Goal: Communication & Community: Ask a question

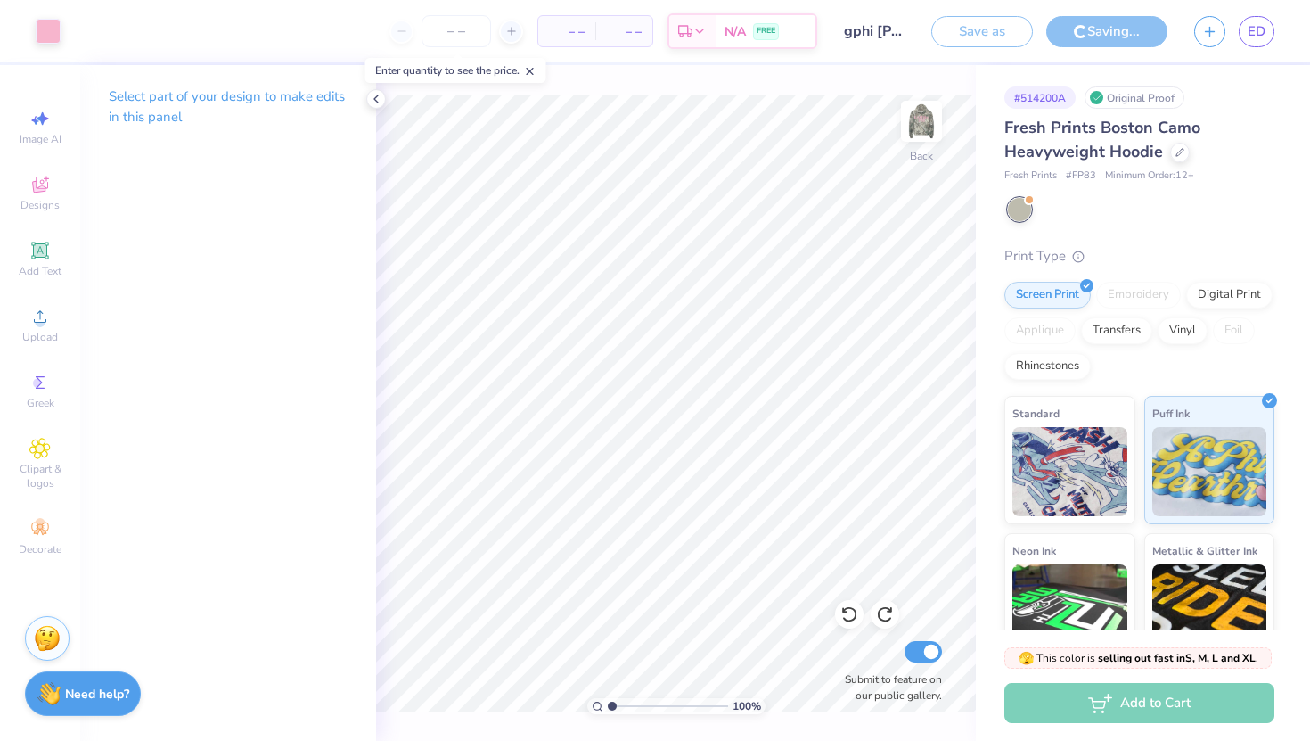
scroll to position [169, 0]
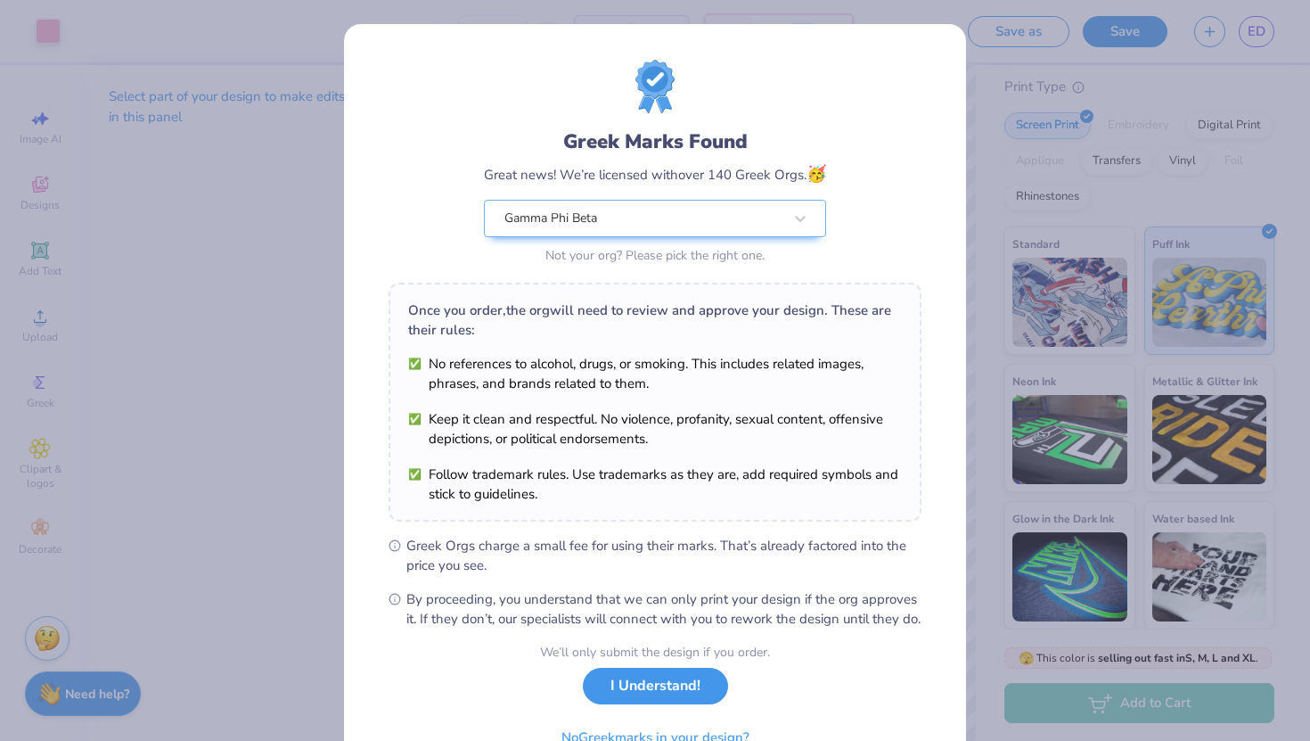
click at [689, 704] on button "I Understand!" at bounding box center [655, 686] width 145 height 37
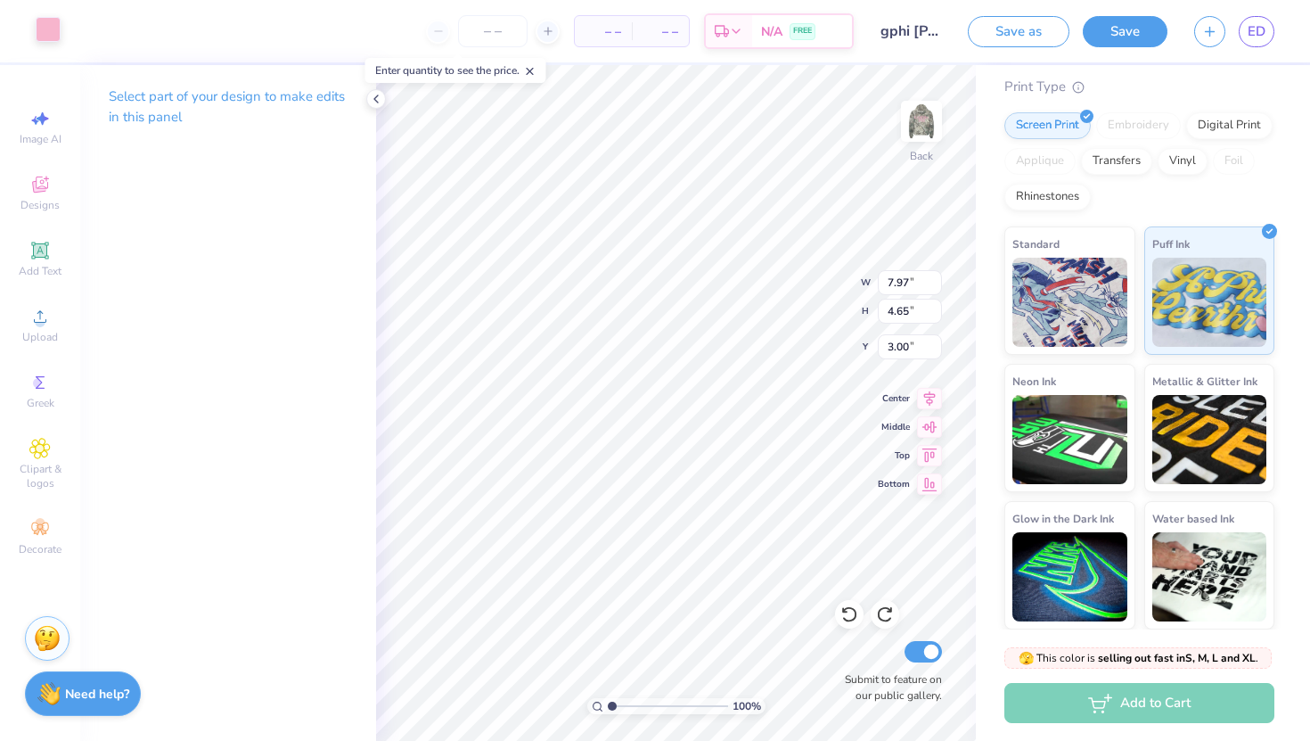
click at [37, 30] on div at bounding box center [48, 29] width 25 height 25
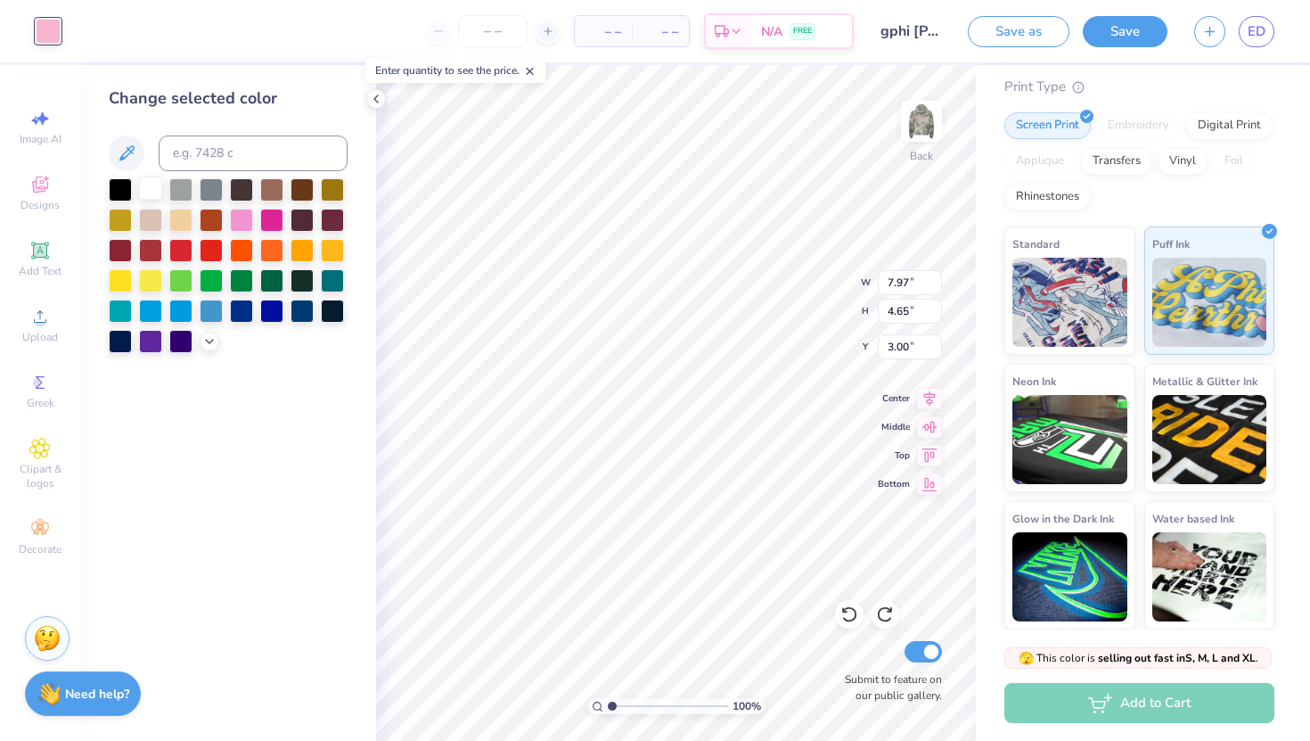
click at [153, 186] on div at bounding box center [150, 187] width 23 height 23
click at [240, 229] on div at bounding box center [241, 218] width 23 height 23
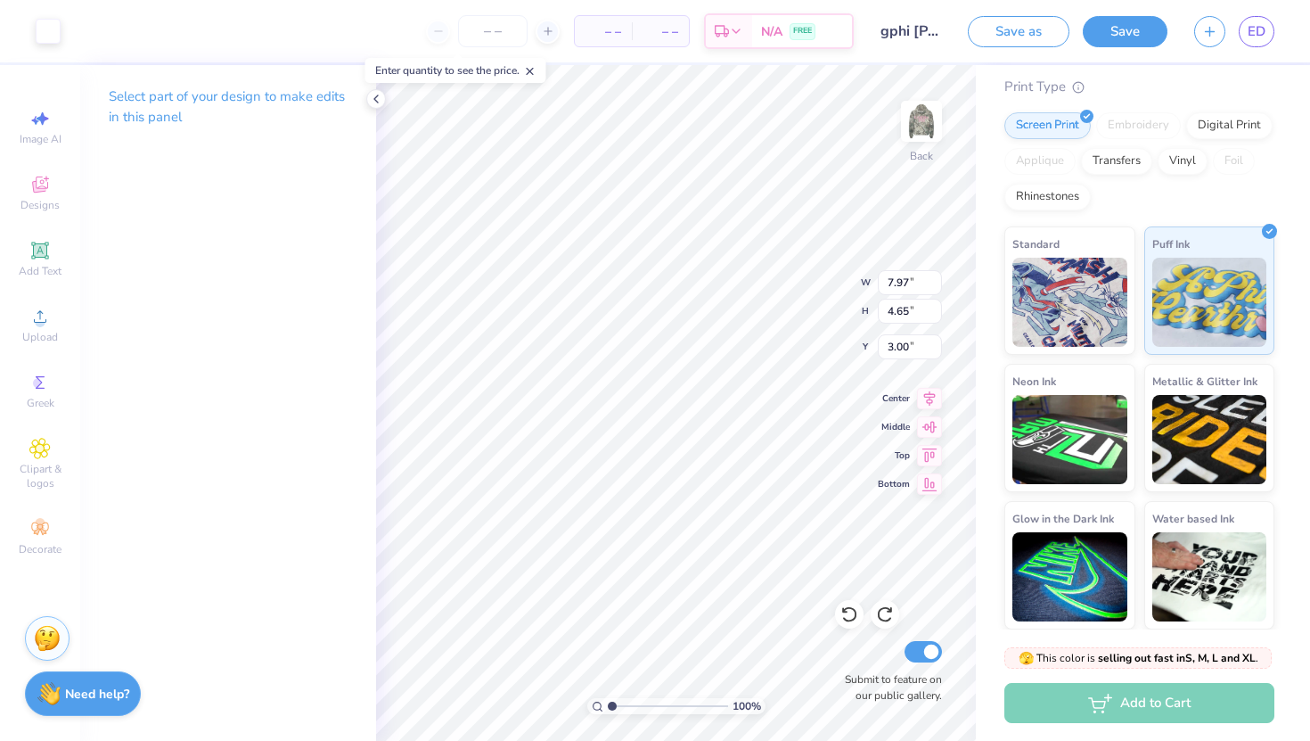
click at [52, 45] on div "Art colors" at bounding box center [30, 31] width 61 height 62
click at [48, 47] on div "Art colors" at bounding box center [30, 31] width 61 height 62
click at [45, 27] on div at bounding box center [48, 29] width 25 height 25
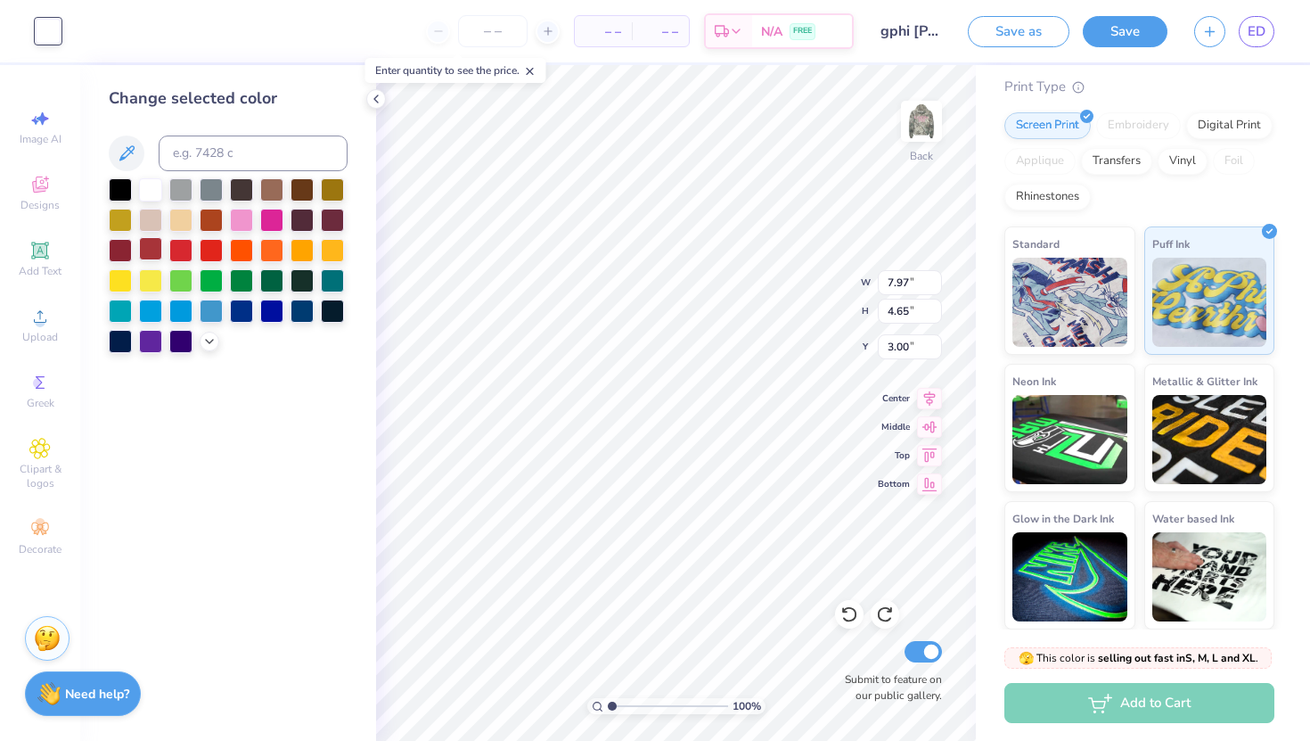
click at [153, 244] on div at bounding box center [150, 248] width 23 height 23
click at [215, 265] on div at bounding box center [228, 265] width 239 height 175
click at [250, 252] on div at bounding box center [241, 248] width 23 height 23
click at [327, 243] on div at bounding box center [332, 248] width 23 height 23
click at [151, 280] on div at bounding box center [150, 278] width 23 height 23
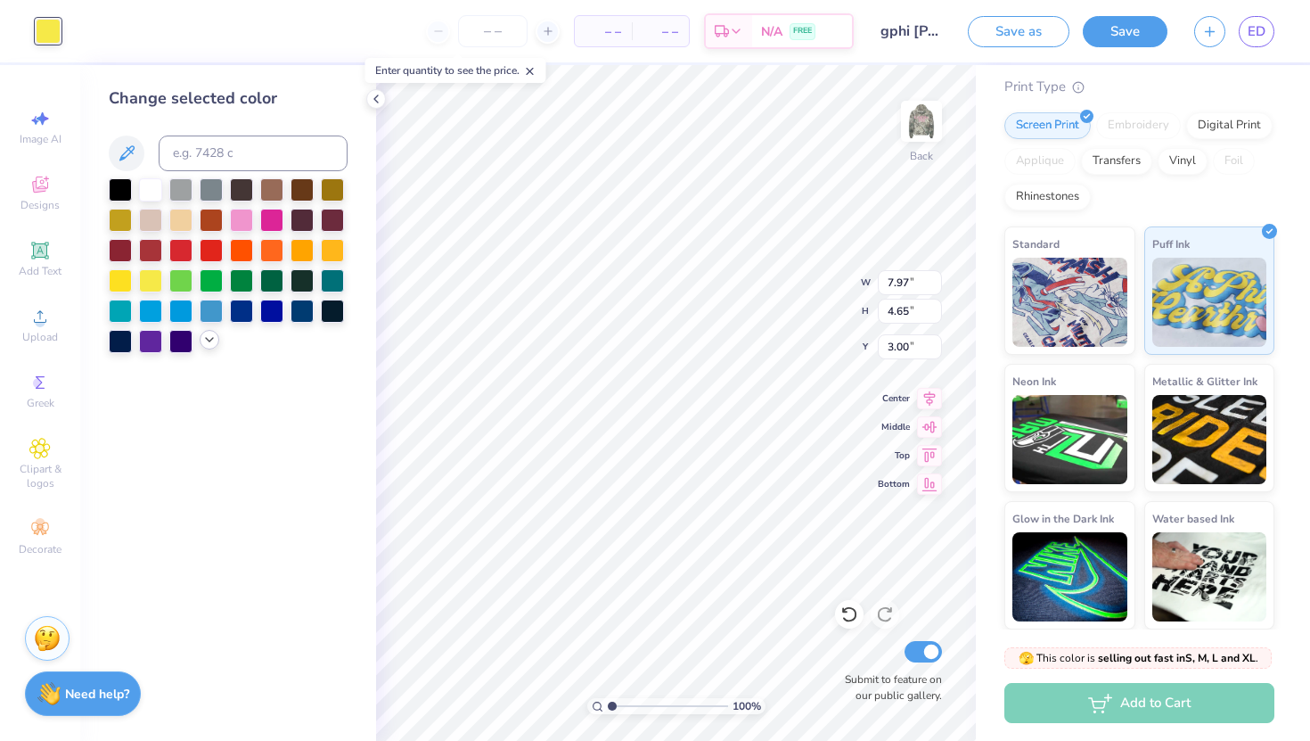
click at [209, 343] on icon at bounding box center [209, 339] width 14 height 14
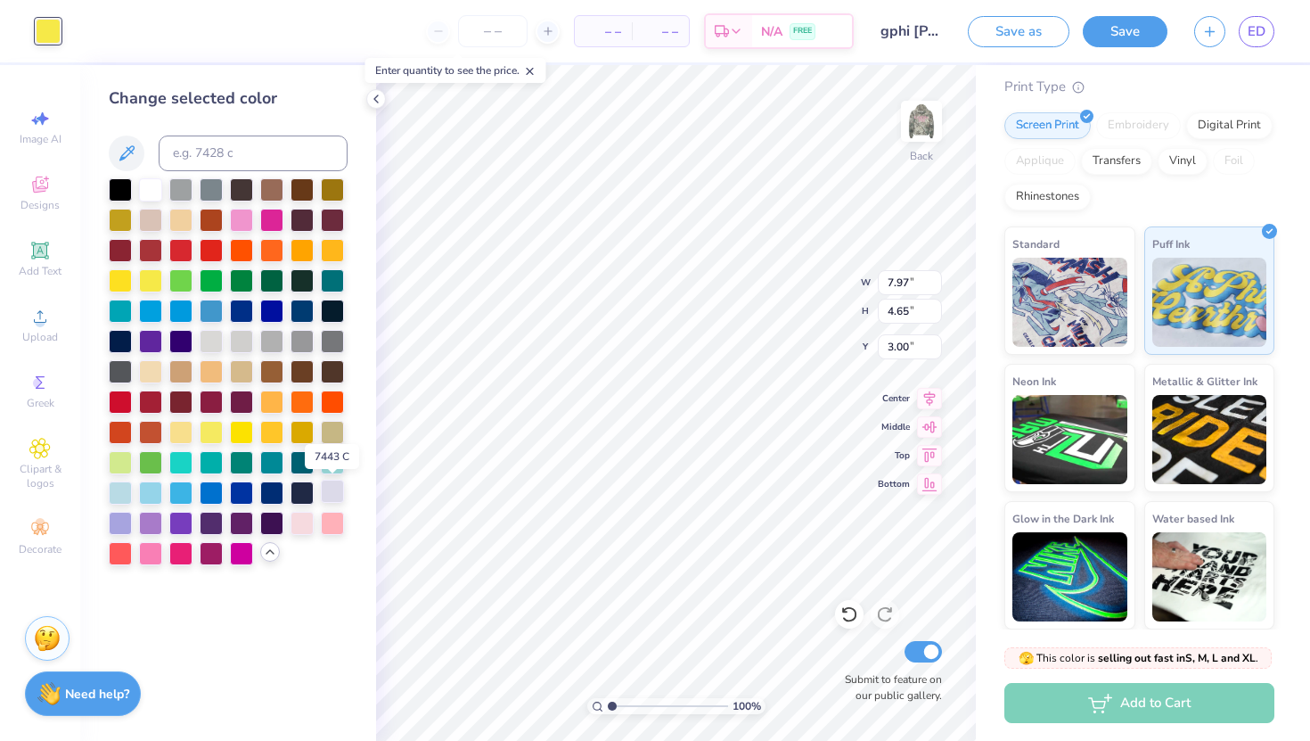
click at [335, 484] on div at bounding box center [332, 491] width 23 height 23
click at [339, 538] on div at bounding box center [228, 371] width 239 height 387
click at [327, 526] on div at bounding box center [332, 521] width 23 height 23
click at [301, 524] on div at bounding box center [302, 521] width 23 height 23
click at [157, 557] on div at bounding box center [150, 551] width 23 height 23
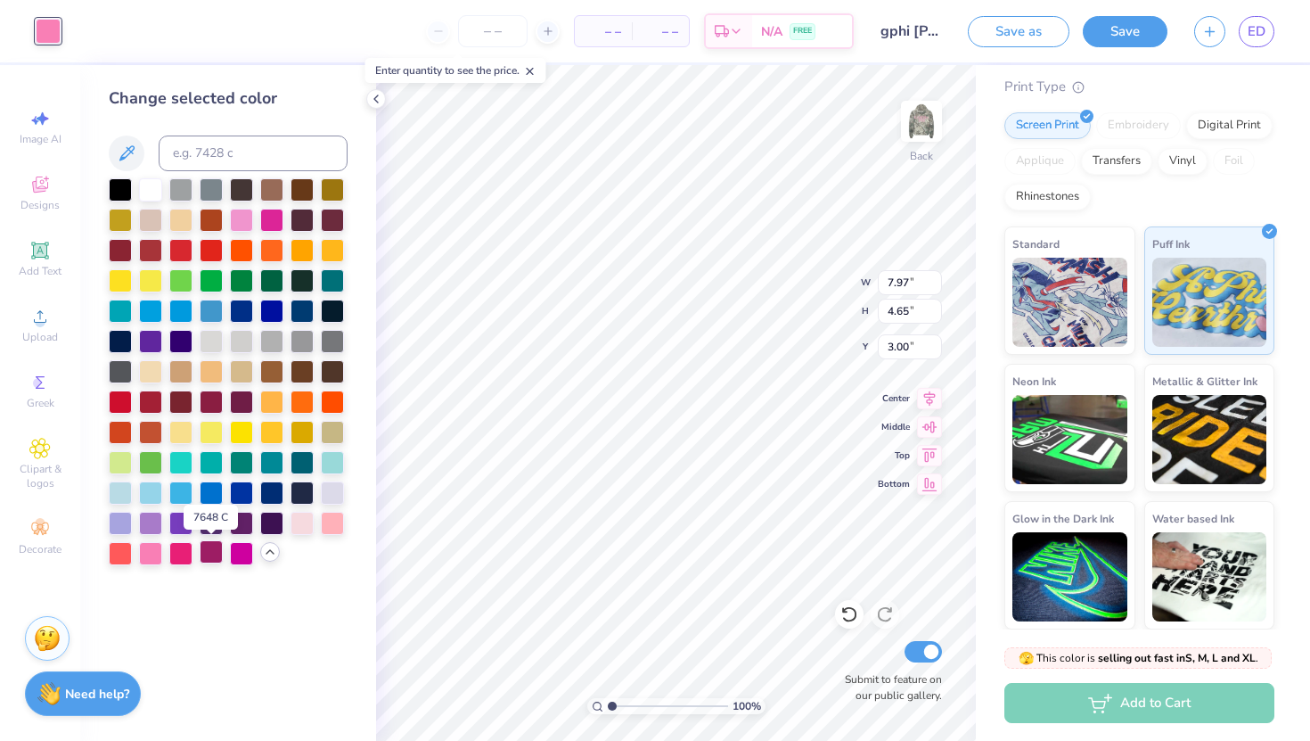
click at [204, 553] on div at bounding box center [211, 551] width 23 height 23
click at [236, 552] on div at bounding box center [241, 551] width 23 height 23
click at [186, 556] on div at bounding box center [180, 551] width 23 height 23
click at [209, 441] on div at bounding box center [211, 430] width 23 height 23
click at [144, 283] on div at bounding box center [150, 278] width 23 height 23
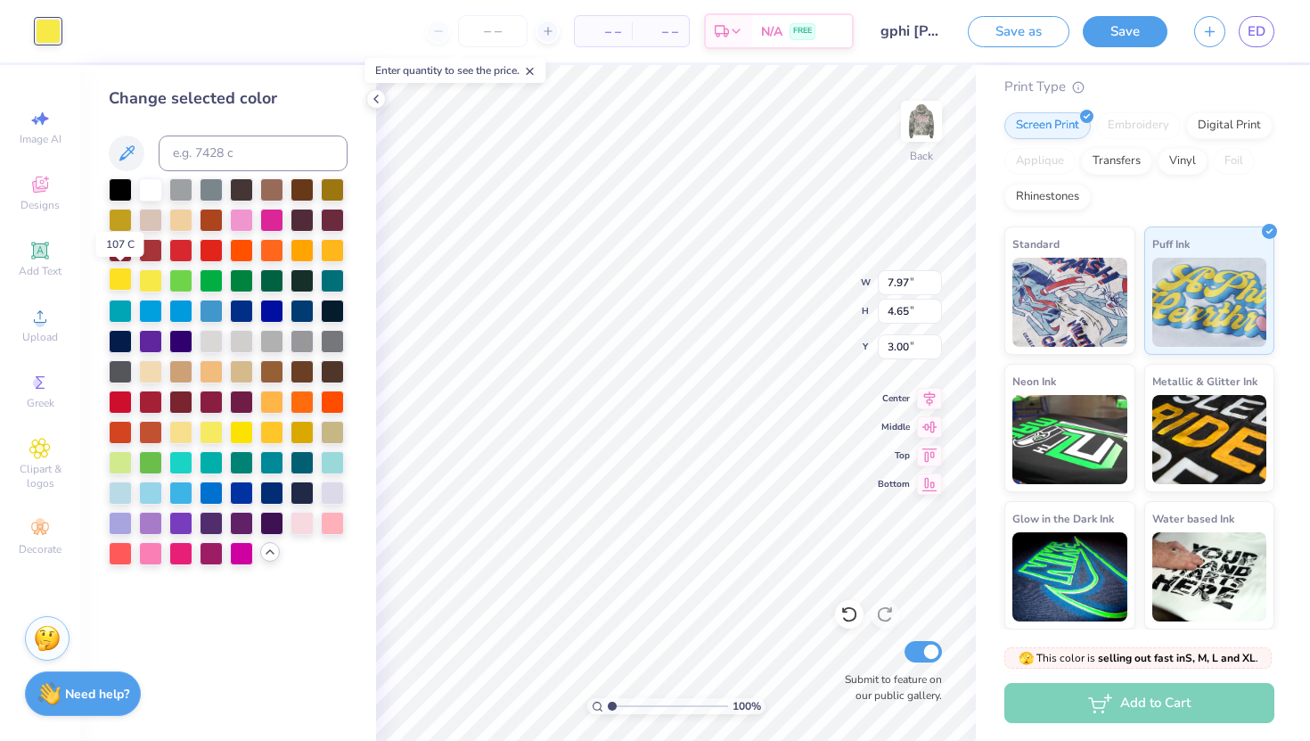
click at [123, 274] on div at bounding box center [120, 278] width 23 height 23
click at [255, 222] on div at bounding box center [228, 371] width 239 height 387
click at [245, 220] on div at bounding box center [241, 218] width 23 height 23
click at [303, 524] on div at bounding box center [302, 521] width 23 height 23
click at [332, 525] on div at bounding box center [332, 521] width 23 height 23
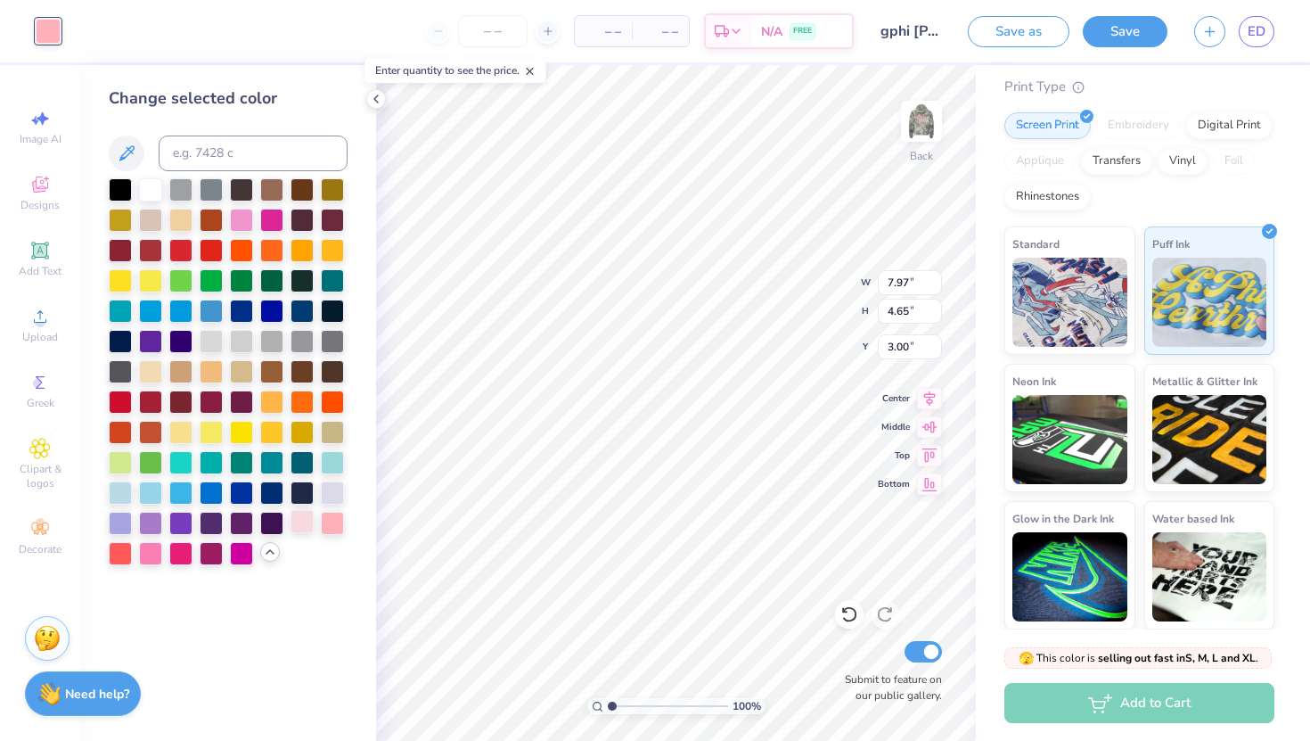
click at [298, 520] on div at bounding box center [302, 521] width 23 height 23
click at [274, 244] on div at bounding box center [271, 248] width 23 height 23
click at [146, 553] on div at bounding box center [150, 551] width 23 height 23
click at [126, 553] on div at bounding box center [120, 551] width 23 height 23
click at [186, 551] on div at bounding box center [180, 551] width 23 height 23
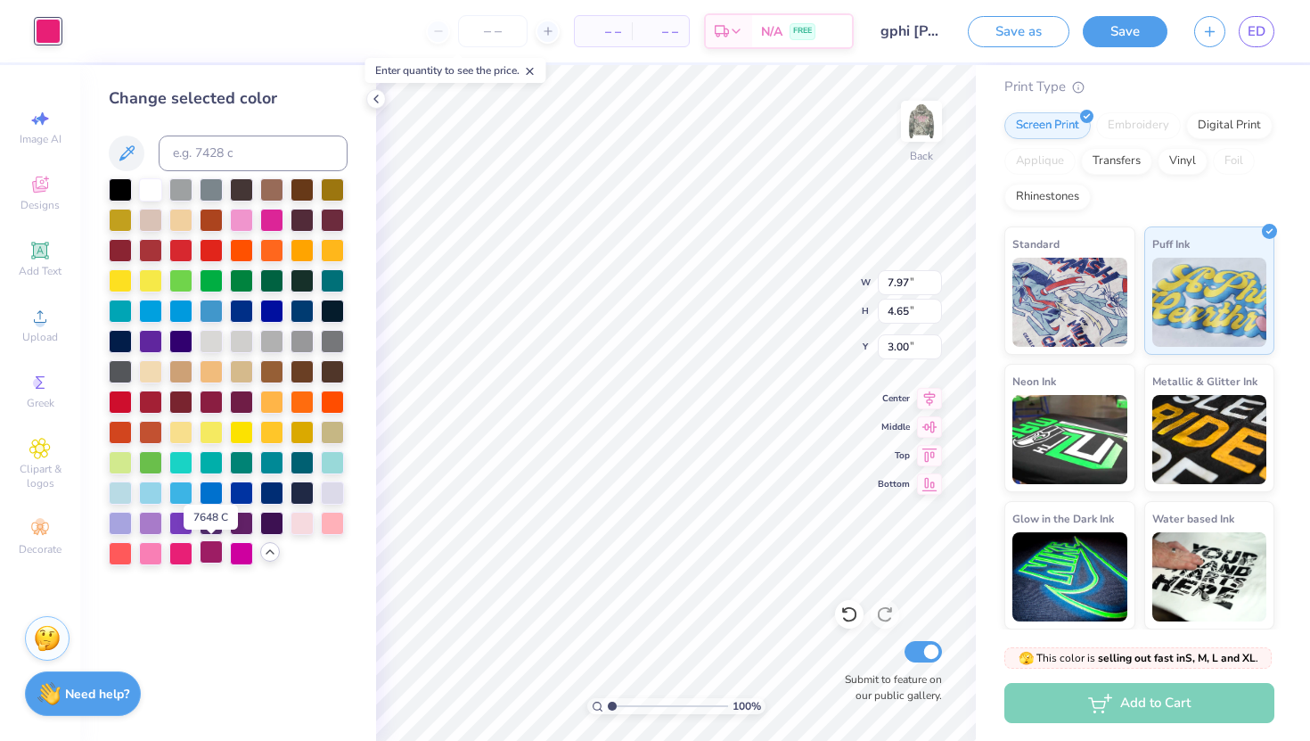
click at [204, 551] on div at bounding box center [211, 551] width 23 height 23
click at [234, 553] on div at bounding box center [241, 551] width 23 height 23
click at [176, 552] on div at bounding box center [180, 551] width 23 height 23
click at [151, 291] on div at bounding box center [150, 278] width 23 height 23
click at [297, 522] on div at bounding box center [302, 521] width 23 height 23
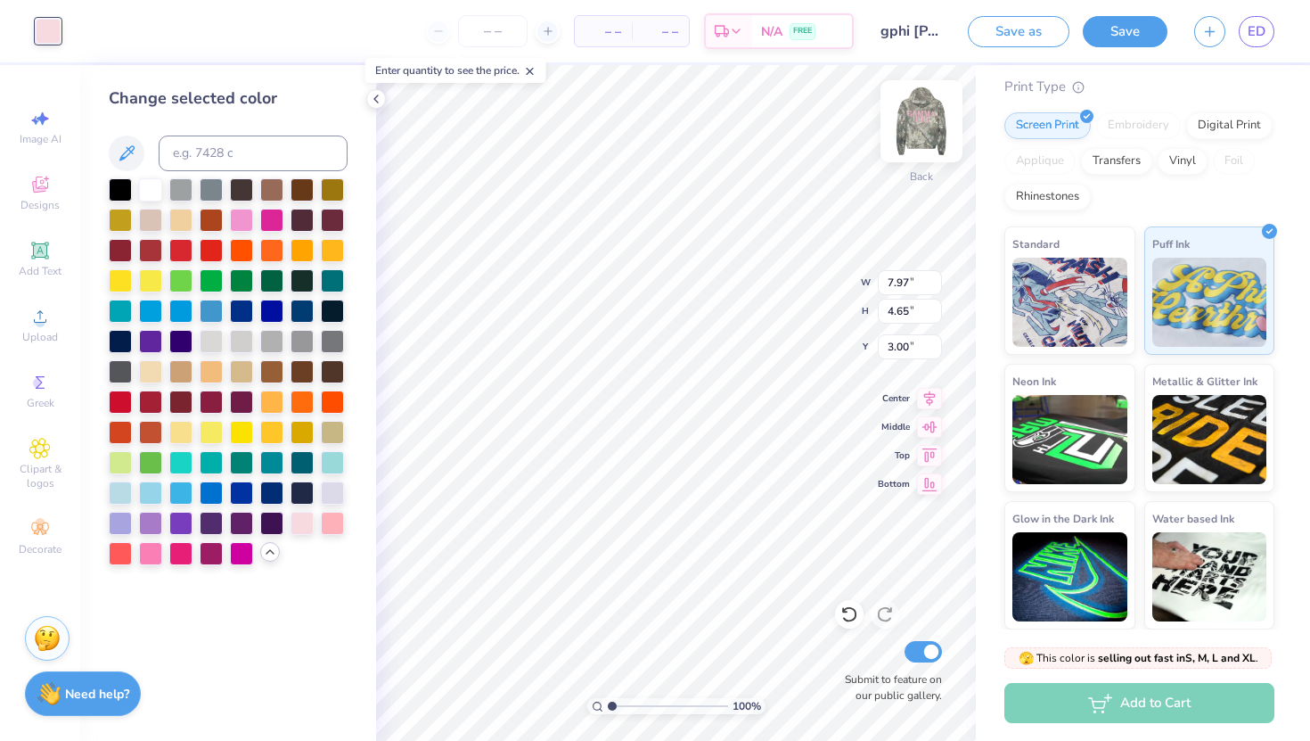
click at [931, 129] on img at bounding box center [921, 121] width 71 height 71
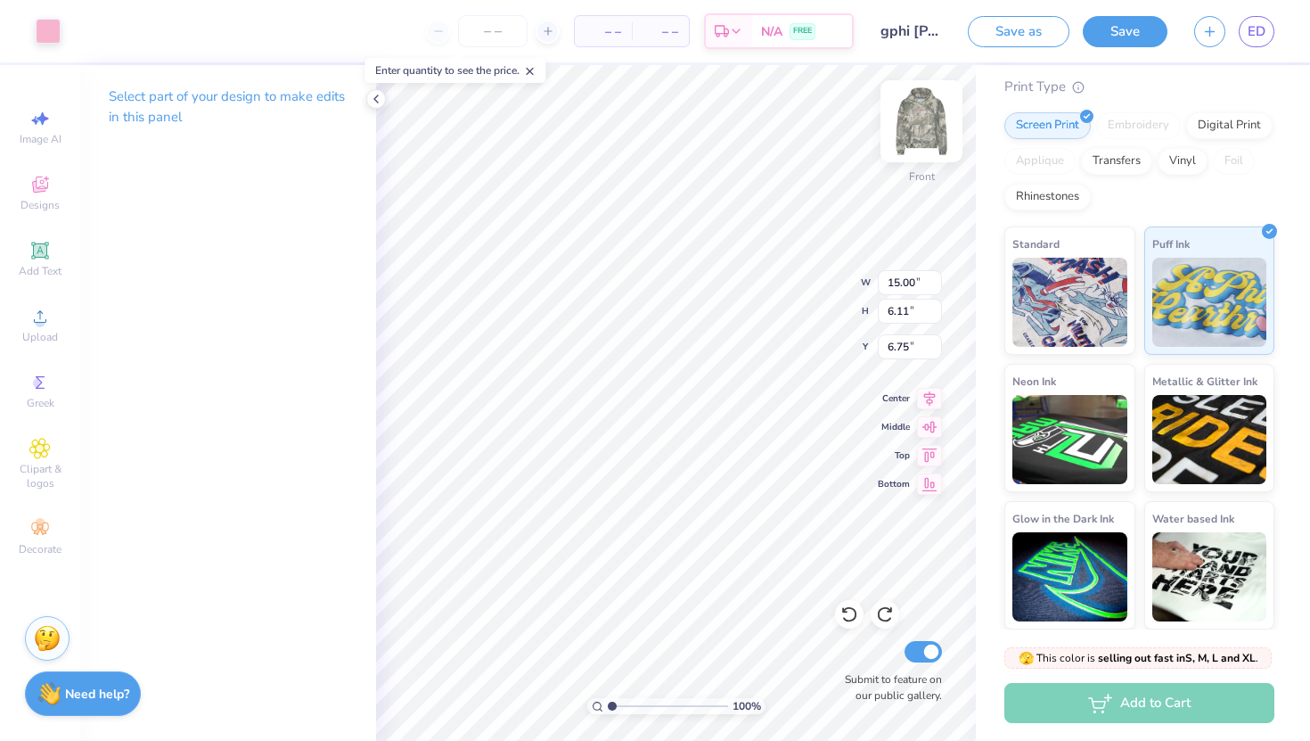
type input "6.77"
click at [56, 32] on div at bounding box center [48, 29] width 25 height 25
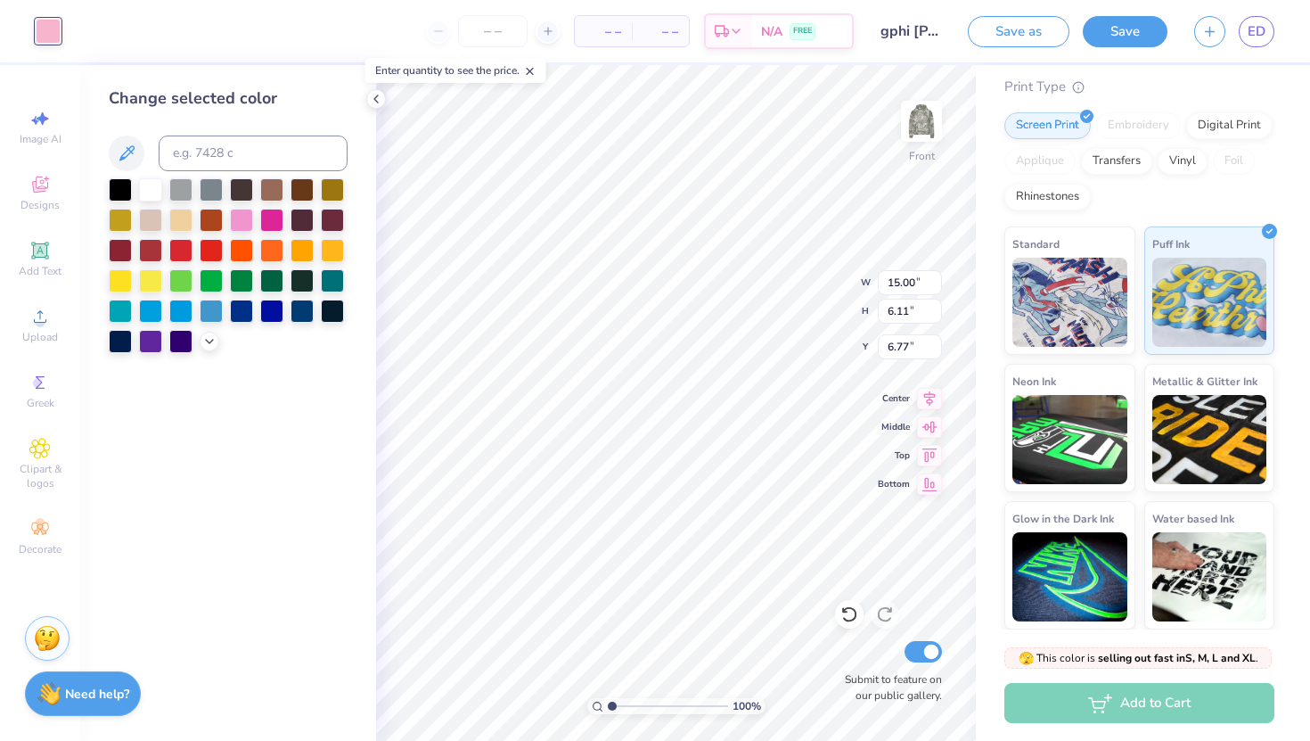
click at [201, 332] on div at bounding box center [228, 265] width 239 height 175
click at [202, 336] on icon at bounding box center [209, 339] width 14 height 14
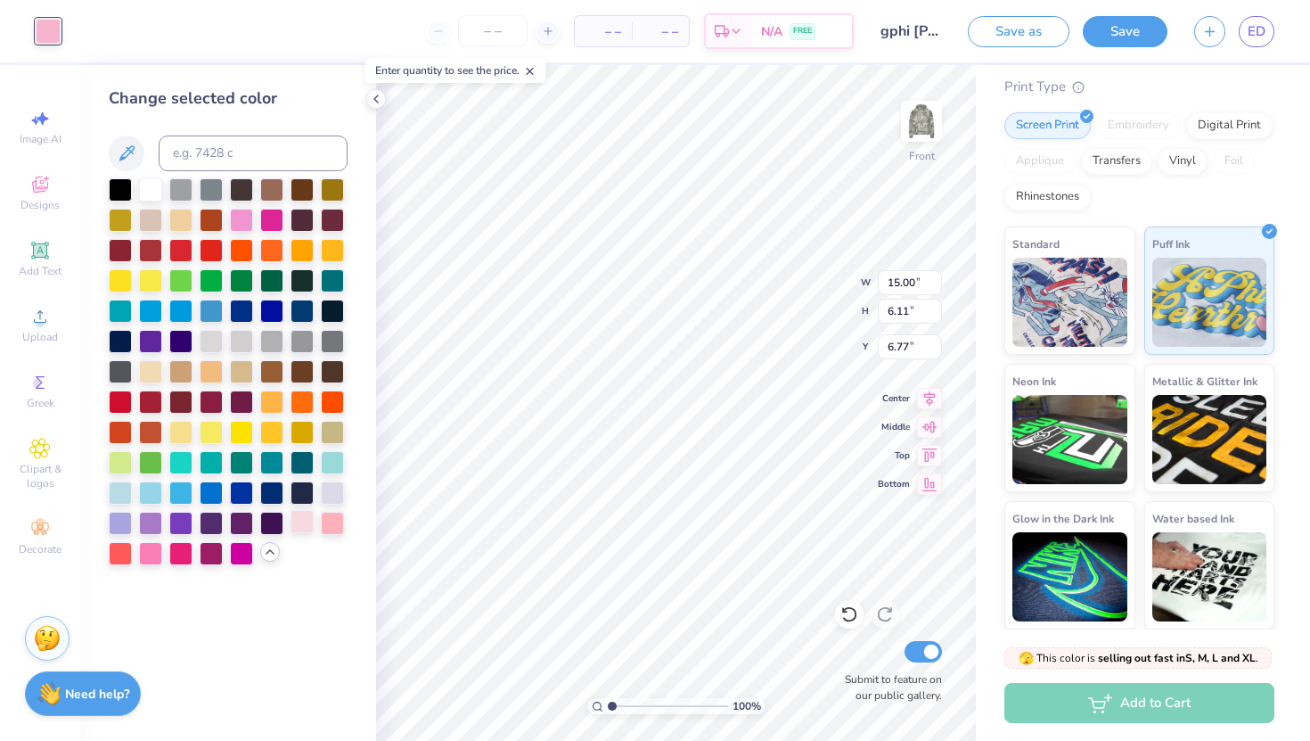
click at [299, 522] on div at bounding box center [302, 521] width 23 height 23
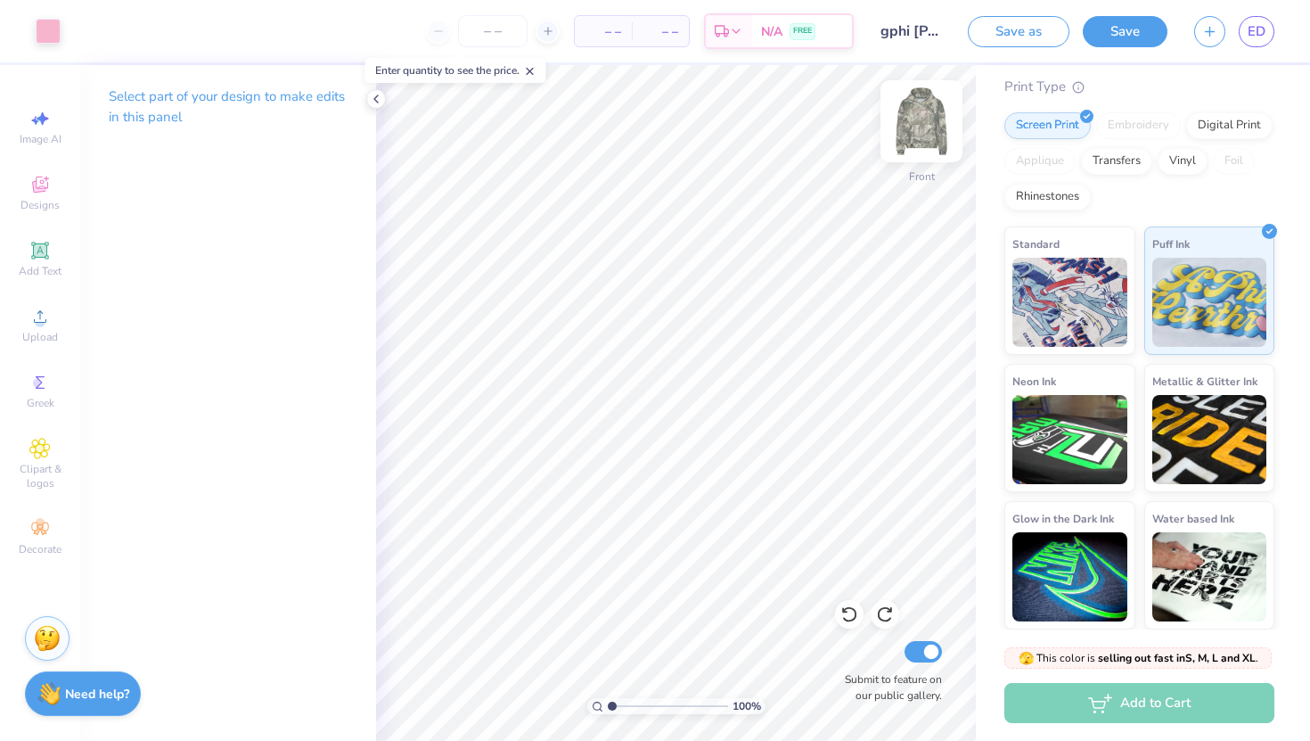
click at [922, 120] on img at bounding box center [921, 121] width 71 height 71
click at [916, 141] on img at bounding box center [921, 121] width 71 height 71
click at [38, 183] on icon at bounding box center [39, 184] width 21 height 21
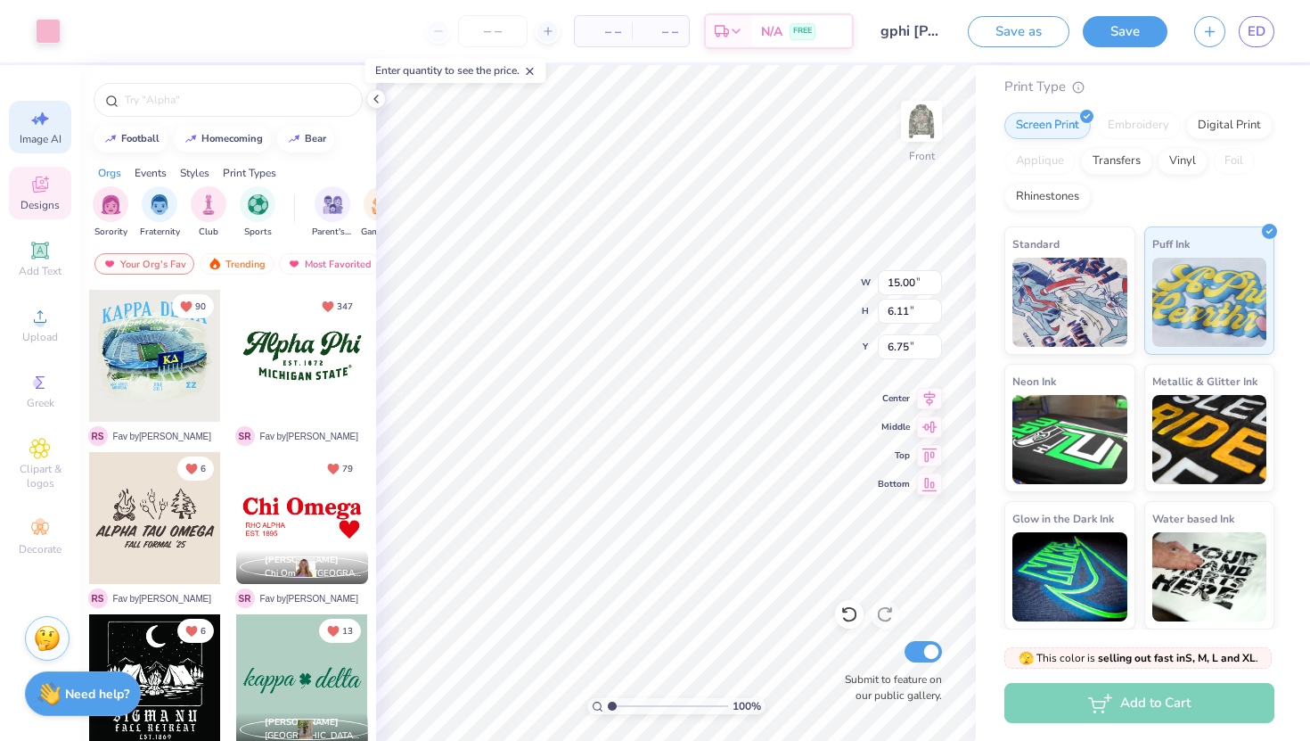
click at [30, 117] on icon at bounding box center [39, 118] width 21 height 21
select select "4"
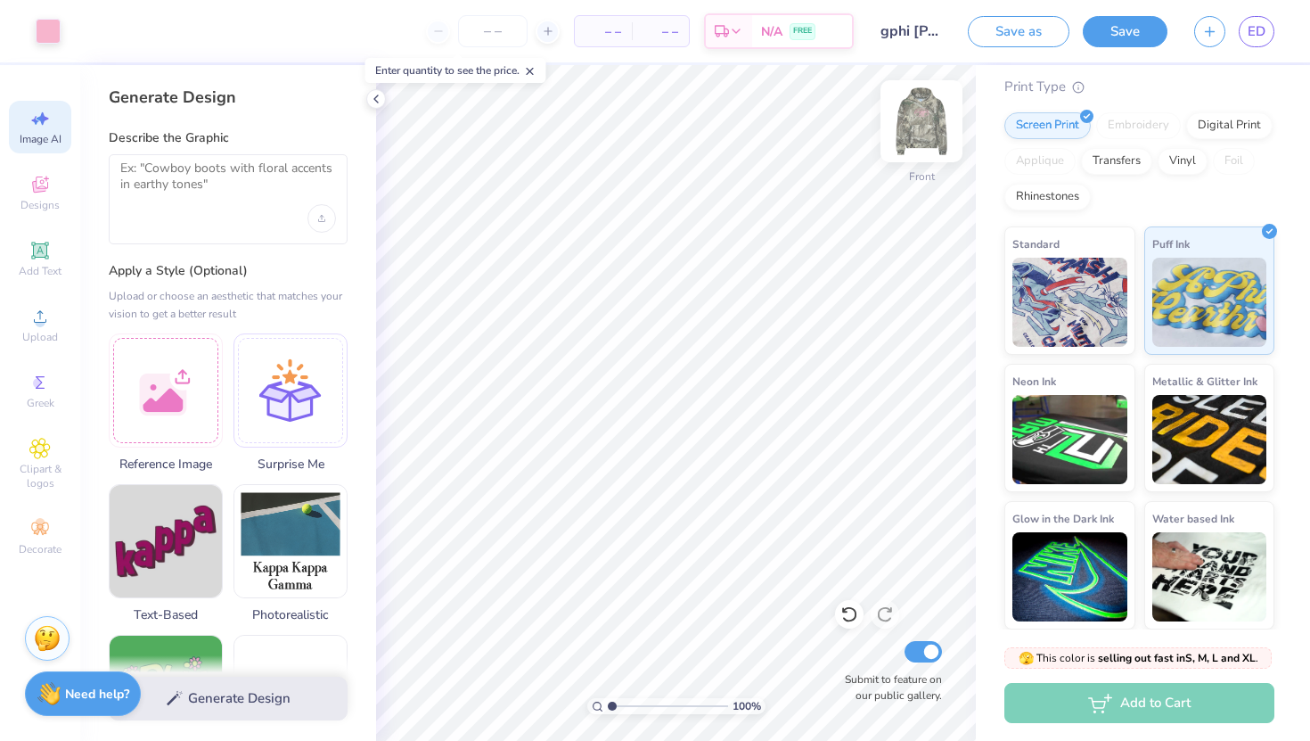
click at [917, 131] on img at bounding box center [921, 121] width 71 height 71
click at [917, 131] on img at bounding box center [922, 121] width 36 height 36
click at [373, 94] on icon at bounding box center [376, 99] width 14 height 14
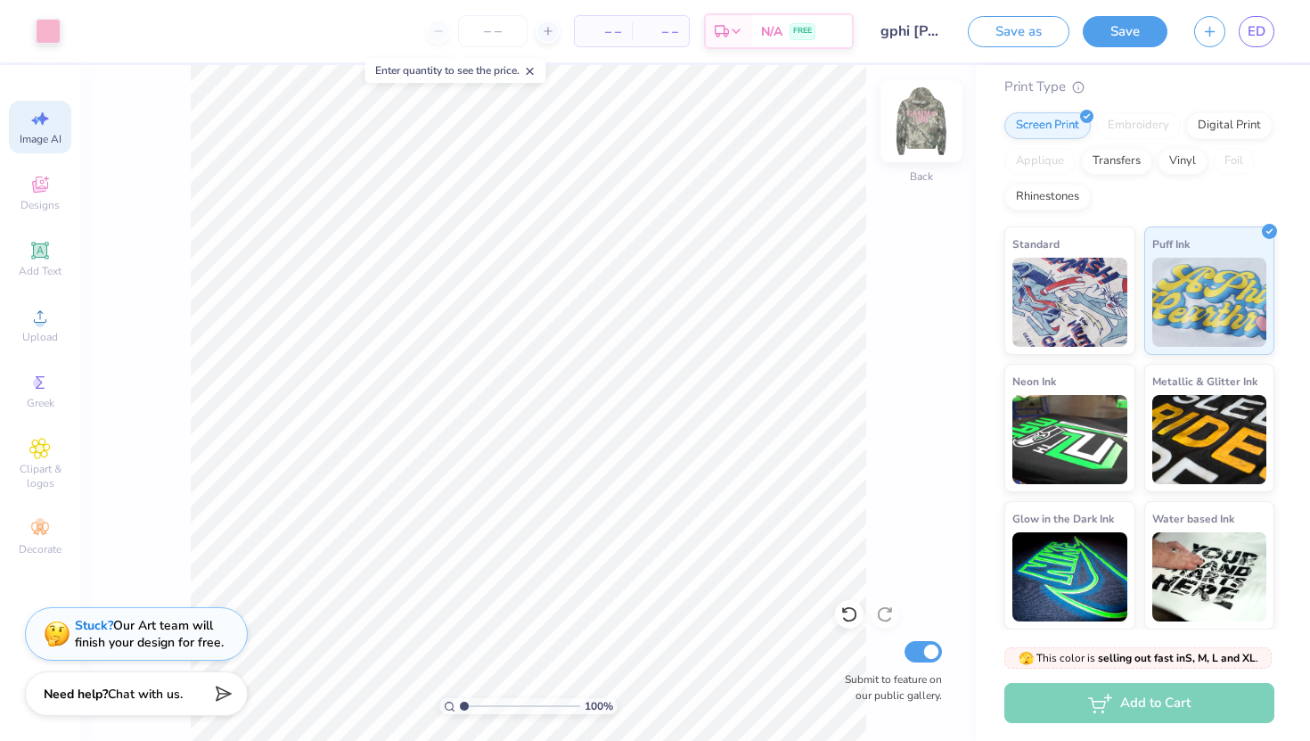
click at [922, 119] on img at bounding box center [921, 121] width 71 height 71
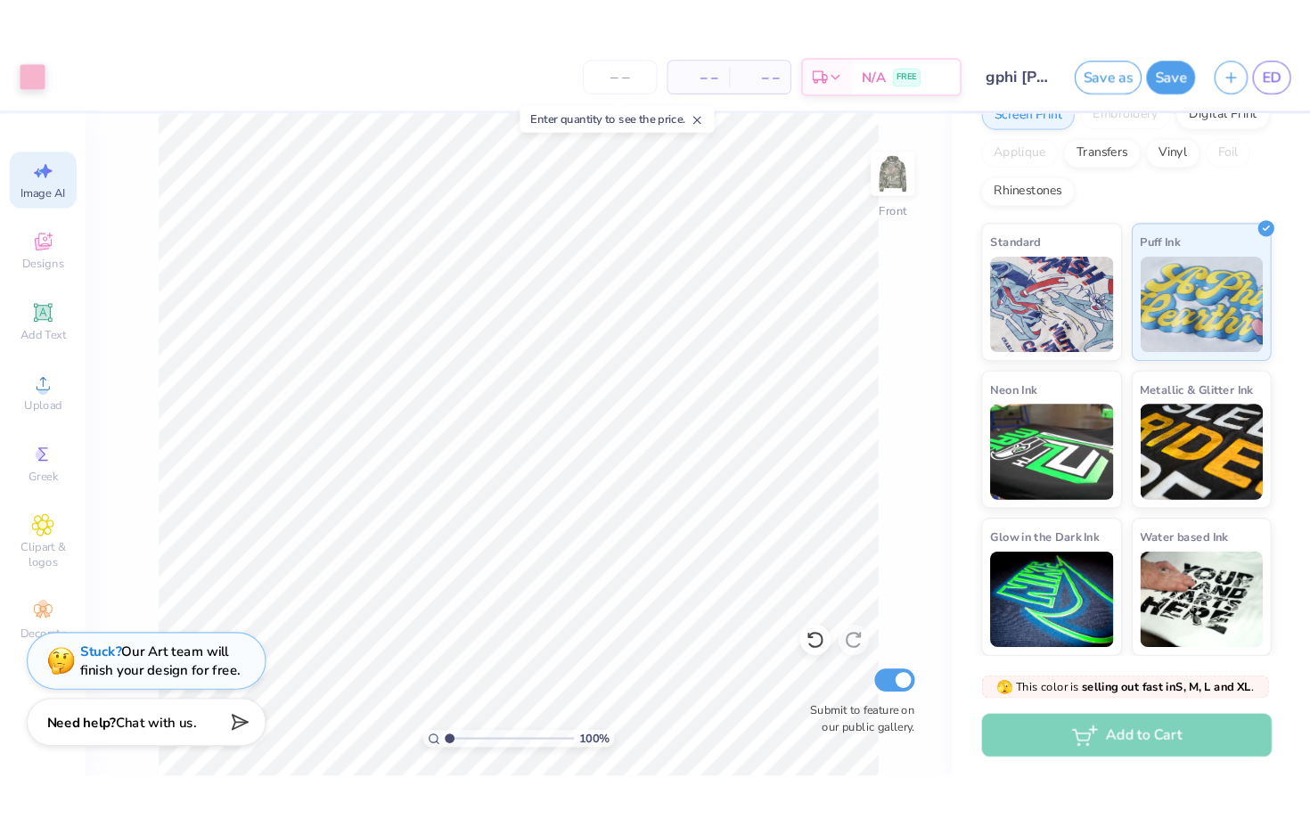
scroll to position [228, 0]
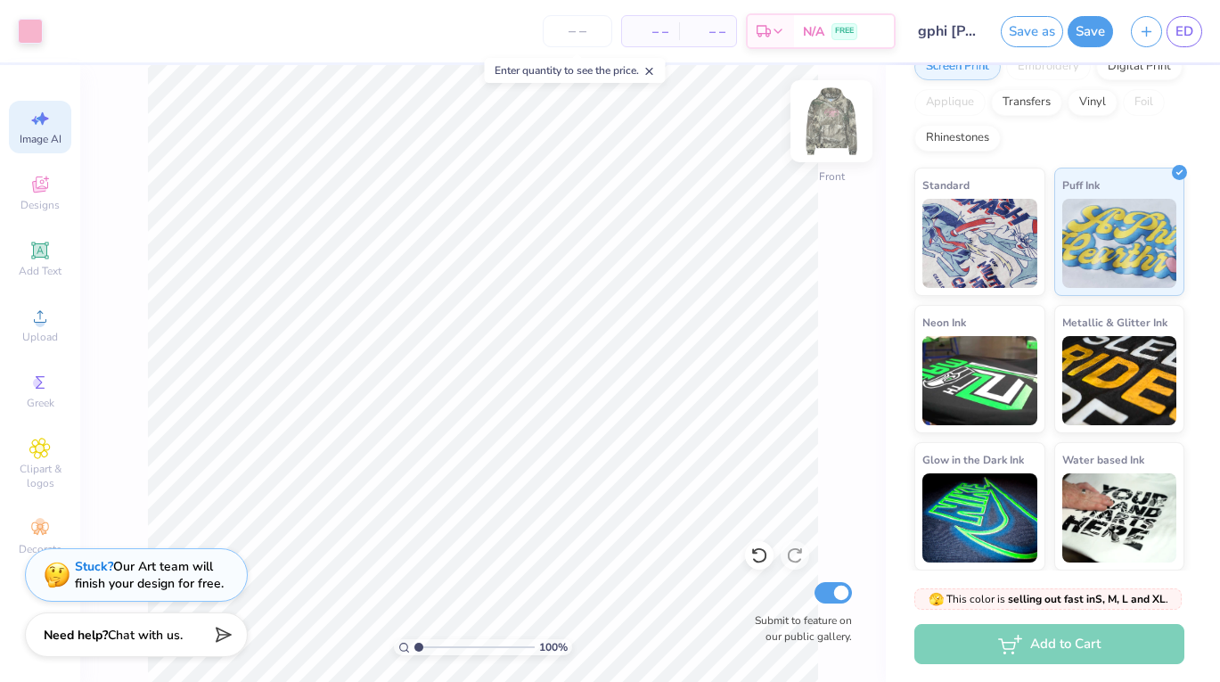
click at [831, 148] on img at bounding box center [831, 121] width 71 height 71
click at [828, 145] on img at bounding box center [831, 121] width 71 height 71
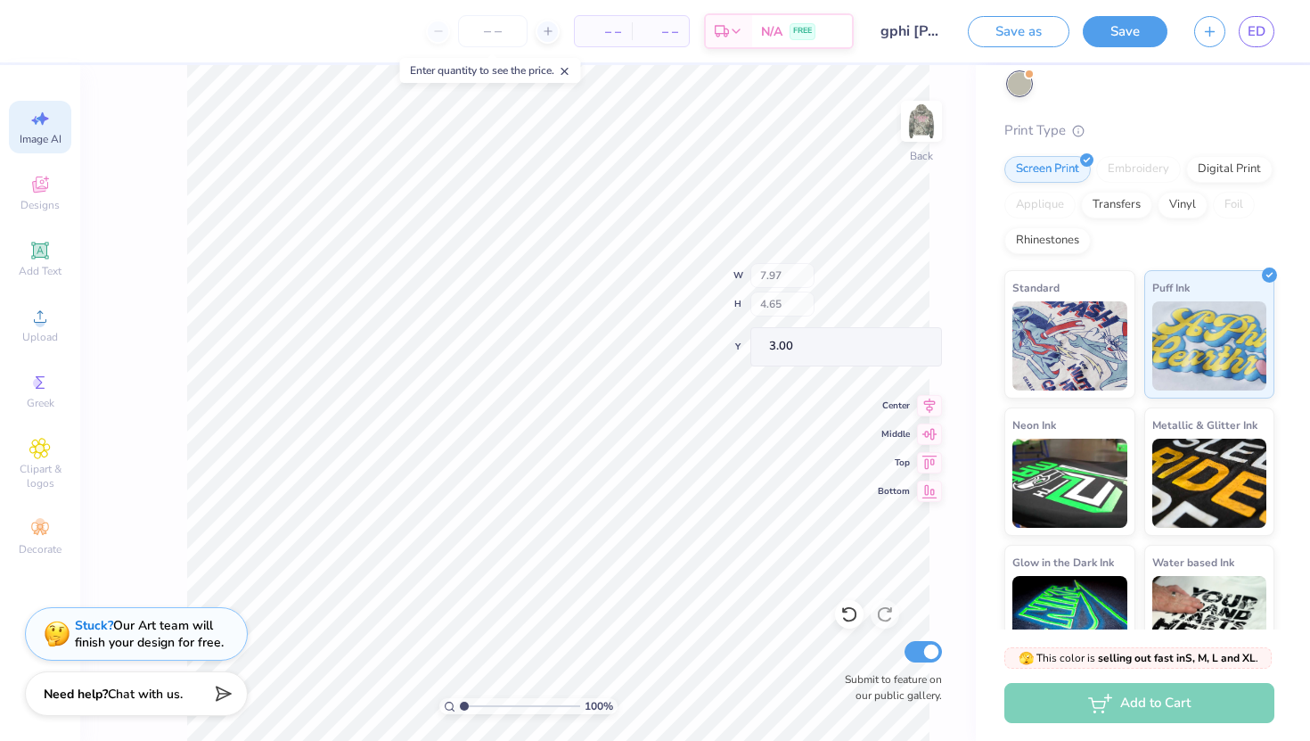
scroll to position [169, 0]
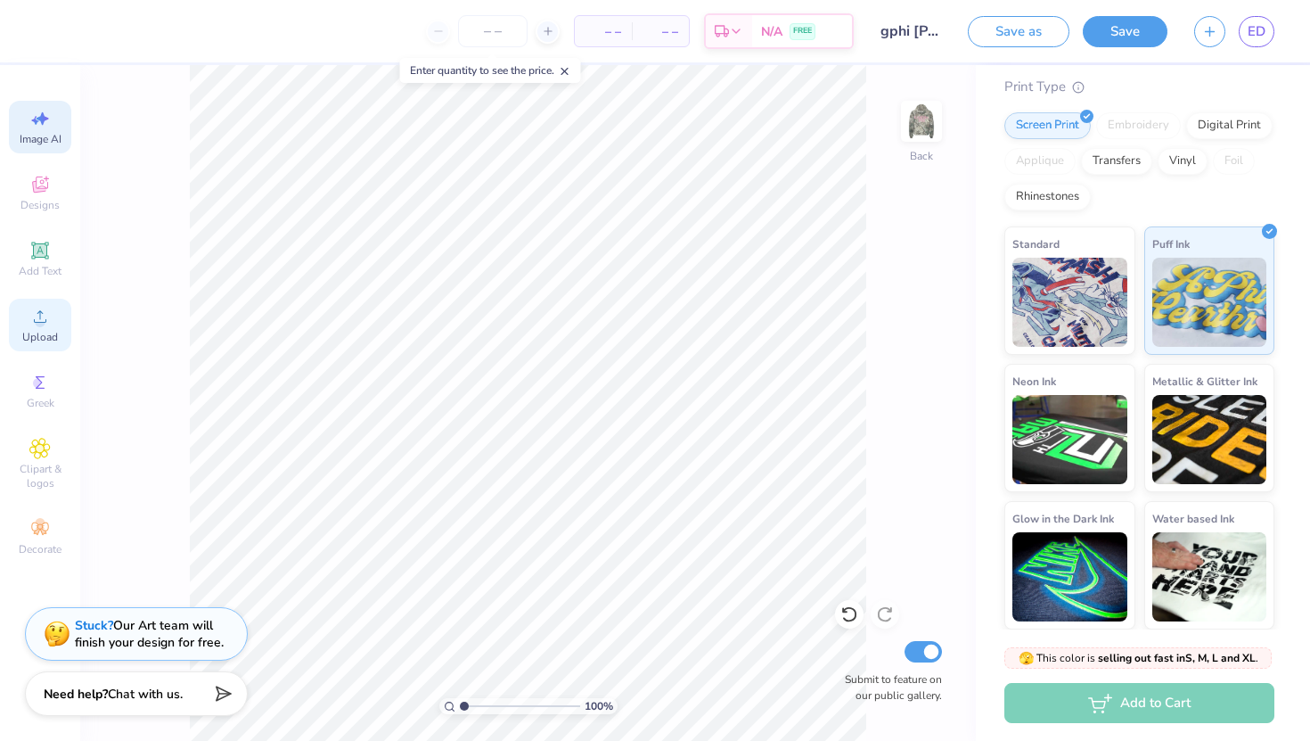
click at [37, 311] on icon at bounding box center [39, 316] width 21 height 21
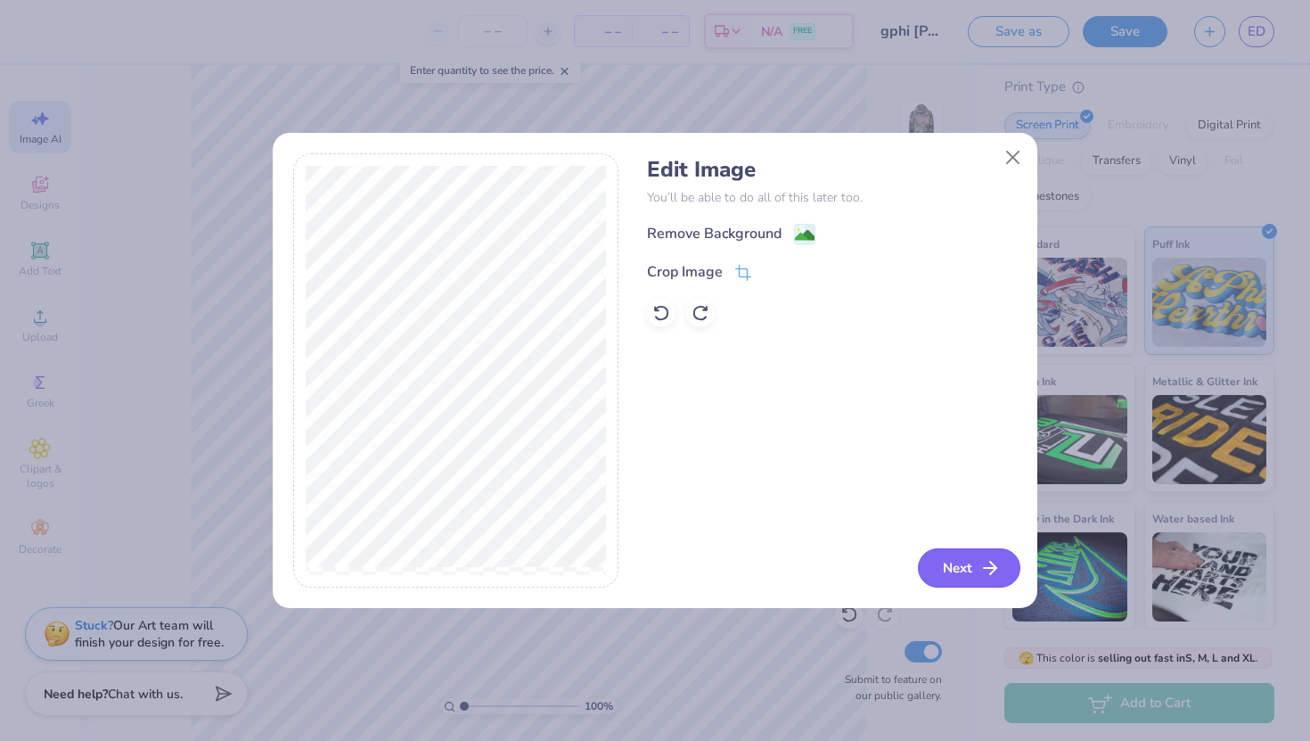
click at [963, 565] on button "Next" at bounding box center [969, 567] width 102 height 39
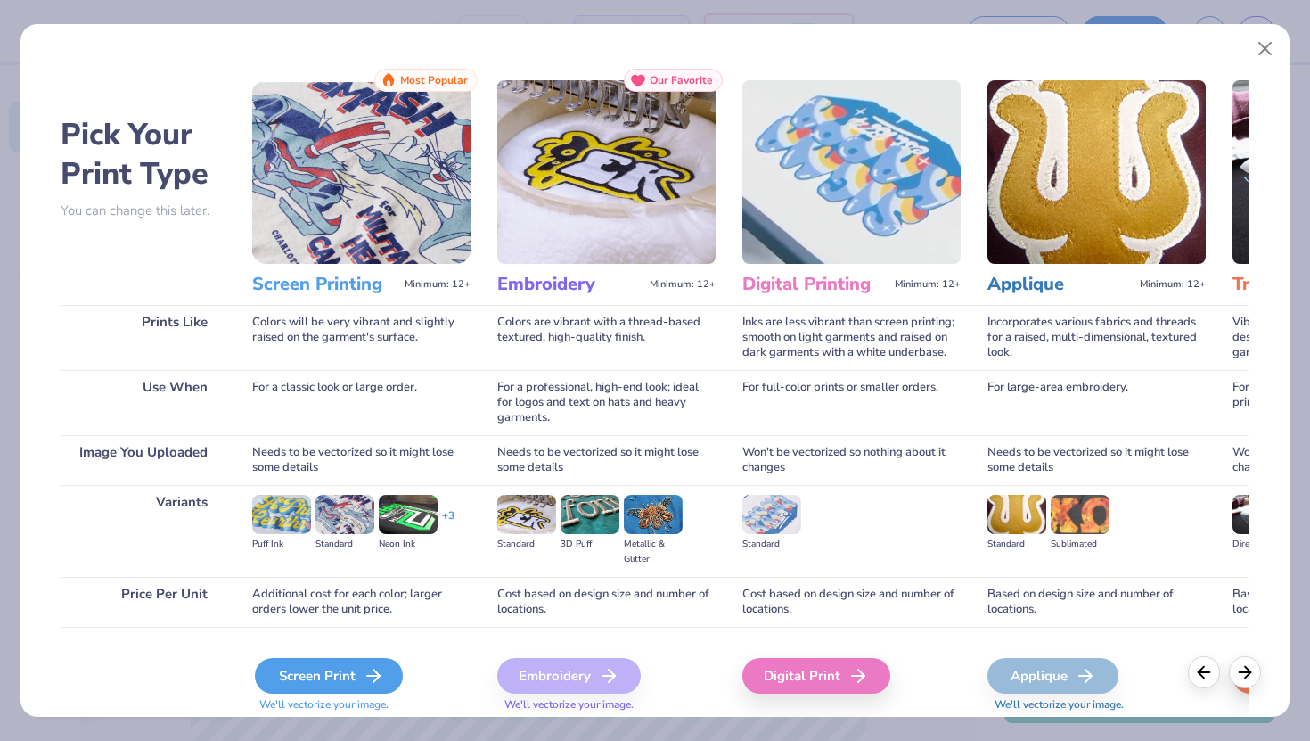
click at [364, 675] on icon at bounding box center [373, 675] width 21 height 21
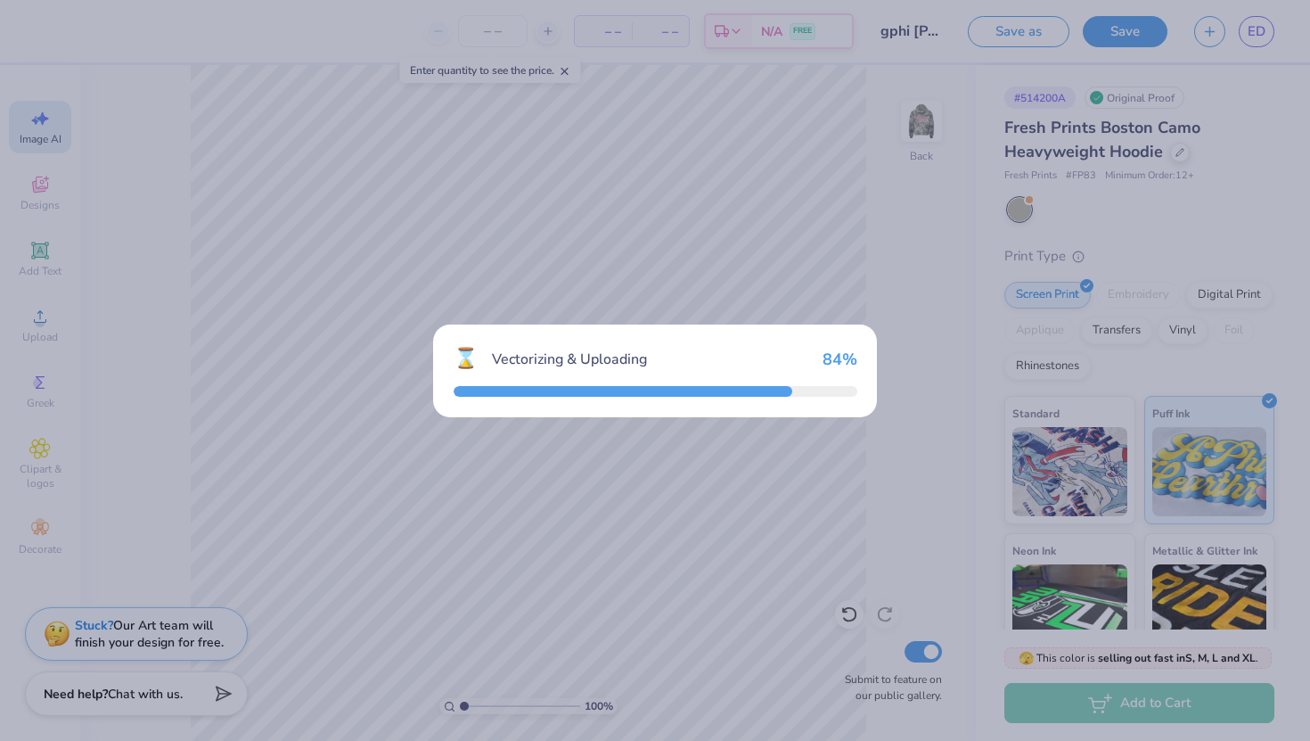
select select "4"
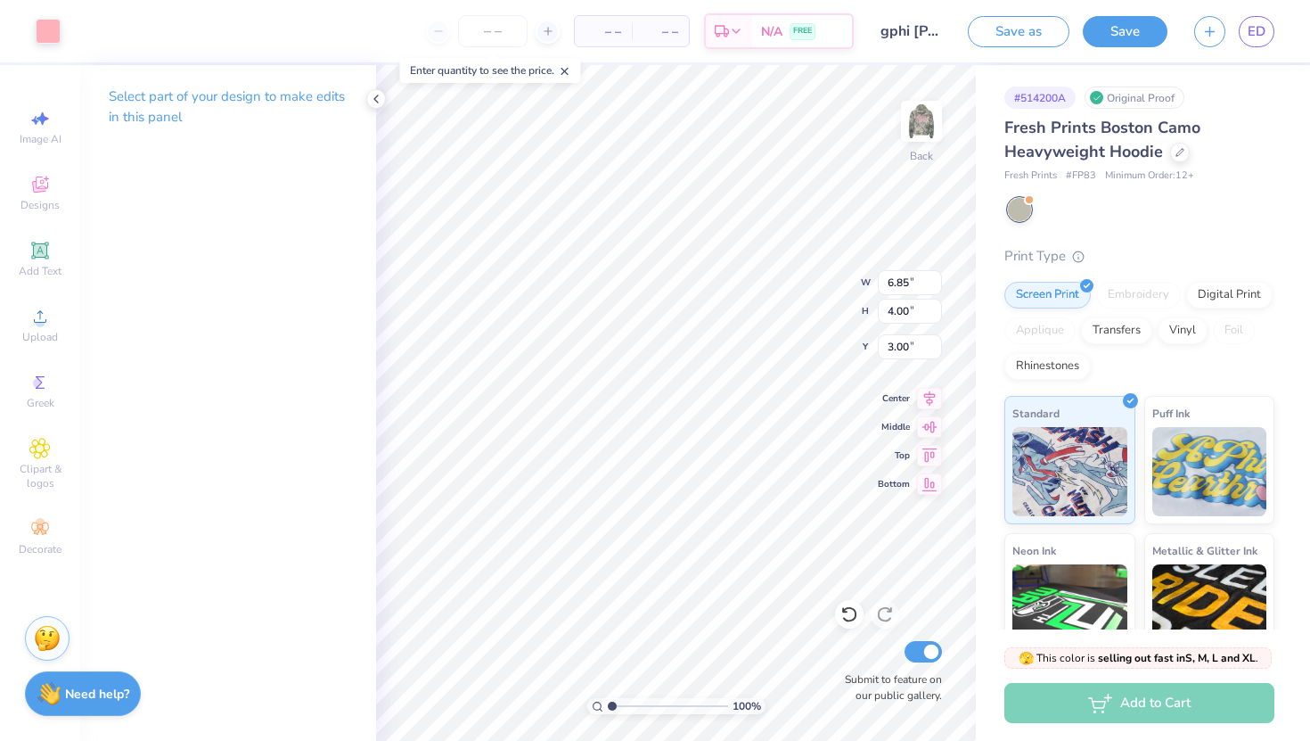
scroll to position [169, 0]
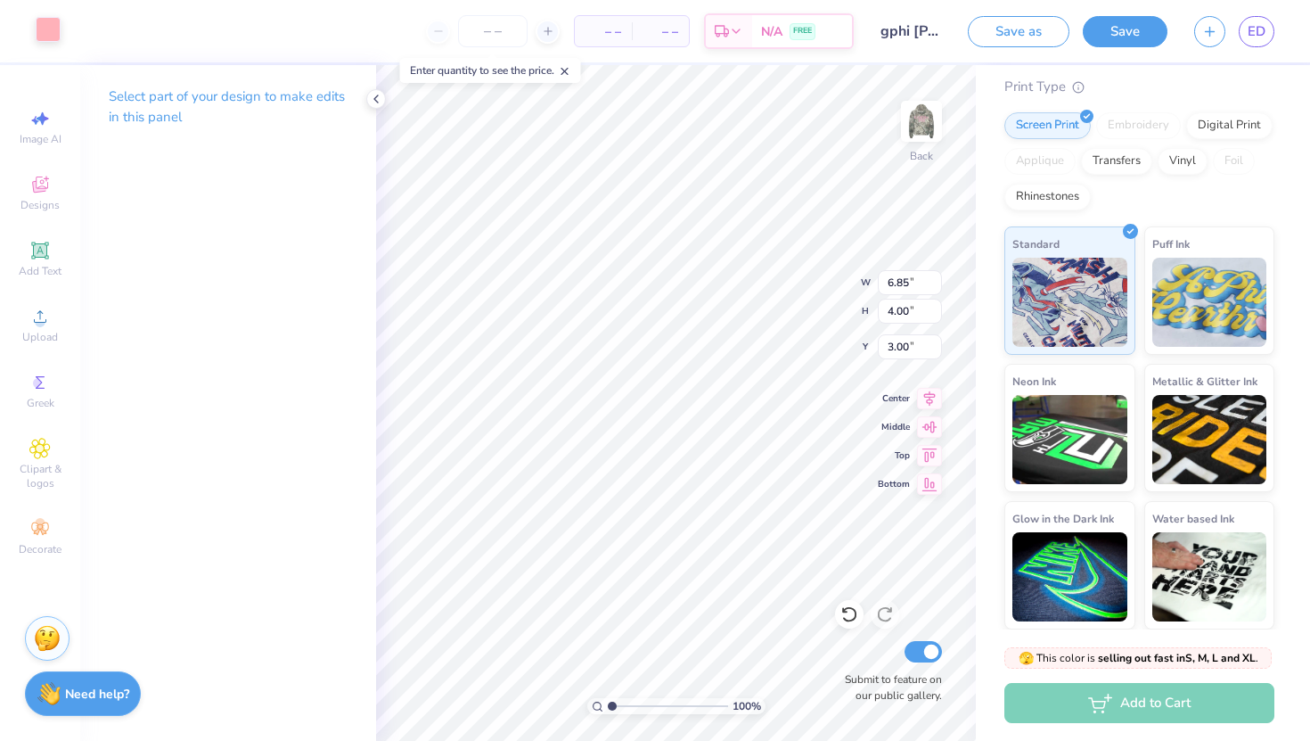
click at [53, 26] on div at bounding box center [48, 29] width 25 height 25
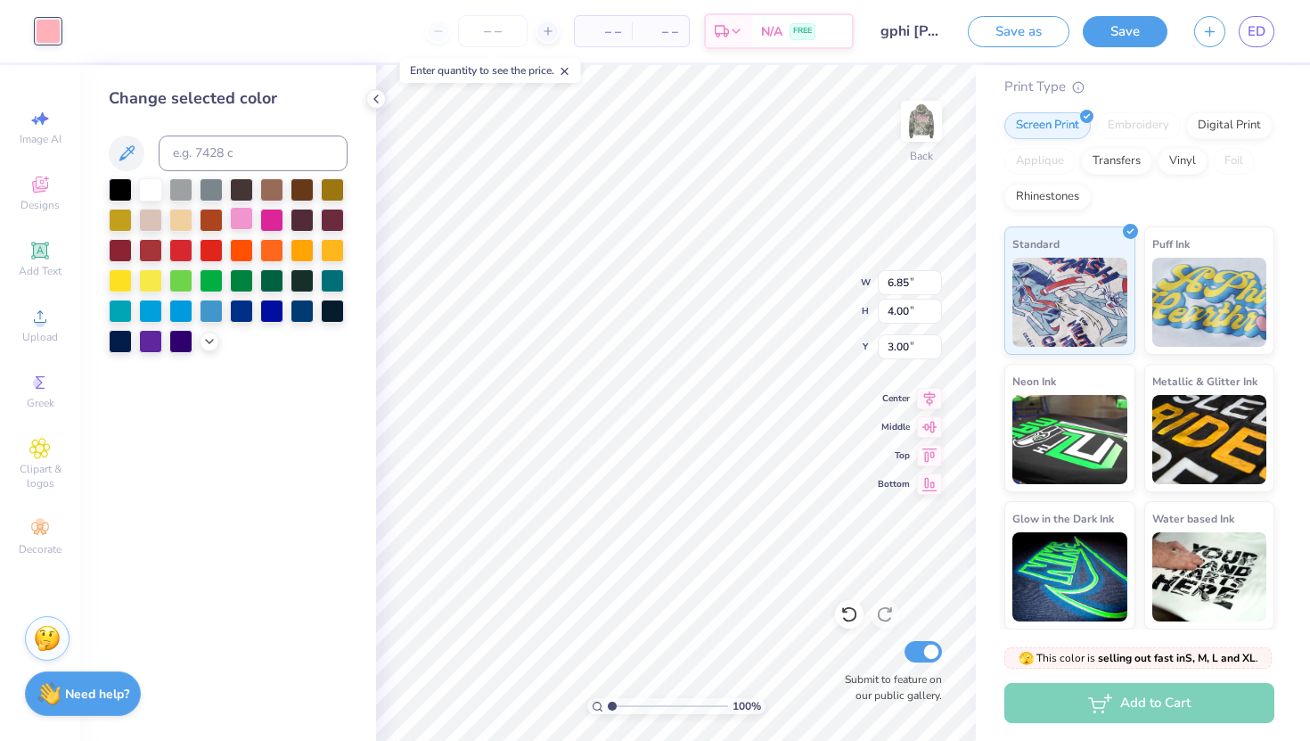
click at [237, 216] on div at bounding box center [241, 218] width 23 height 23
click at [213, 332] on div at bounding box center [210, 340] width 20 height 20
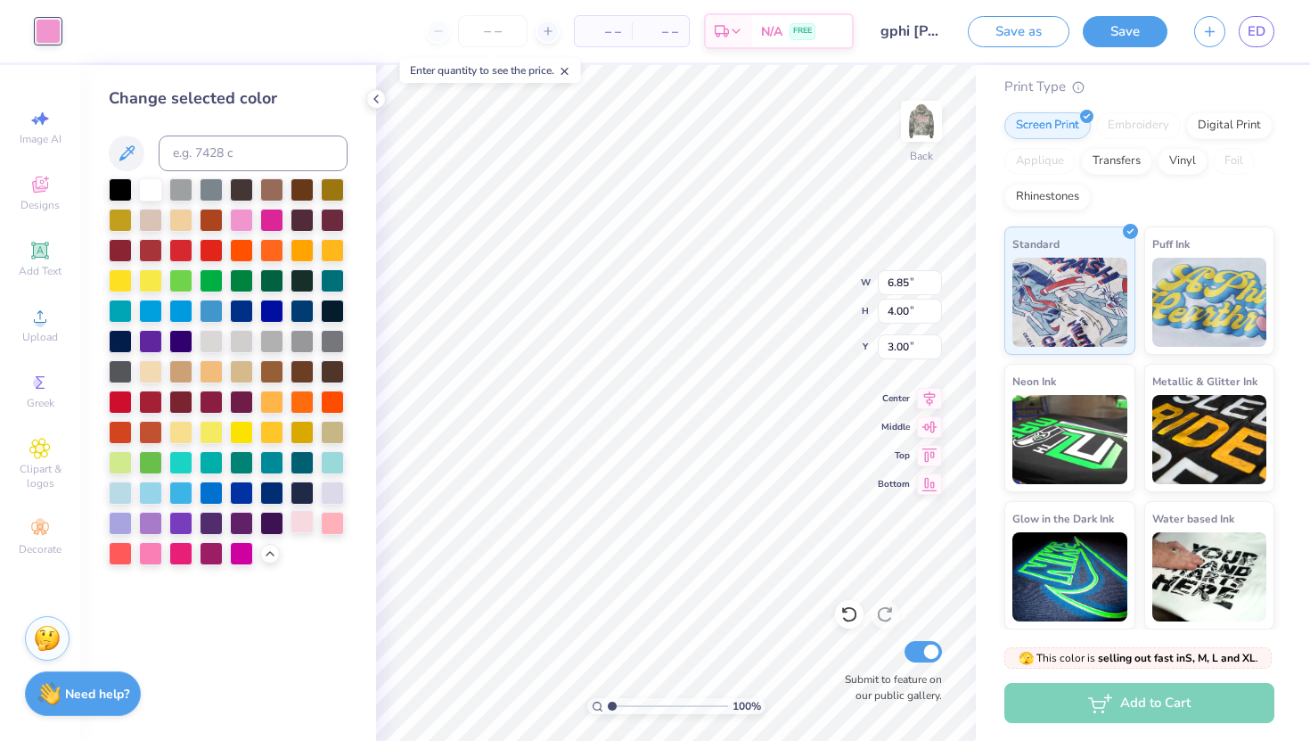
click at [309, 512] on div at bounding box center [302, 521] width 23 height 23
click at [217, 435] on div at bounding box center [211, 430] width 23 height 23
click at [257, 439] on div at bounding box center [228, 371] width 239 height 387
click at [245, 428] on div at bounding box center [241, 430] width 23 height 23
click at [111, 276] on div at bounding box center [120, 278] width 23 height 23
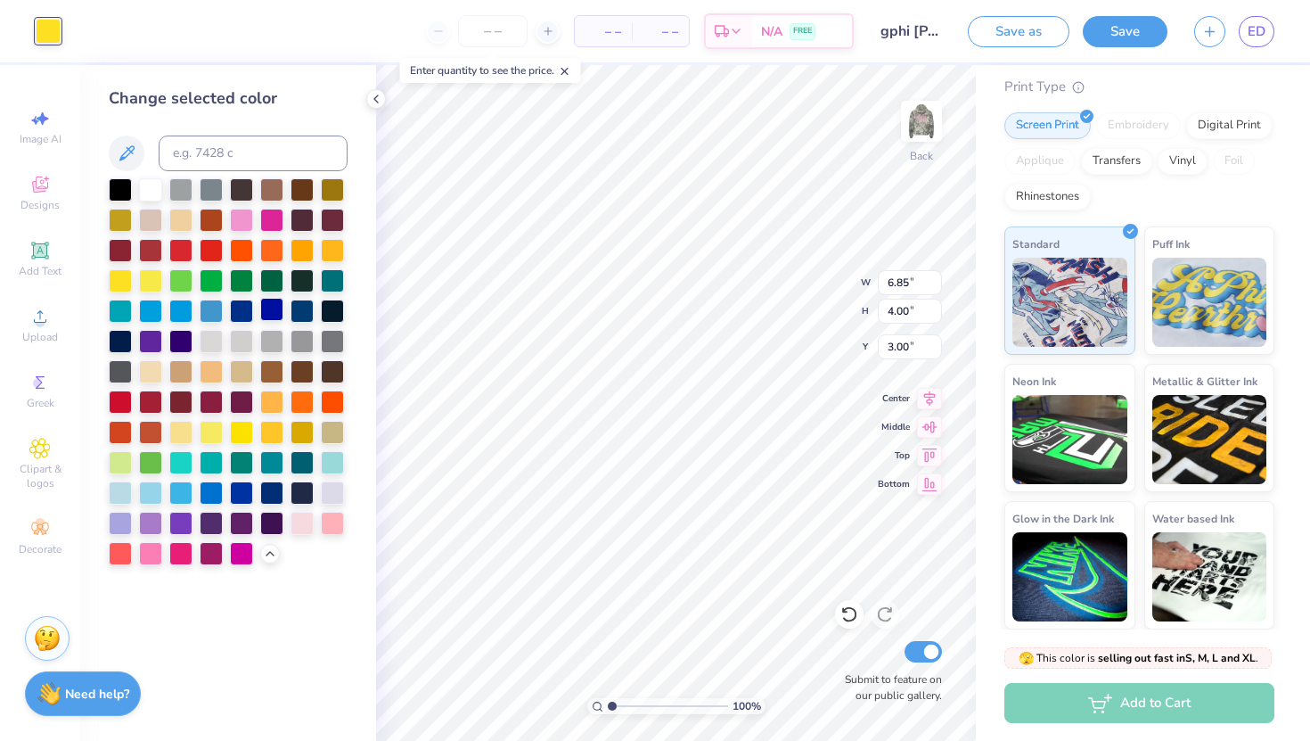
click at [273, 314] on div at bounding box center [271, 309] width 23 height 23
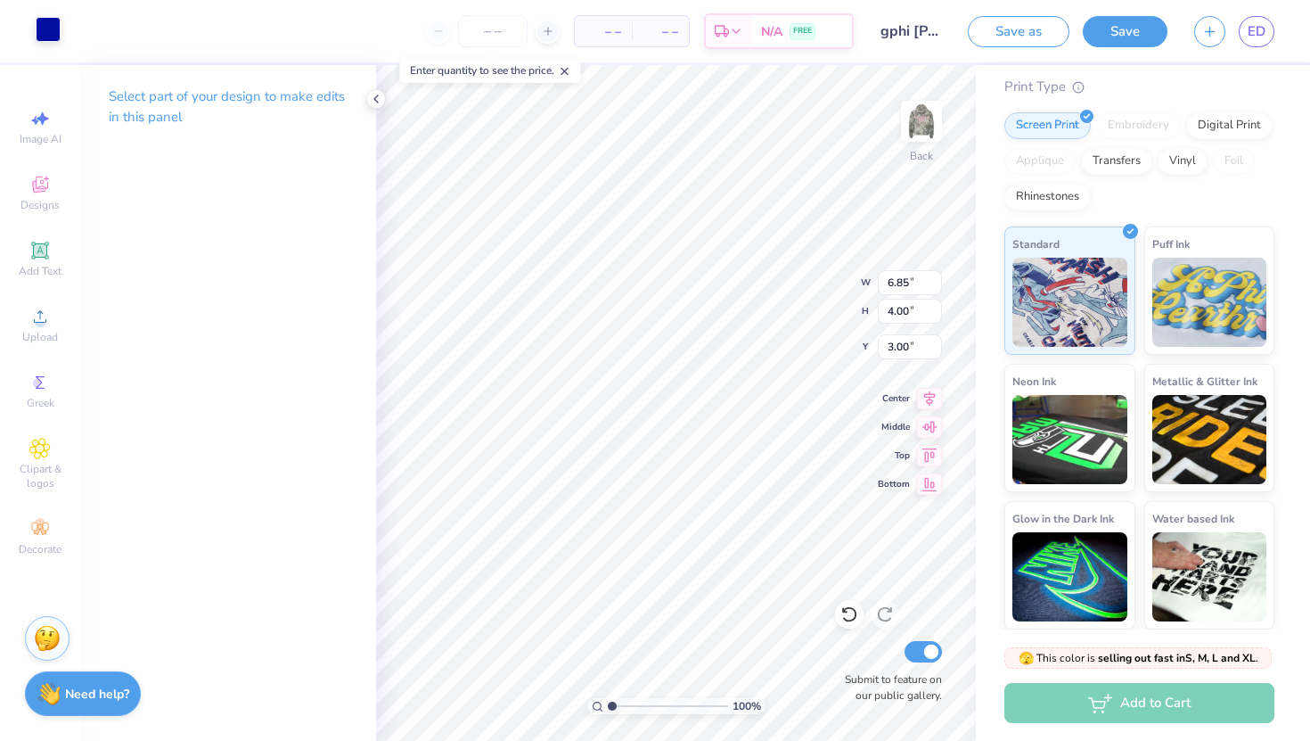
click at [36, 34] on div at bounding box center [48, 29] width 25 height 25
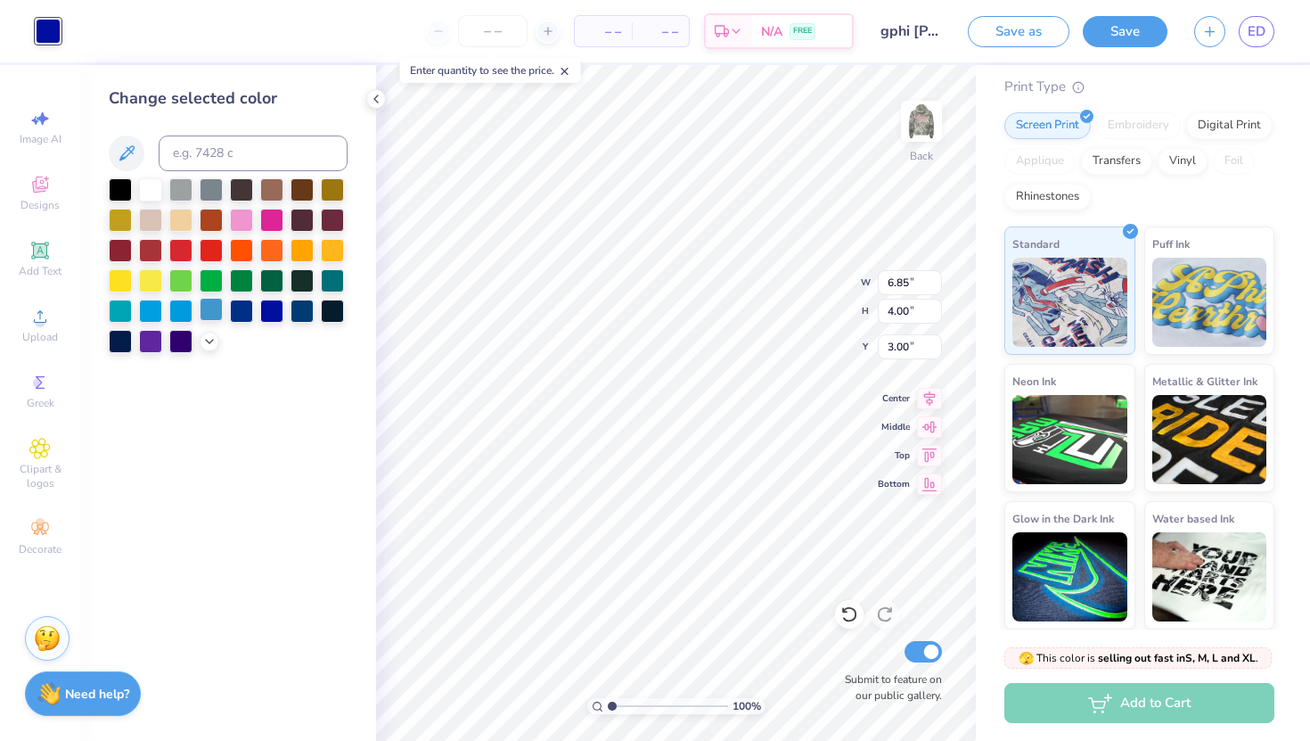
click at [210, 321] on div at bounding box center [211, 309] width 23 height 23
click at [248, 220] on div at bounding box center [241, 218] width 23 height 23
click at [209, 343] on icon at bounding box center [209, 339] width 14 height 14
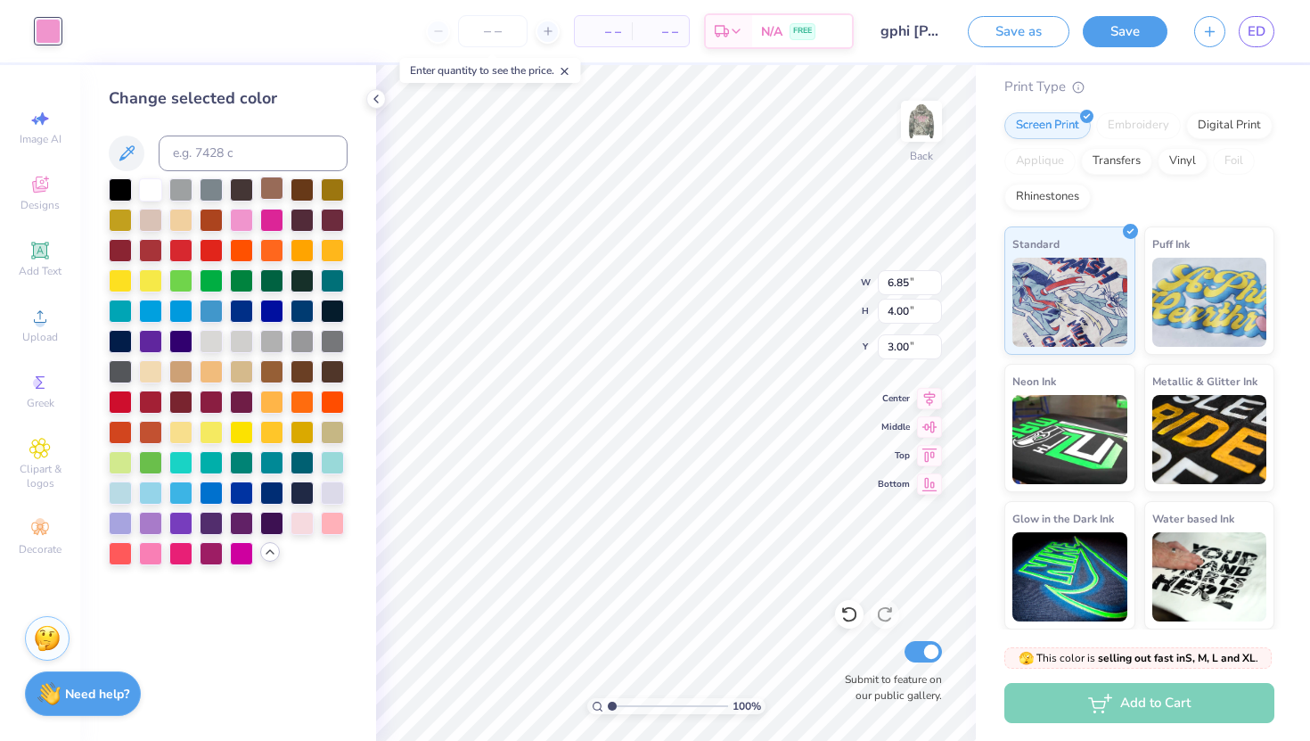
click at [269, 197] on div at bounding box center [271, 187] width 23 height 23
click at [269, 211] on div at bounding box center [271, 218] width 23 height 23
click at [152, 555] on div at bounding box center [150, 551] width 23 height 23
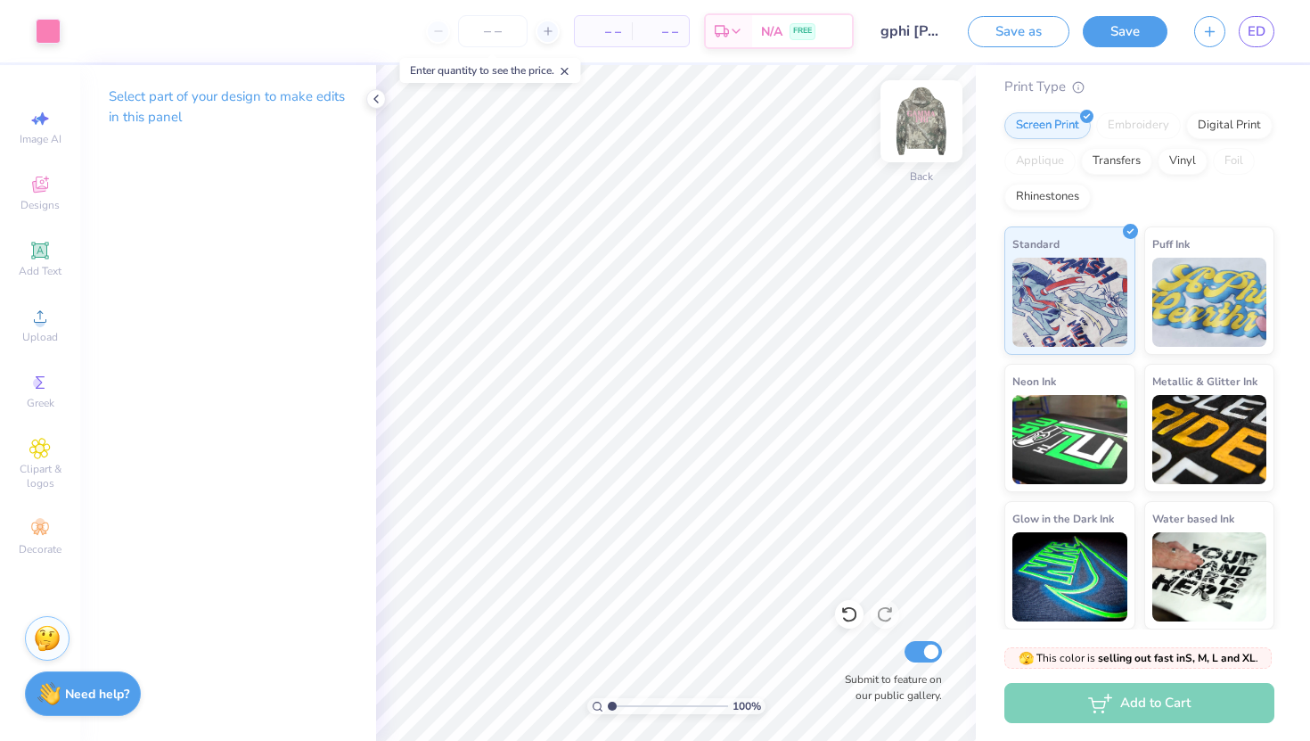
click at [933, 108] on img at bounding box center [921, 121] width 71 height 71
click at [50, 45] on div "Art colors" at bounding box center [30, 31] width 61 height 62
click at [50, 29] on div at bounding box center [48, 29] width 25 height 25
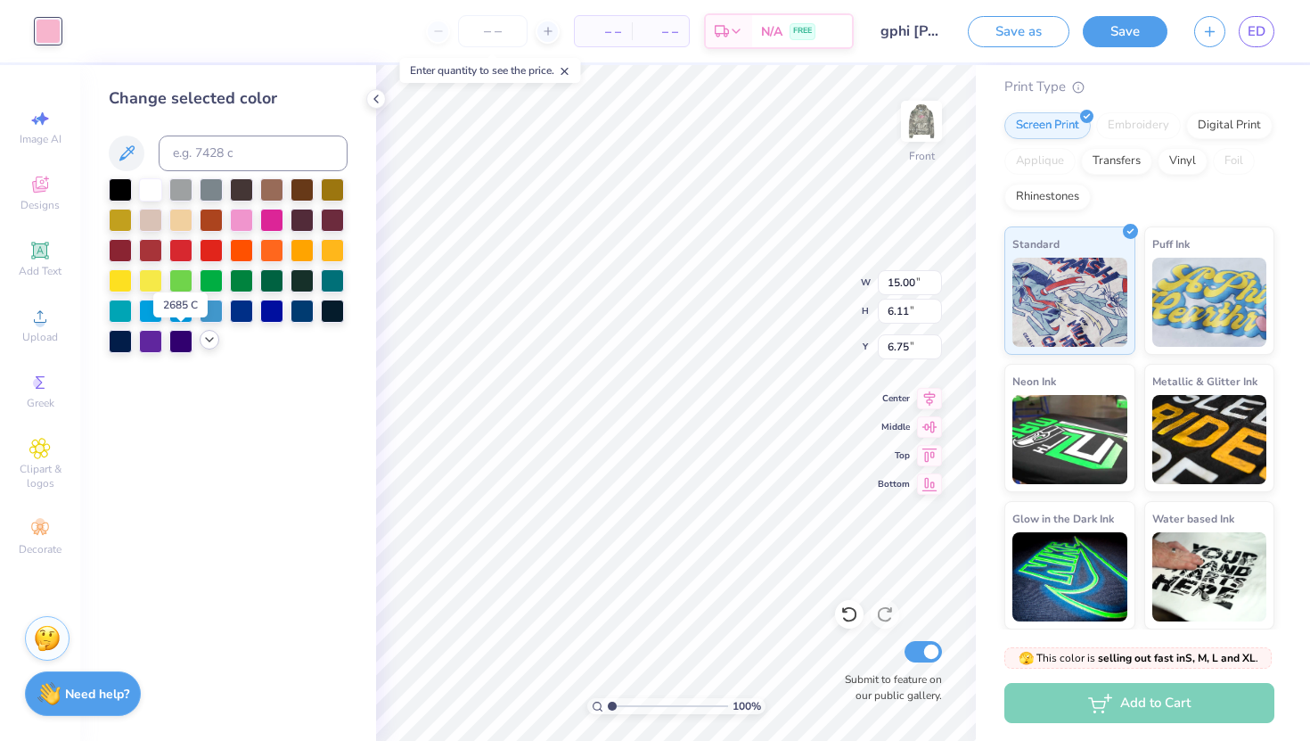
click at [207, 341] on icon at bounding box center [209, 339] width 14 height 14
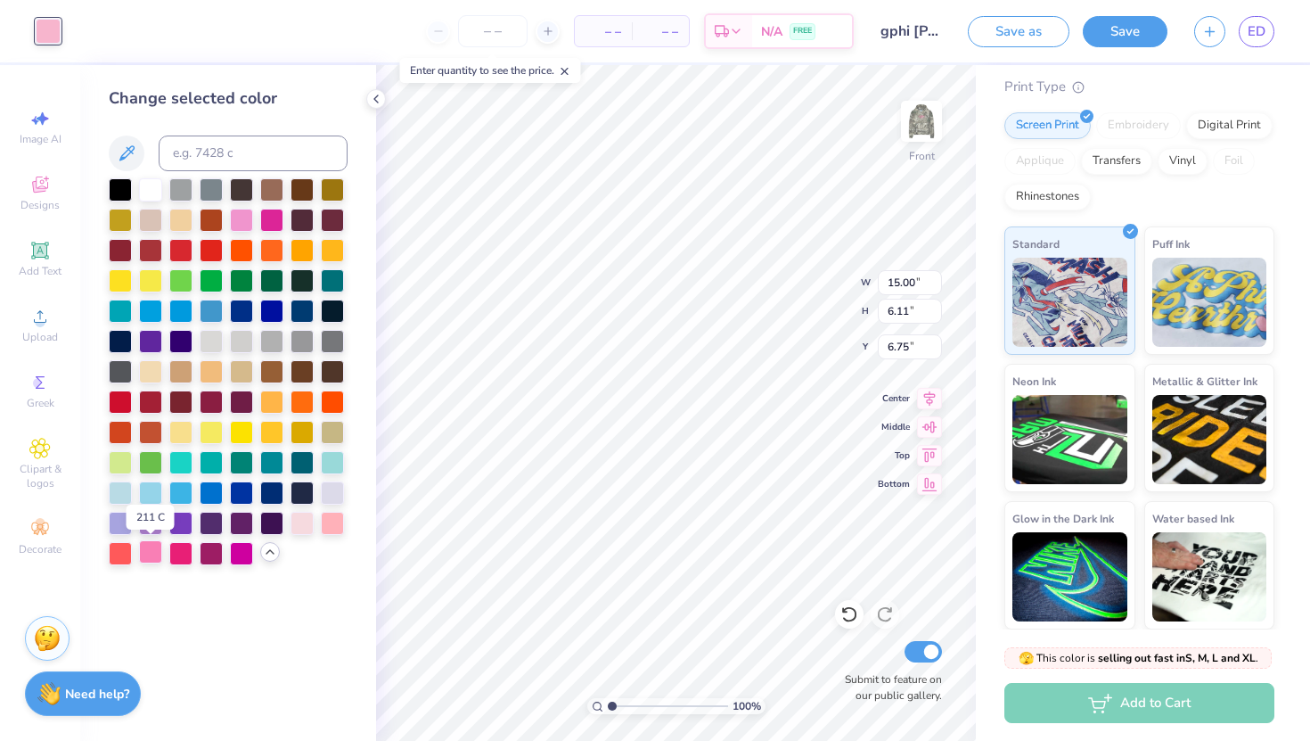
click at [143, 550] on div at bounding box center [150, 551] width 23 height 23
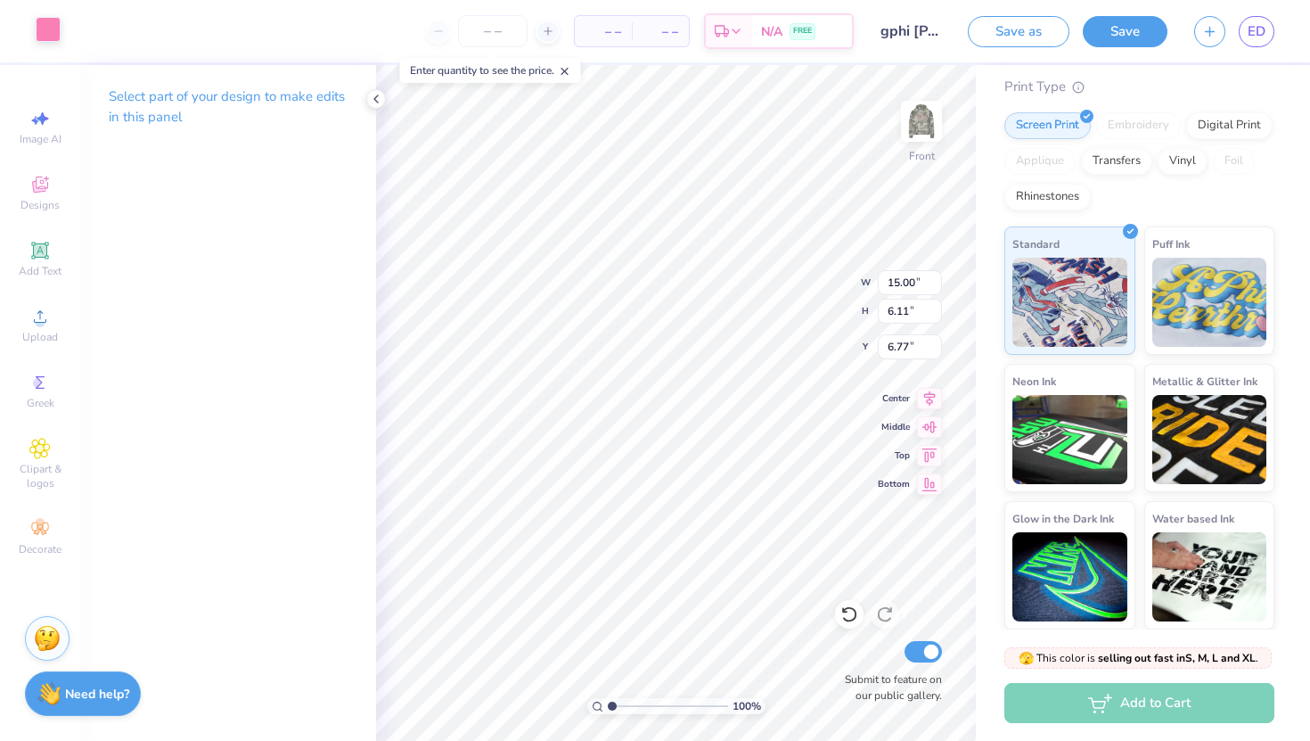
click at [55, 23] on div at bounding box center [48, 29] width 25 height 25
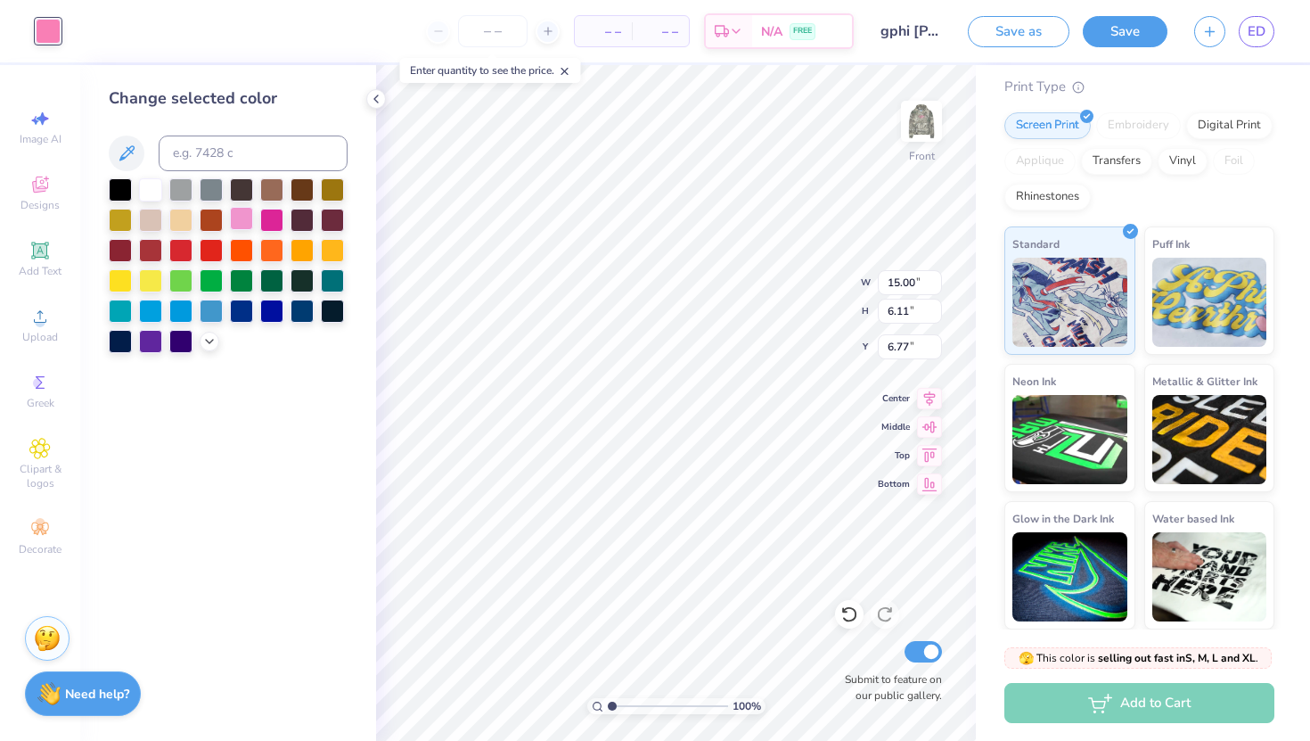
click at [242, 223] on div at bounding box center [241, 218] width 23 height 23
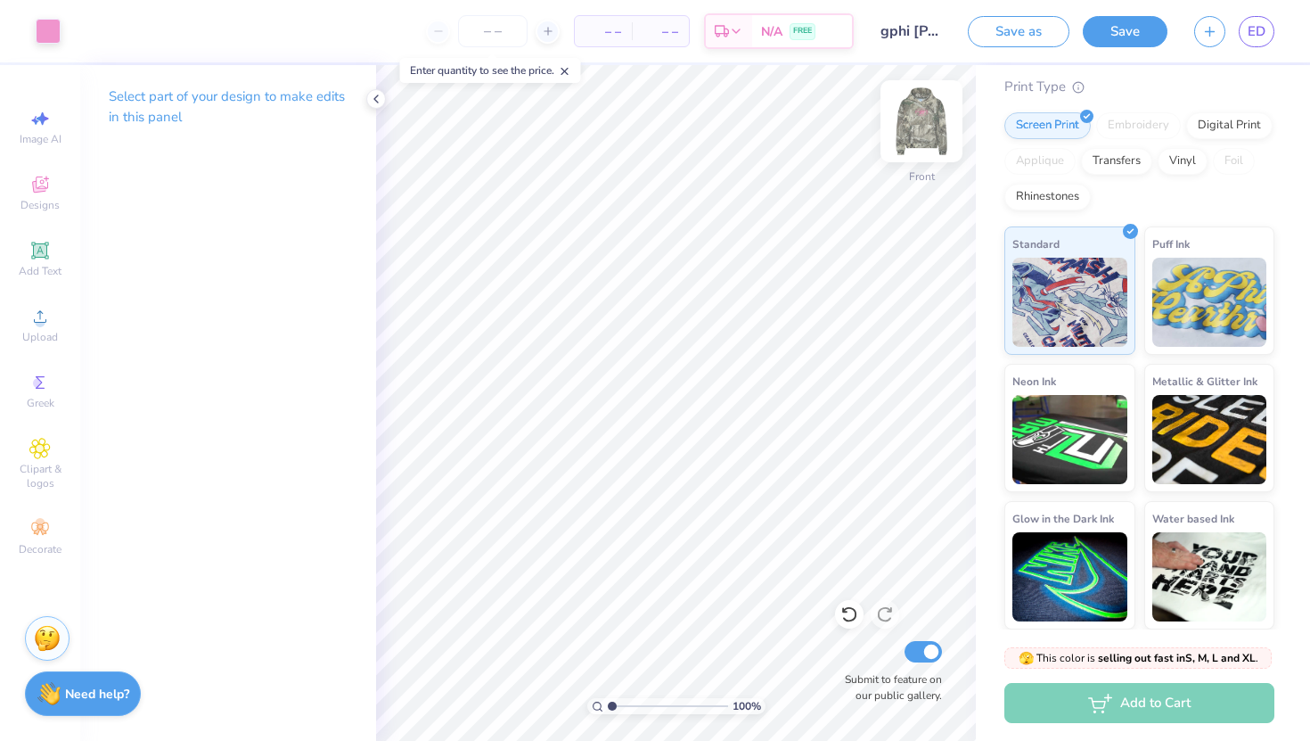
click at [907, 137] on img at bounding box center [921, 121] width 71 height 71
click at [53, 35] on div at bounding box center [48, 29] width 25 height 25
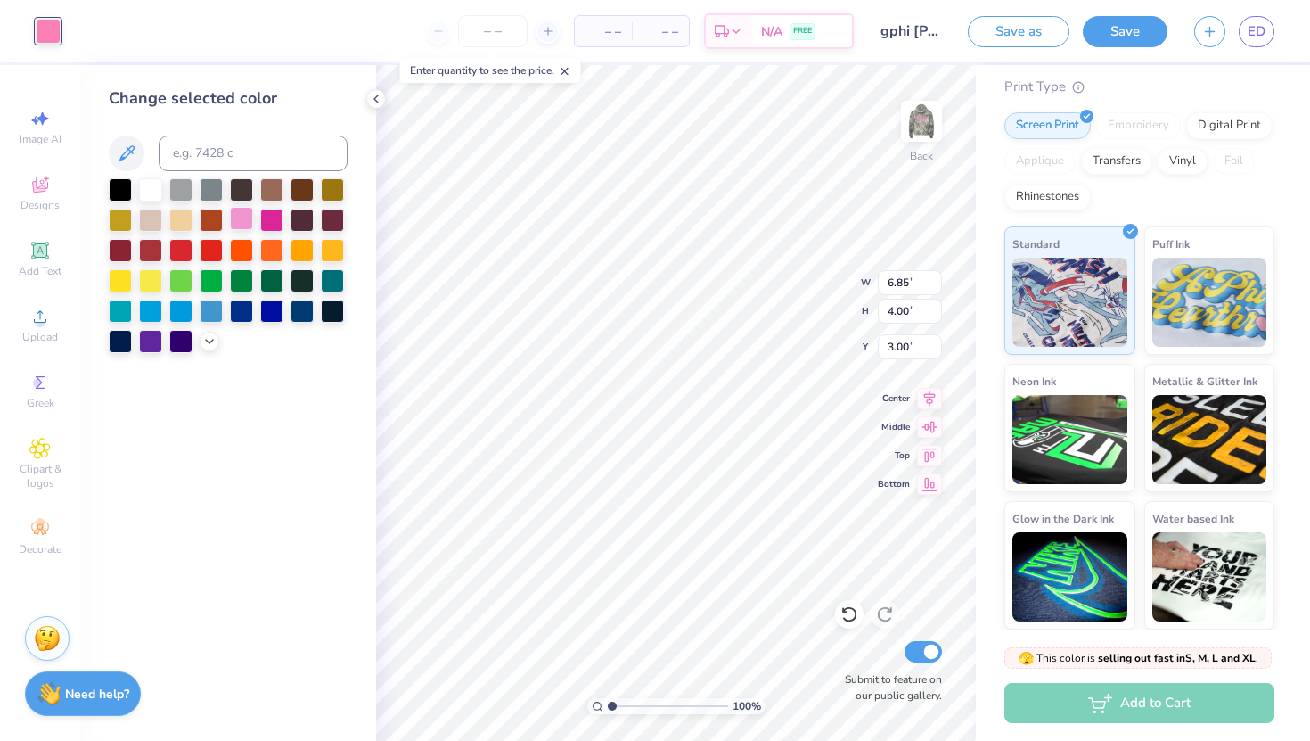
click at [241, 223] on div at bounding box center [241, 218] width 23 height 23
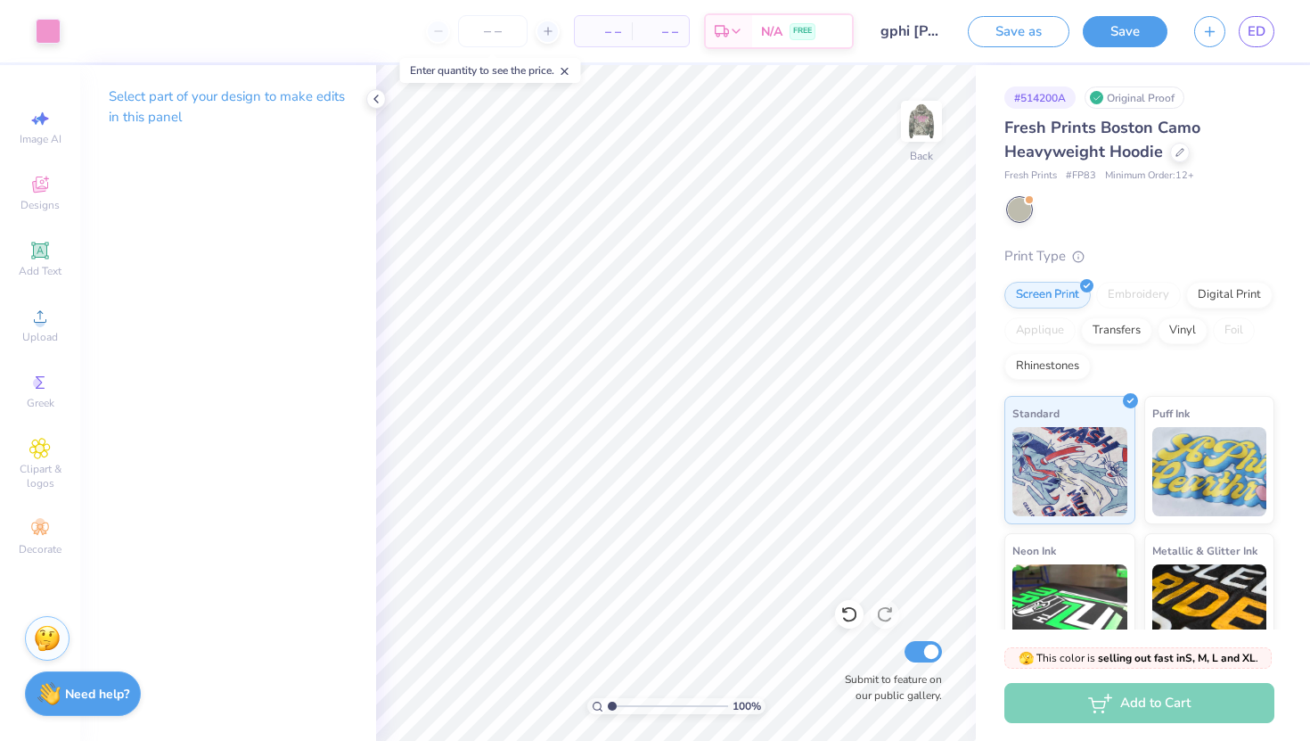
scroll to position [169, 0]
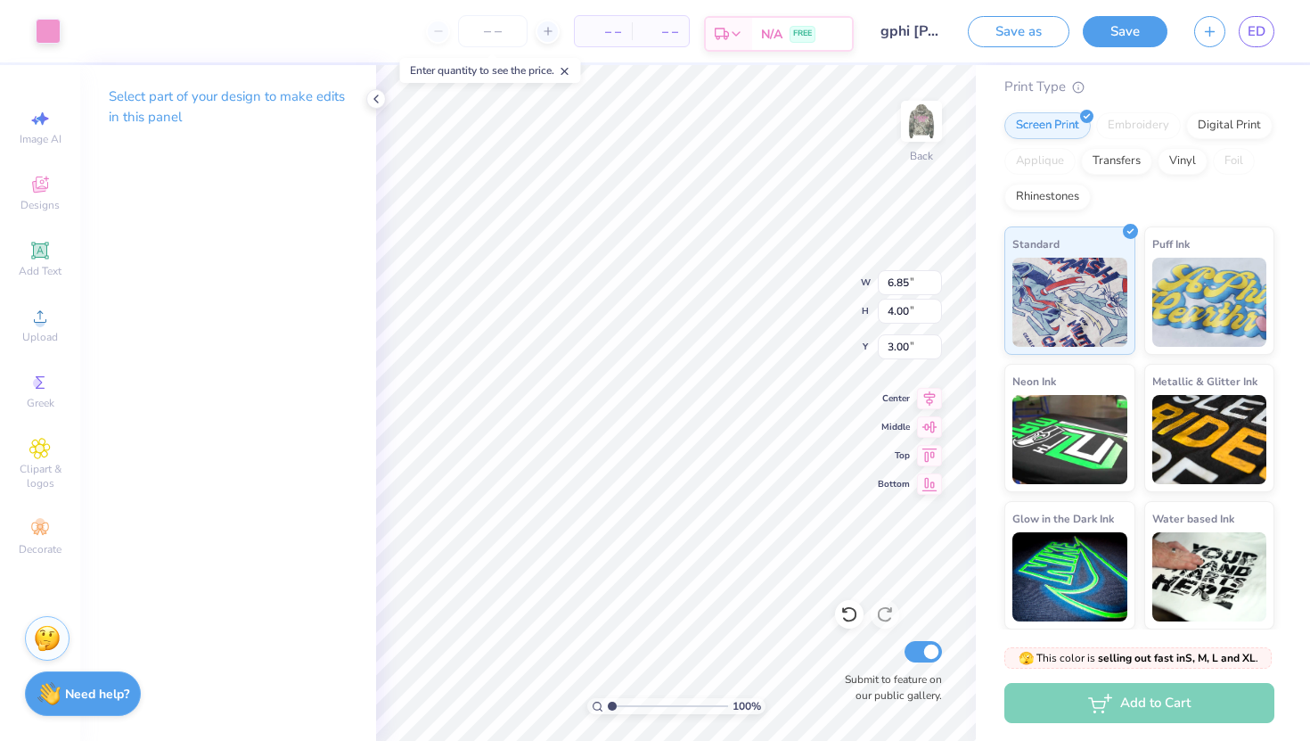
type input "8.05"
type input "4.70"
type input "3.00"
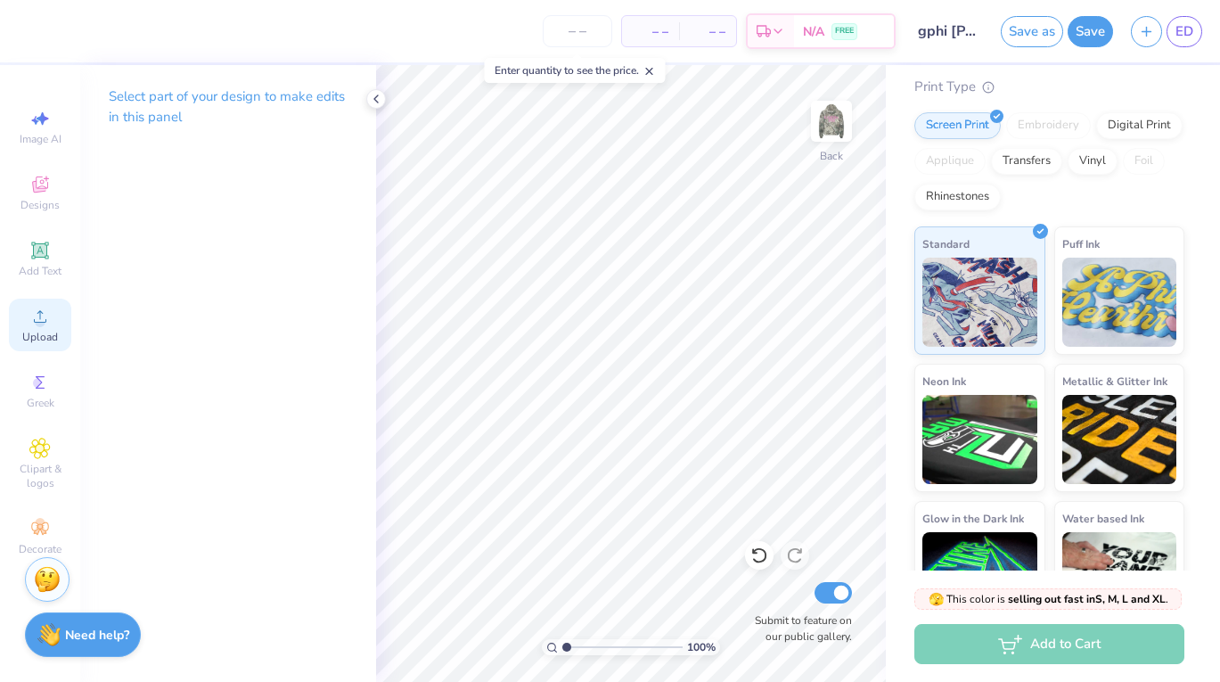
click at [33, 332] on span "Upload" at bounding box center [40, 337] width 36 height 14
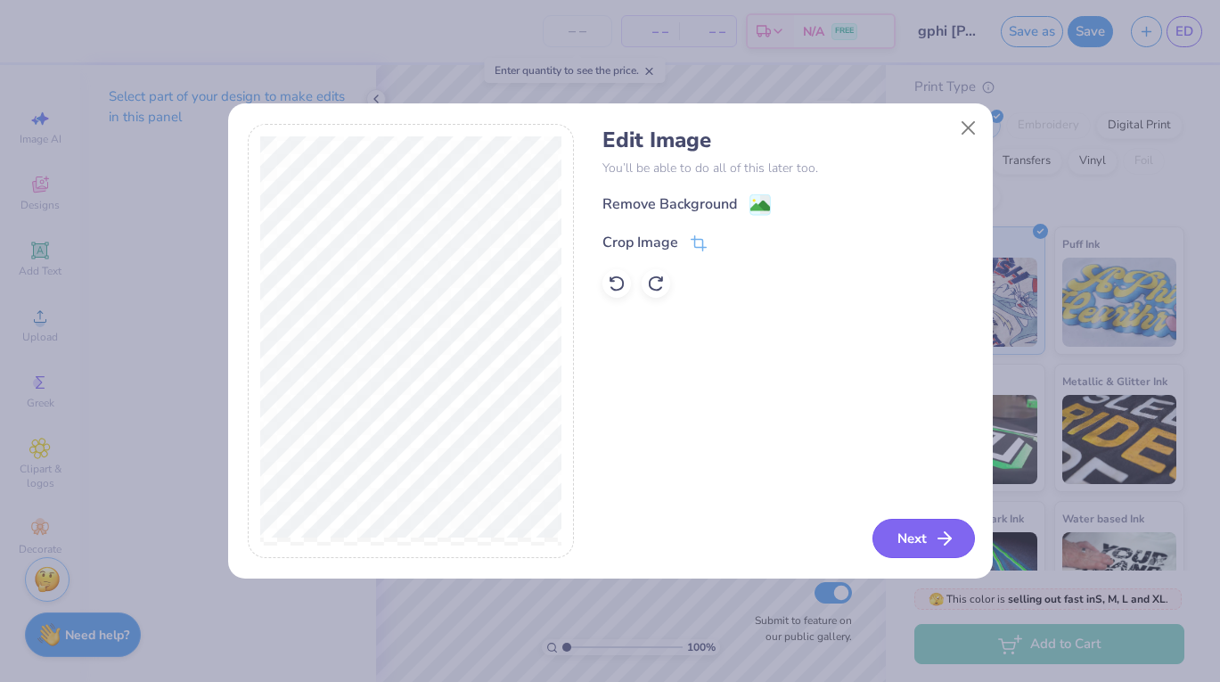
click at [910, 540] on button "Next" at bounding box center [924, 538] width 102 height 39
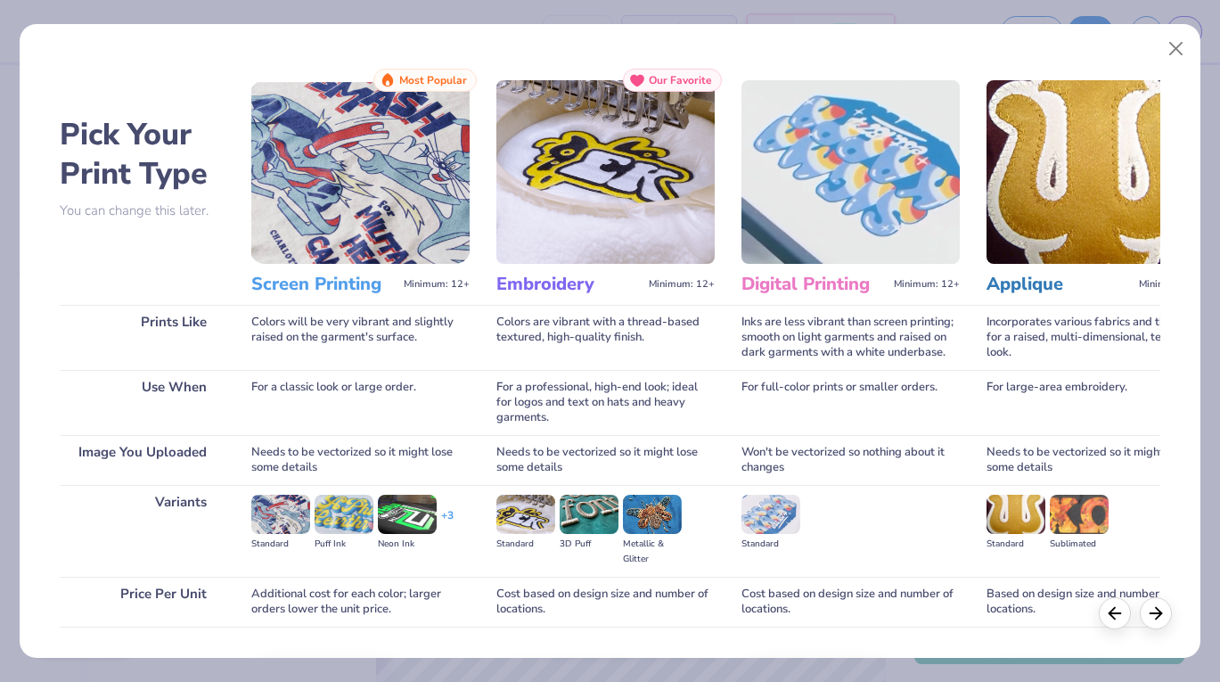
scroll to position [118, 0]
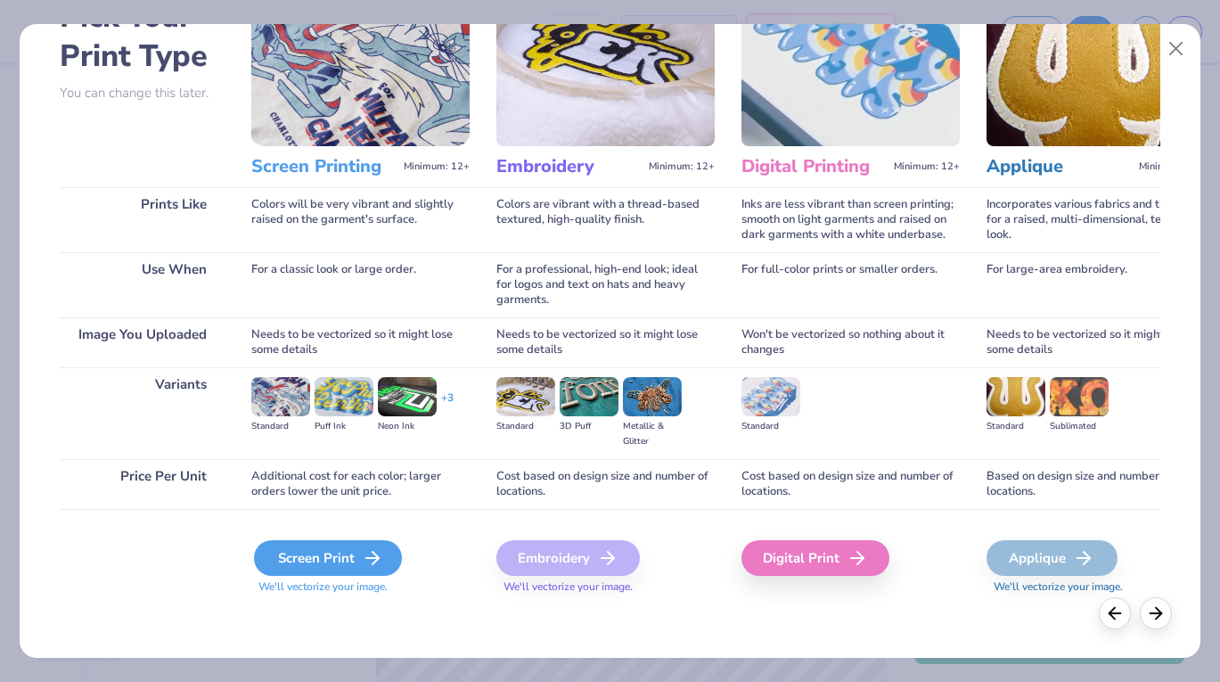
click at [337, 553] on div "Screen Print" at bounding box center [328, 558] width 148 height 36
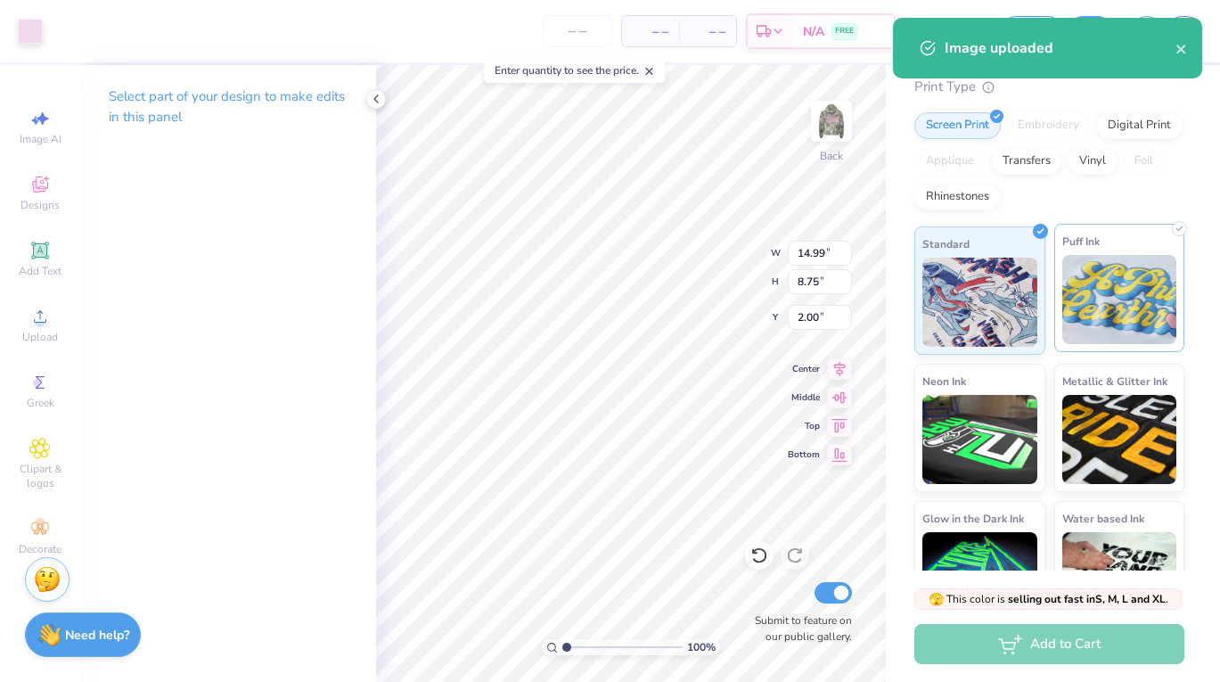
click at [1118, 279] on img at bounding box center [1119, 299] width 115 height 89
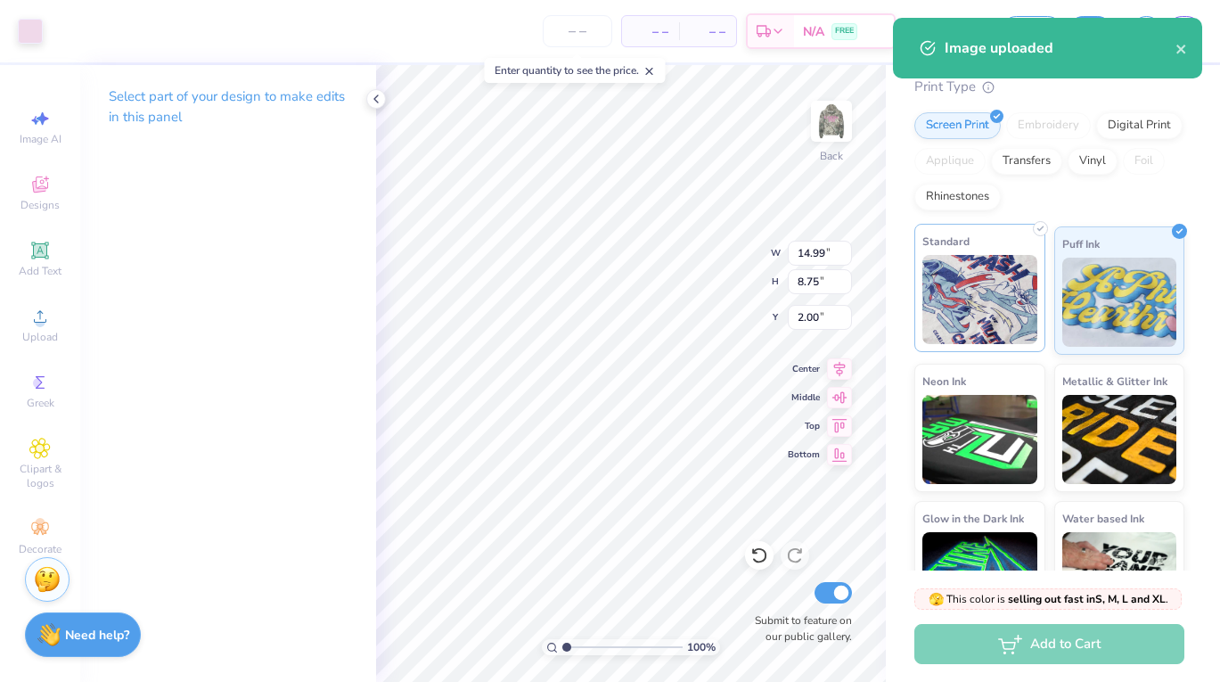
type input "9.20"
type input "5.37"
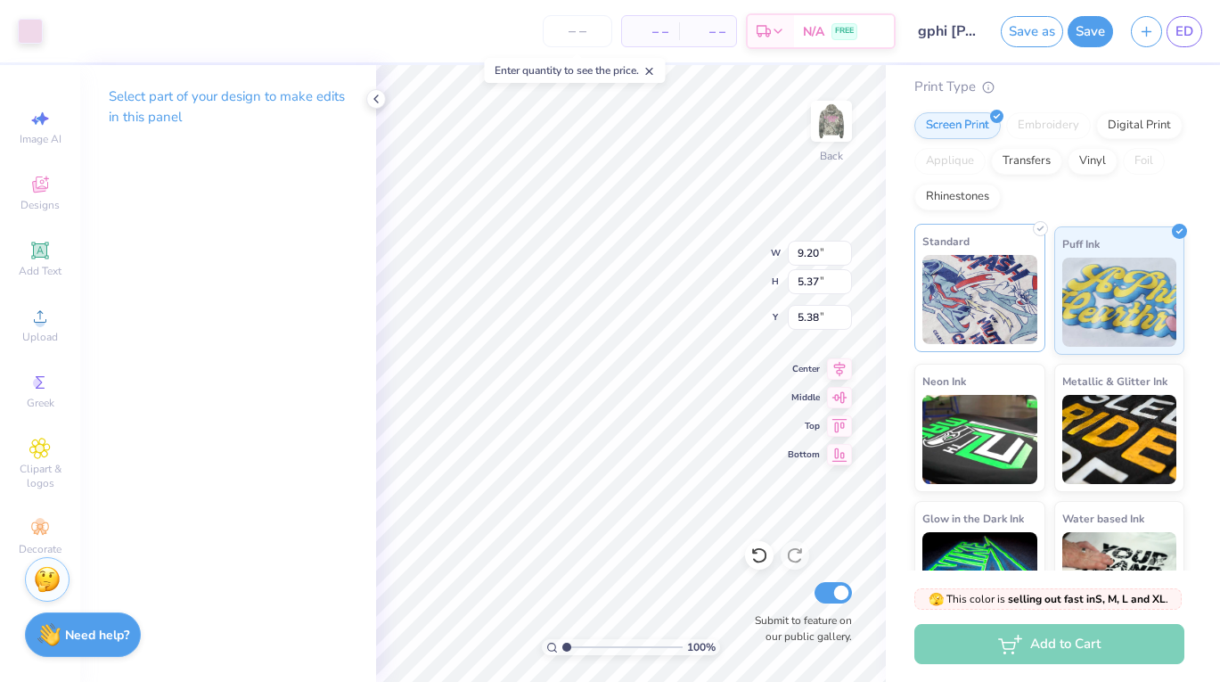
type input "3.00"
type input "8.23"
type input "4.80"
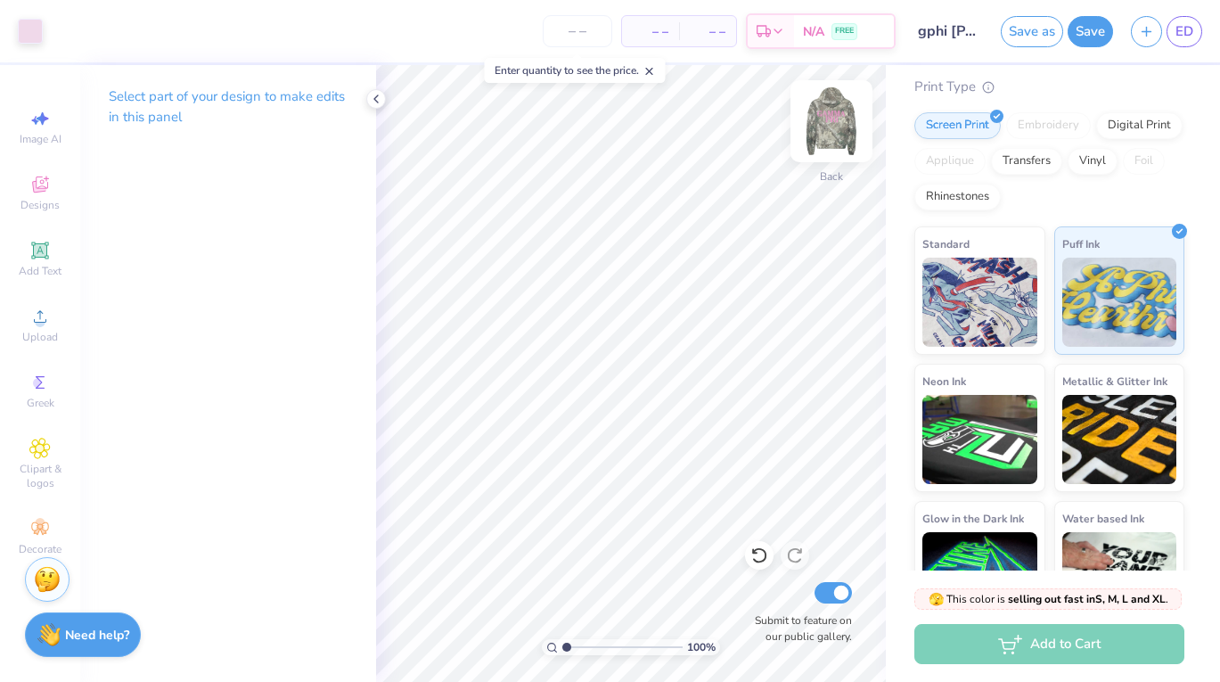
click at [832, 120] on img at bounding box center [831, 121] width 71 height 71
type input "6.78"
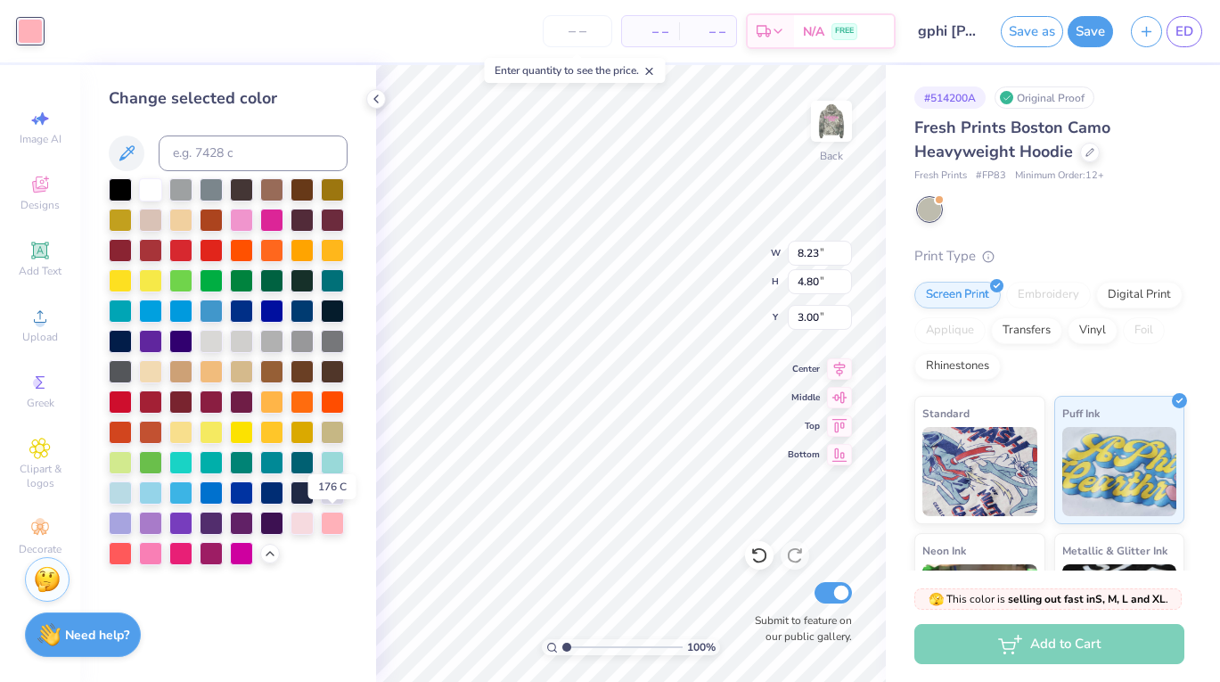
scroll to position [169, 0]
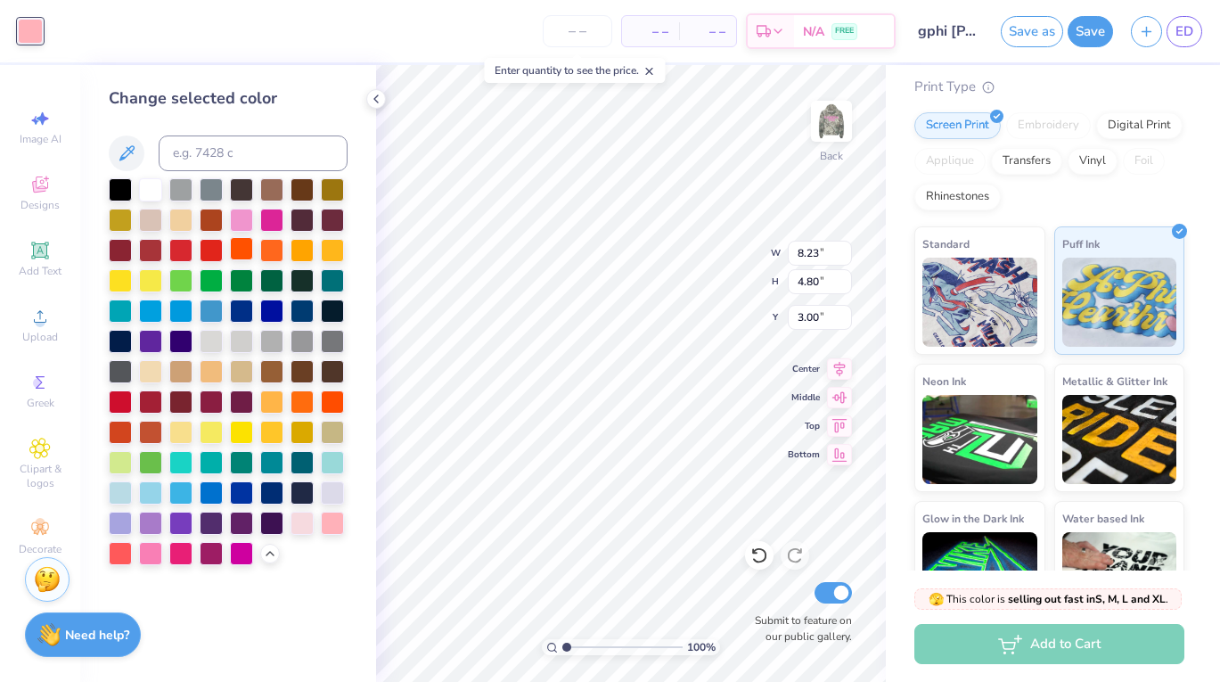
click at [246, 260] on div at bounding box center [241, 248] width 23 height 23
click at [147, 282] on div at bounding box center [150, 278] width 23 height 23
click at [235, 220] on div at bounding box center [241, 218] width 23 height 23
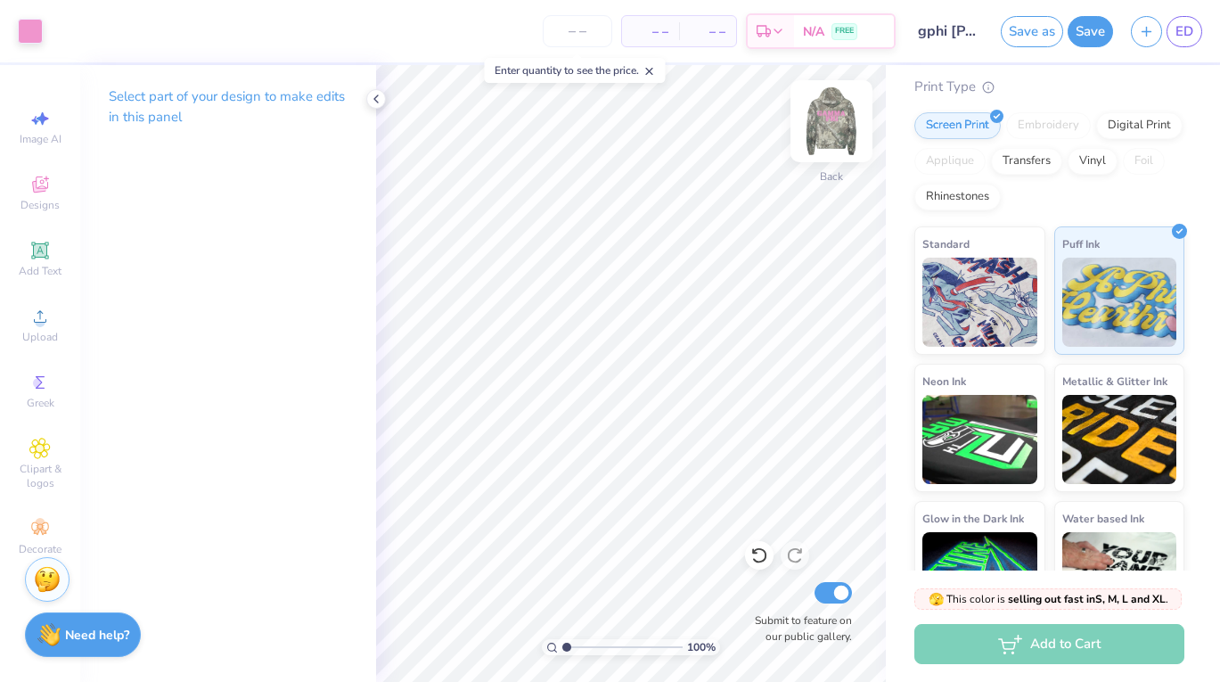
click at [838, 135] on img at bounding box center [831, 121] width 71 height 71
click at [382, 106] on div "Art colors – – Per Item – – Total Est. Delivery N/A FREE Design Title gphi [PER…" at bounding box center [610, 341] width 1220 height 682
click at [370, 100] on icon at bounding box center [376, 99] width 14 height 14
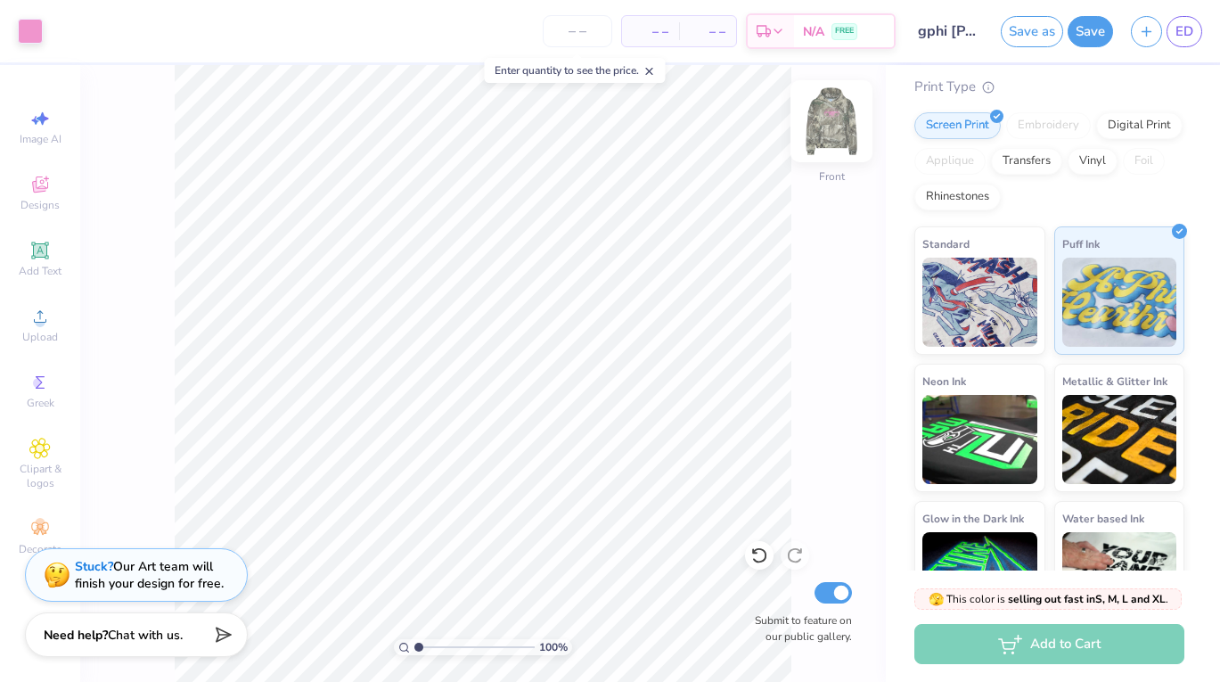
click at [840, 132] on img at bounding box center [831, 121] width 71 height 71
click at [838, 132] on img at bounding box center [831, 121] width 71 height 71
click at [223, 635] on icon at bounding box center [220, 631] width 25 height 25
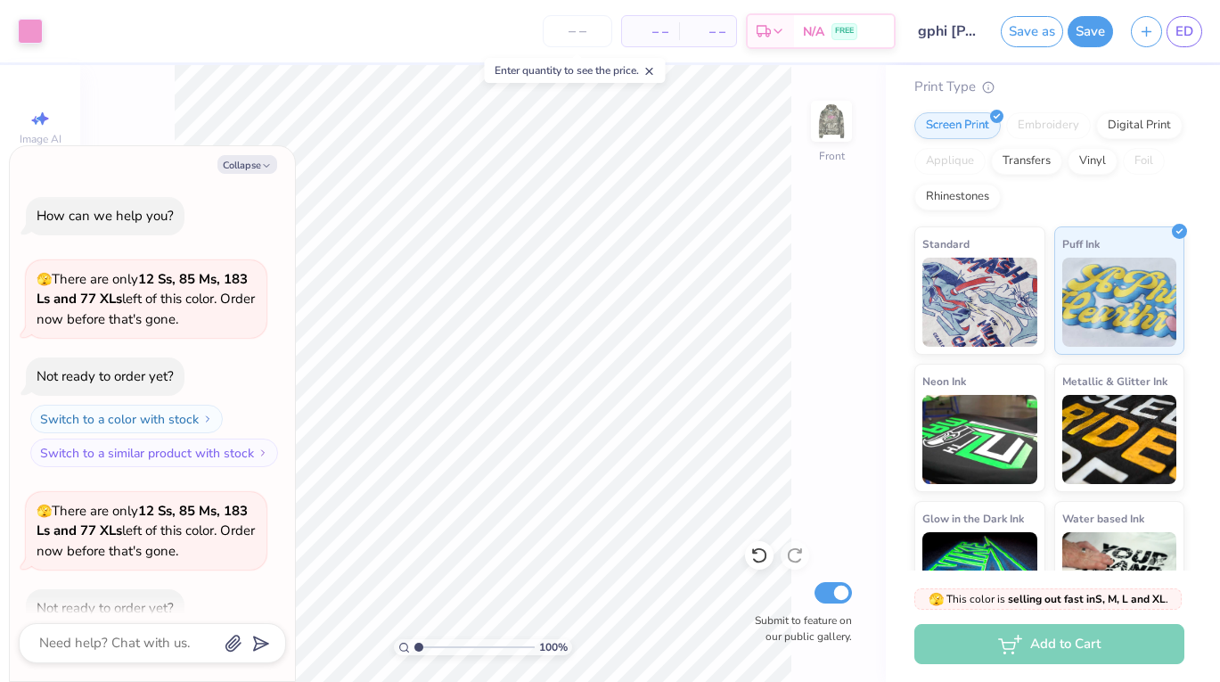
scroll to position [98, 0]
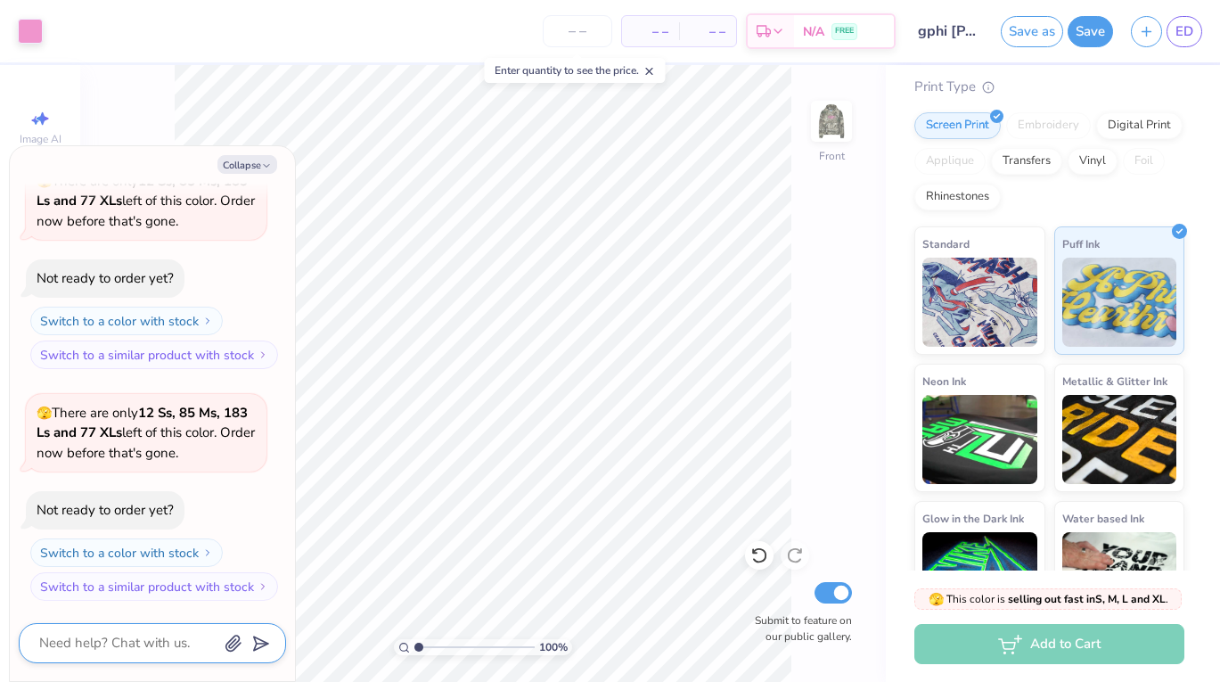
click at [149, 649] on textarea at bounding box center [127, 643] width 181 height 24
type textarea "x"
type textarea "c"
type textarea "x"
type textarea "ca"
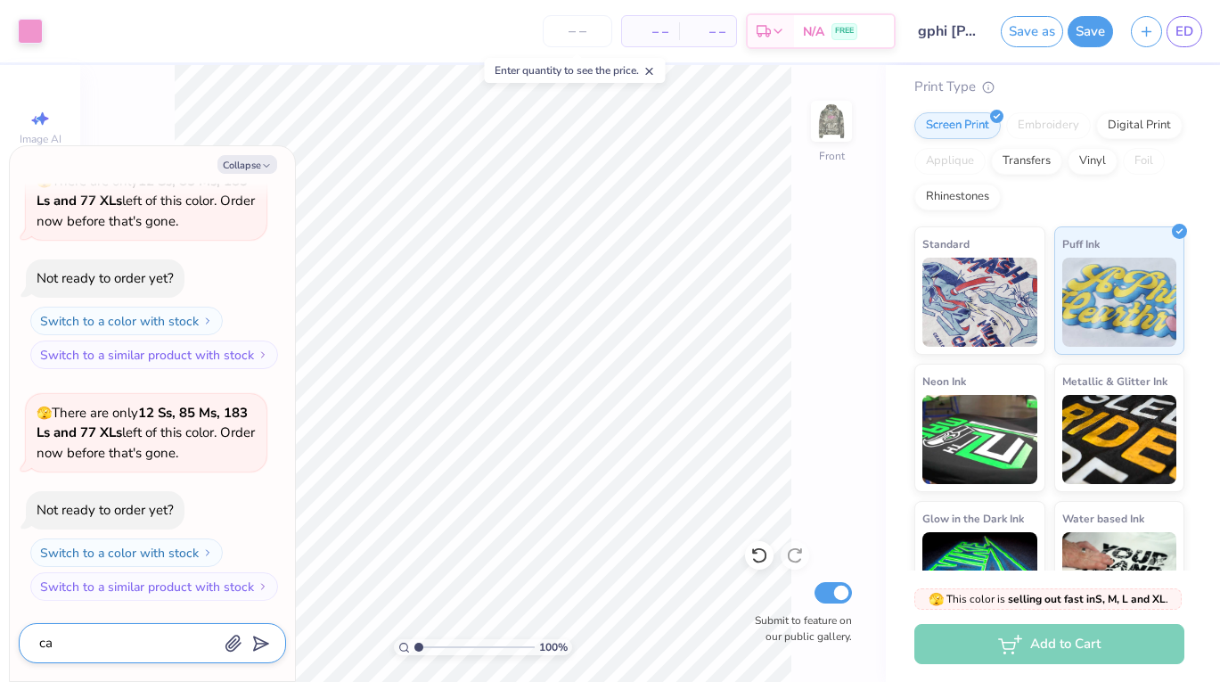
type textarea "x"
type textarea "can"
type textarea "x"
type textarea "can"
type textarea "x"
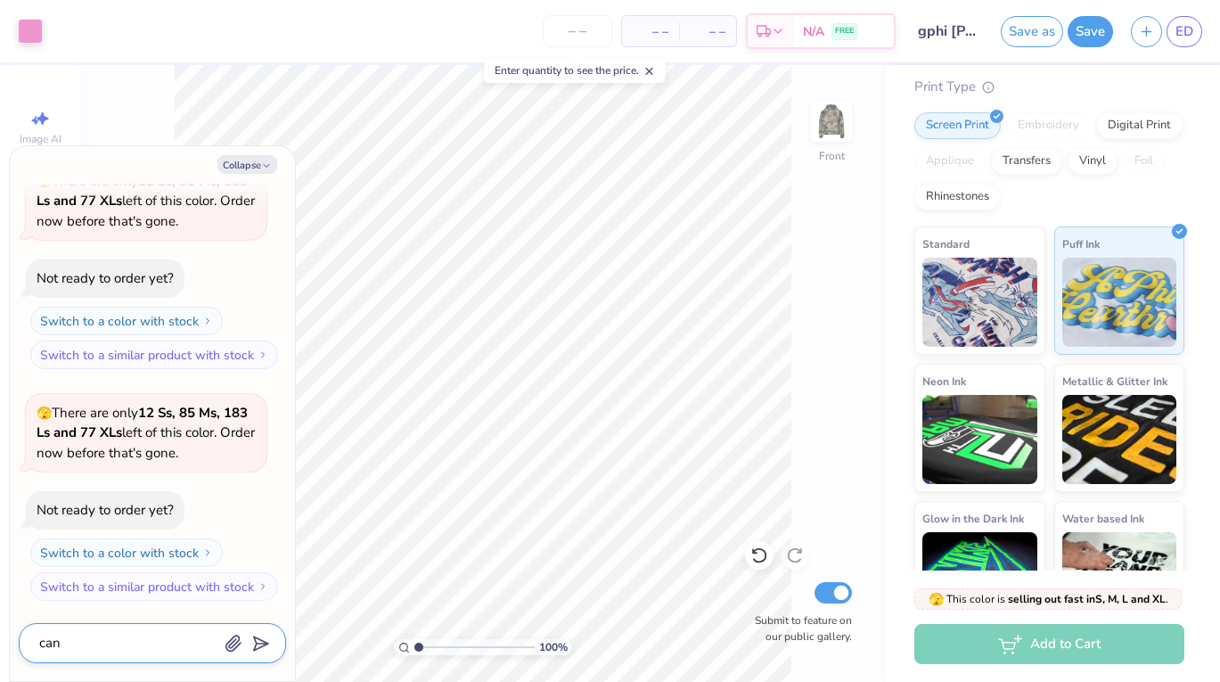
type textarea "can y"
type textarea "x"
type textarea "can yo"
type textarea "x"
type textarea "can you"
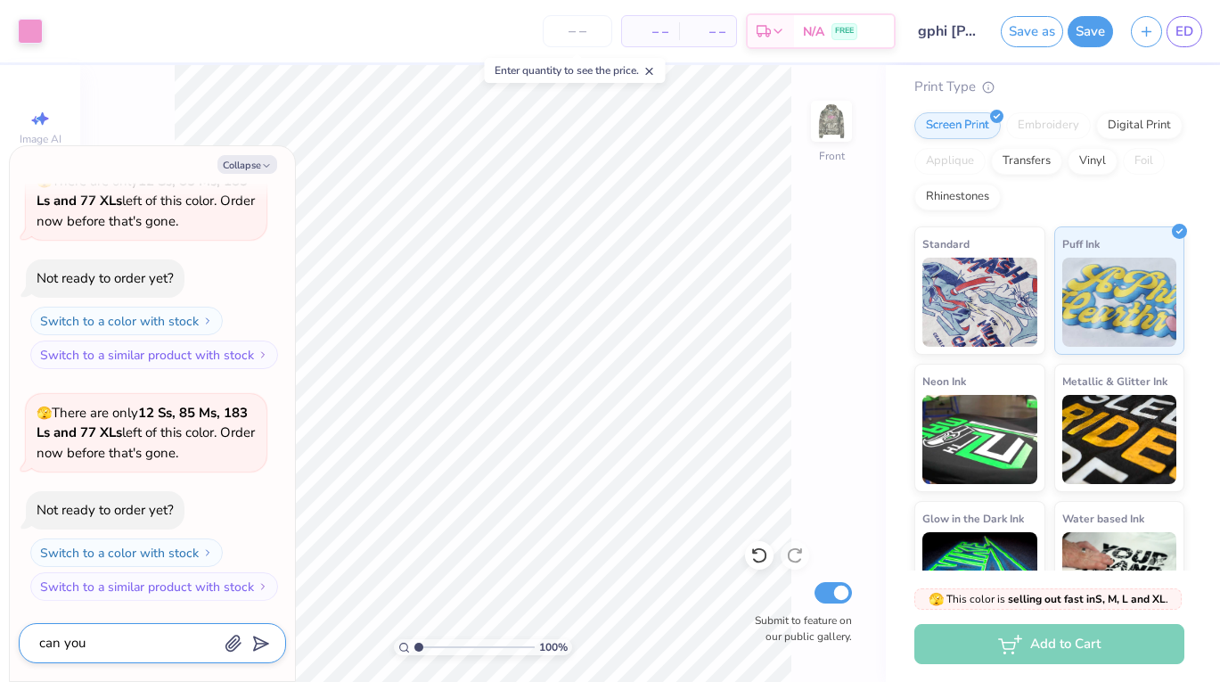
type textarea "x"
type textarea "can you"
type textarea "x"
type textarea "can you p"
type textarea "x"
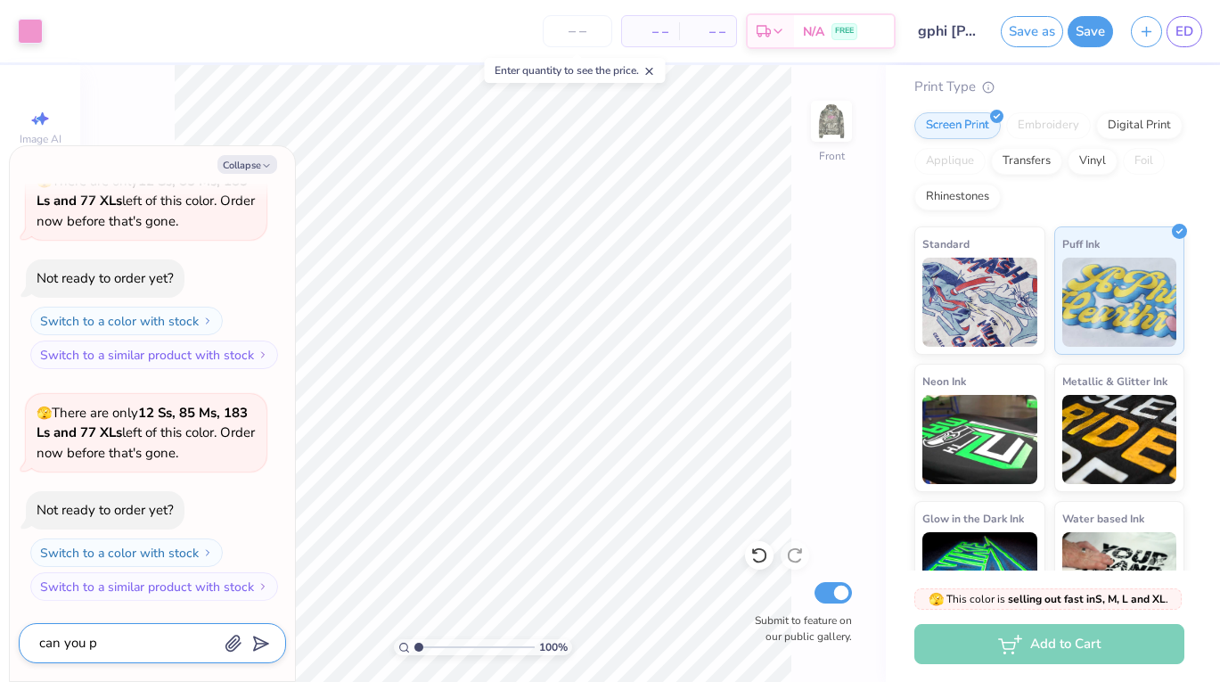
type textarea "can you pr"
type textarea "x"
type textarea "can you pri"
type textarea "x"
type textarea "can you prin"
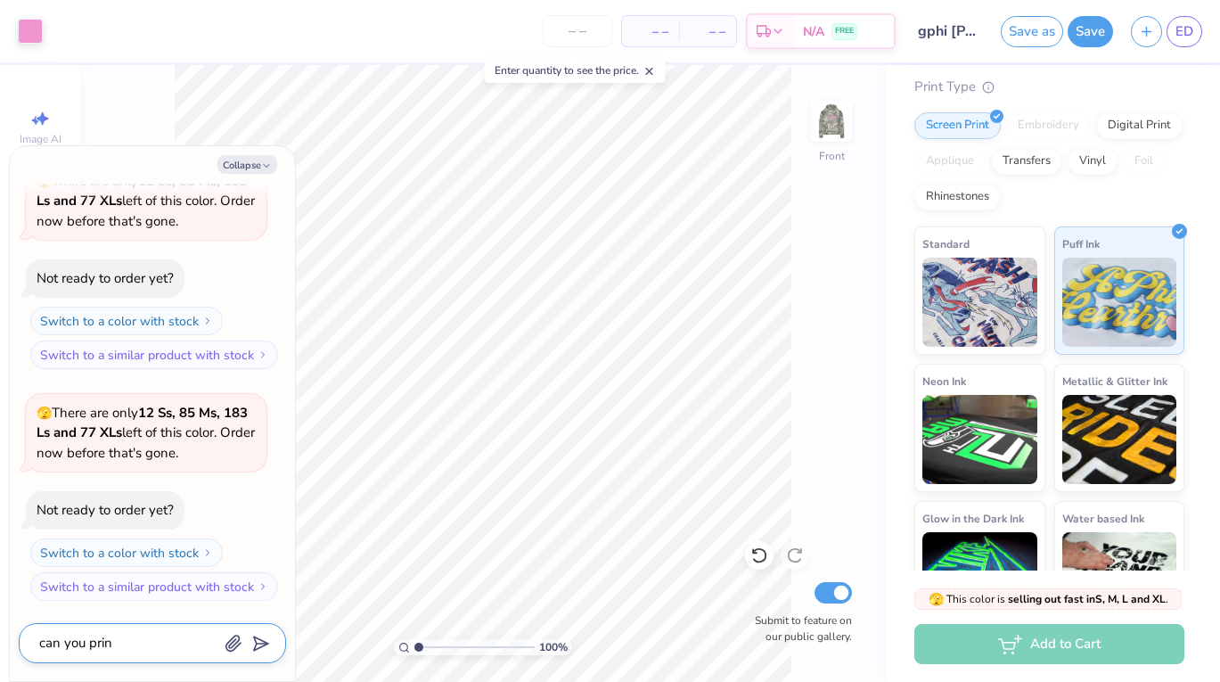
type textarea "x"
type textarea "can you print"
type textarea "x"
type textarea "can you print"
type textarea "x"
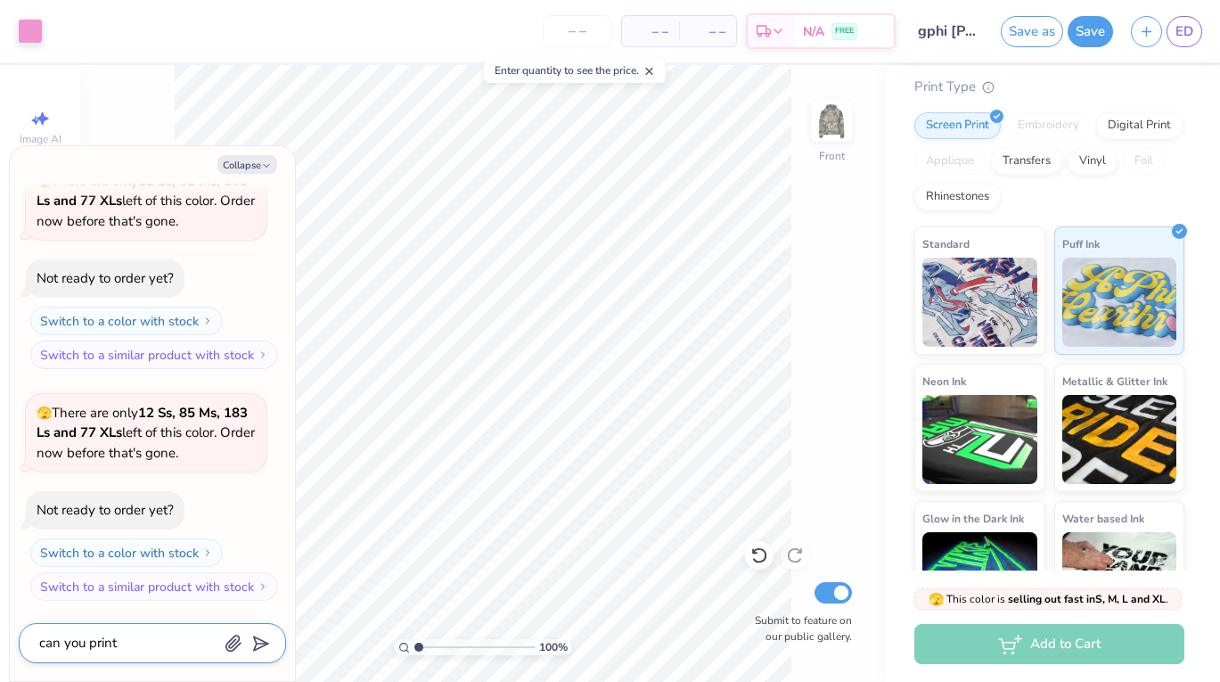
type textarea "can you print i"
type textarea "x"
type textarea "can you print in"
type textarea "x"
type textarea "can you print in"
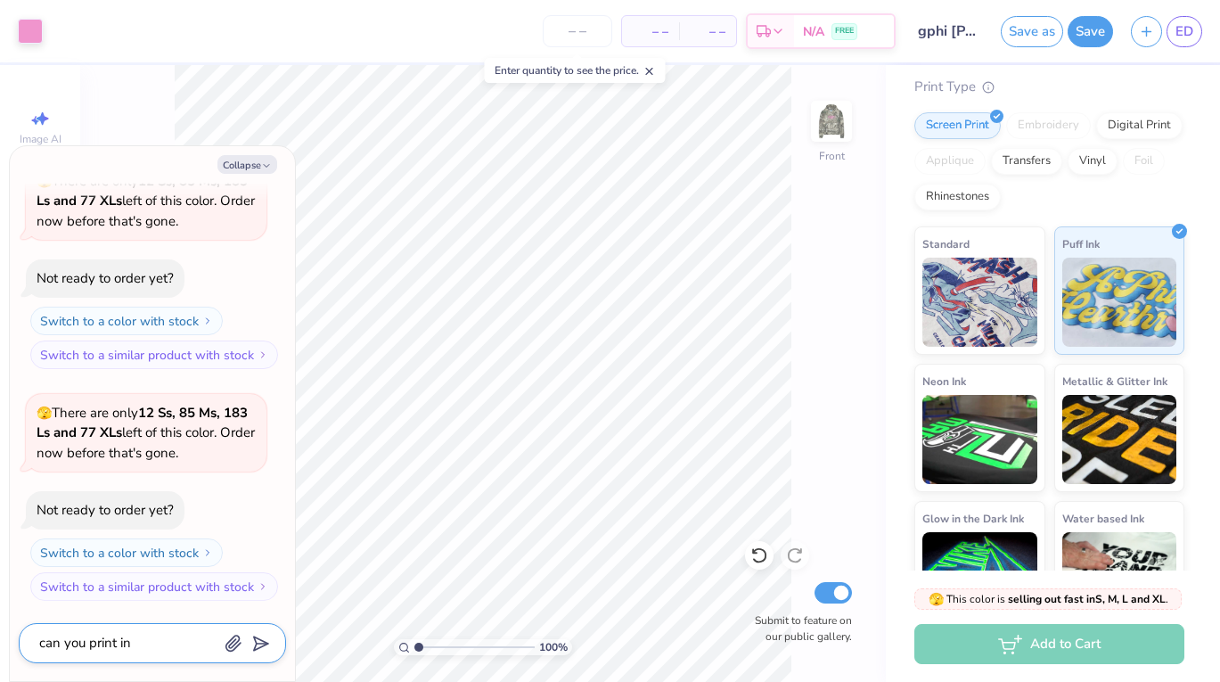
type textarea "x"
type textarea "can you print in c"
type textarea "x"
type textarea "can you print in co"
type textarea "x"
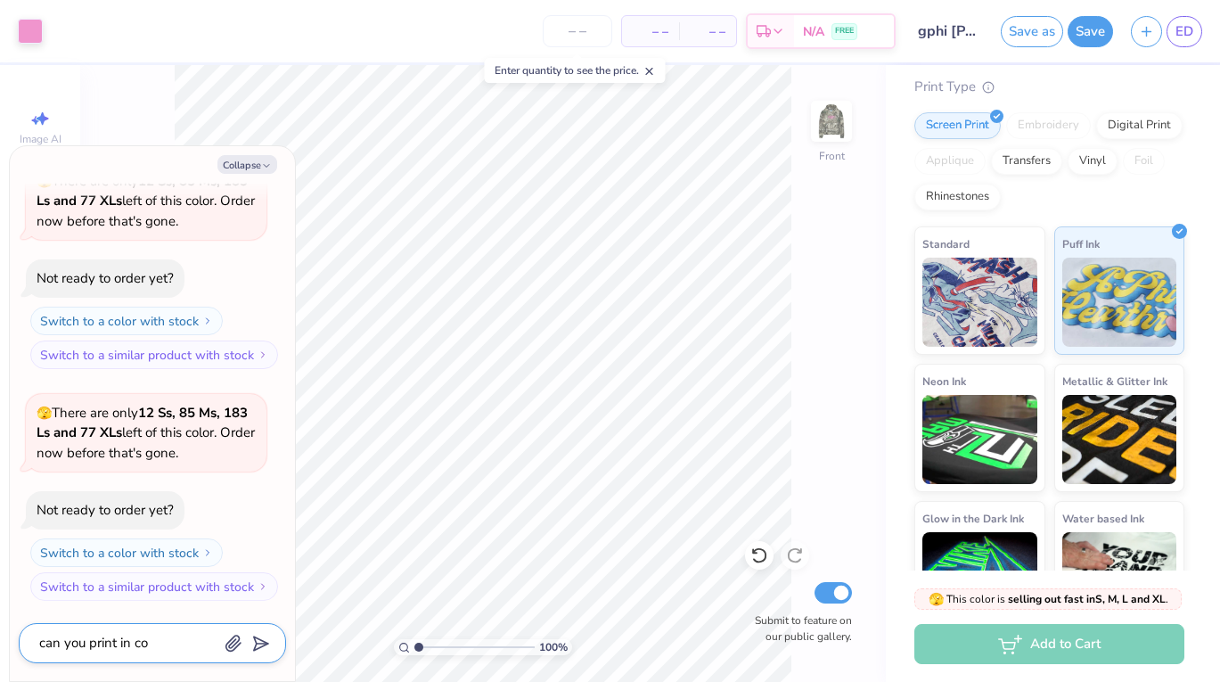
type textarea "can you print in col"
type textarea "x"
type textarea "can you print in colo"
type textarea "x"
type textarea "can you print in color"
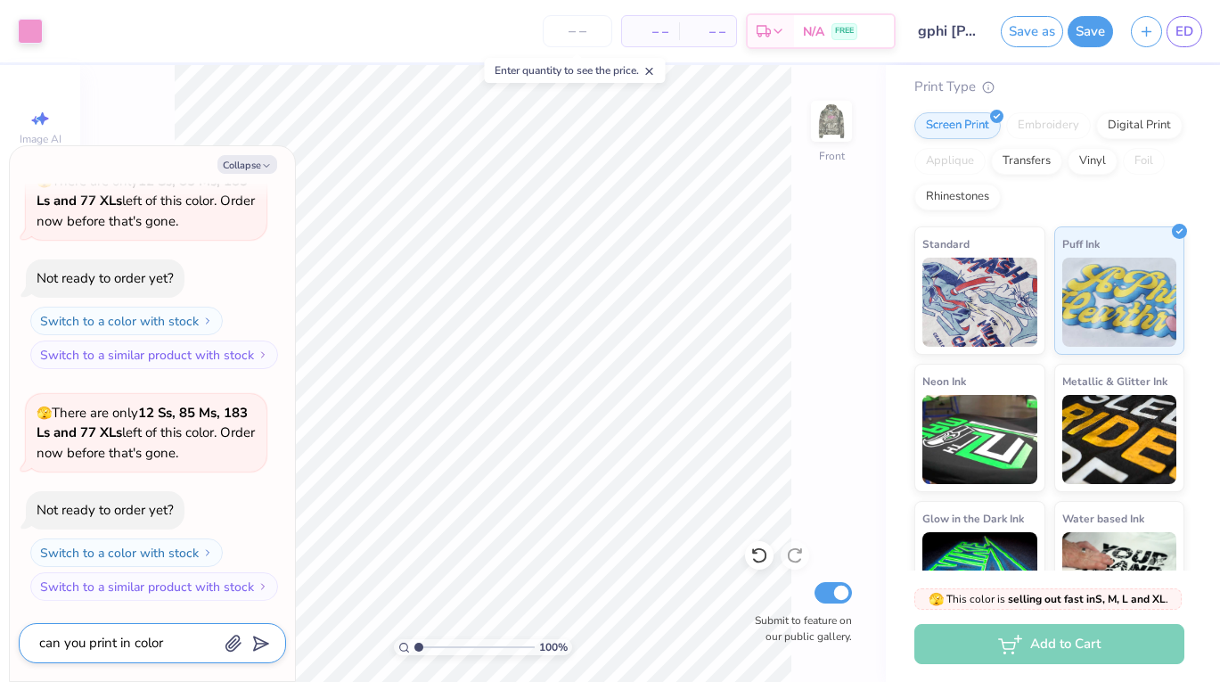
type textarea "x"
type textarea "can you print in colors"
type textarea "x"
type textarea "can you print in colors"
type textarea "x"
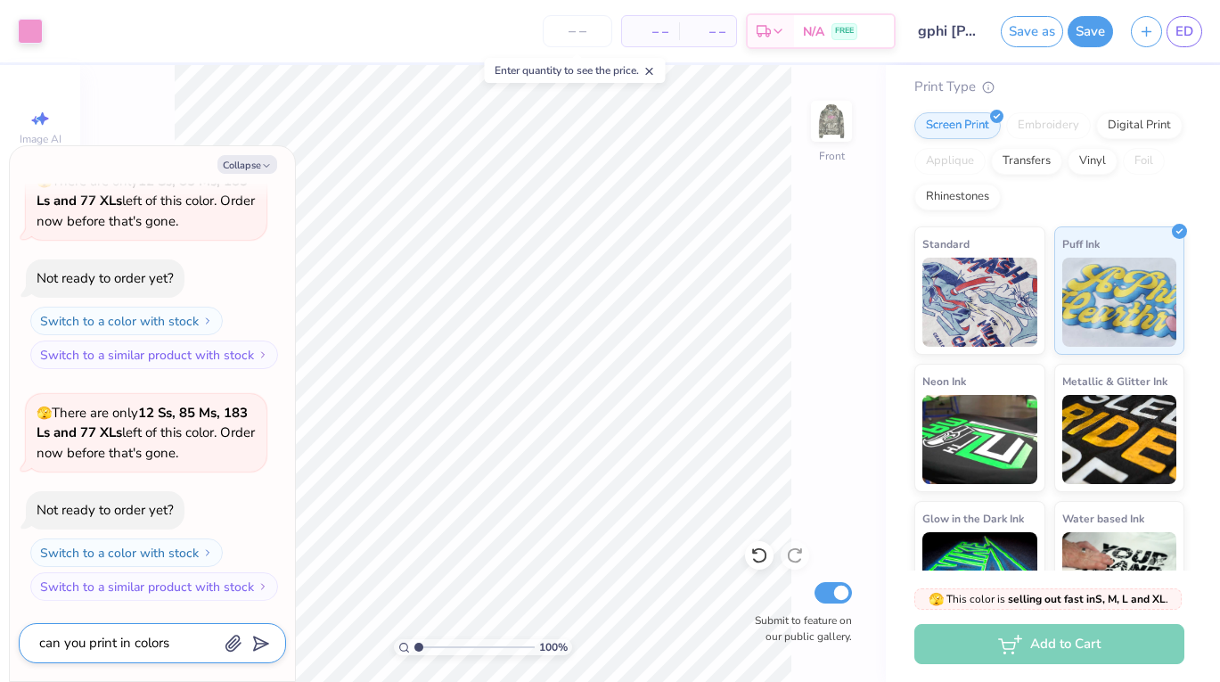
type textarea "can you print in colors n"
type textarea "x"
type textarea "can you print in colors no"
type textarea "x"
type textarea "can you print in colors not"
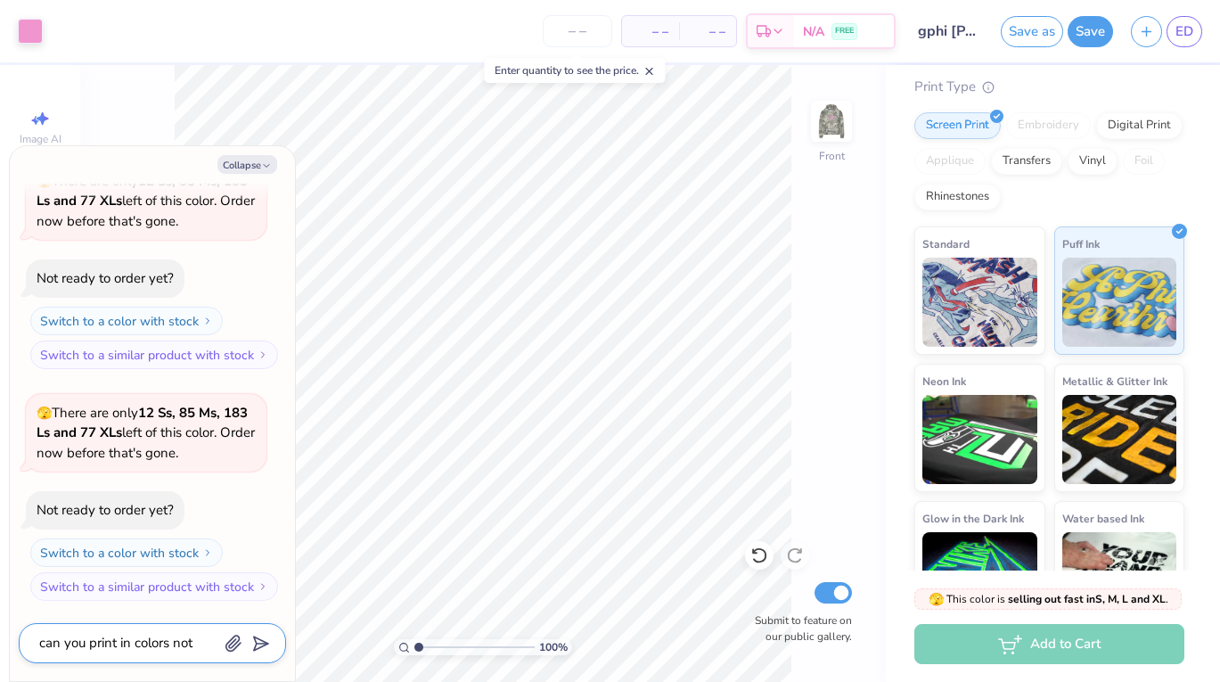
type textarea "x"
type textarea "can you print in colors not"
type textarea "x"
type textarea "can you print in colors not a"
type textarea "x"
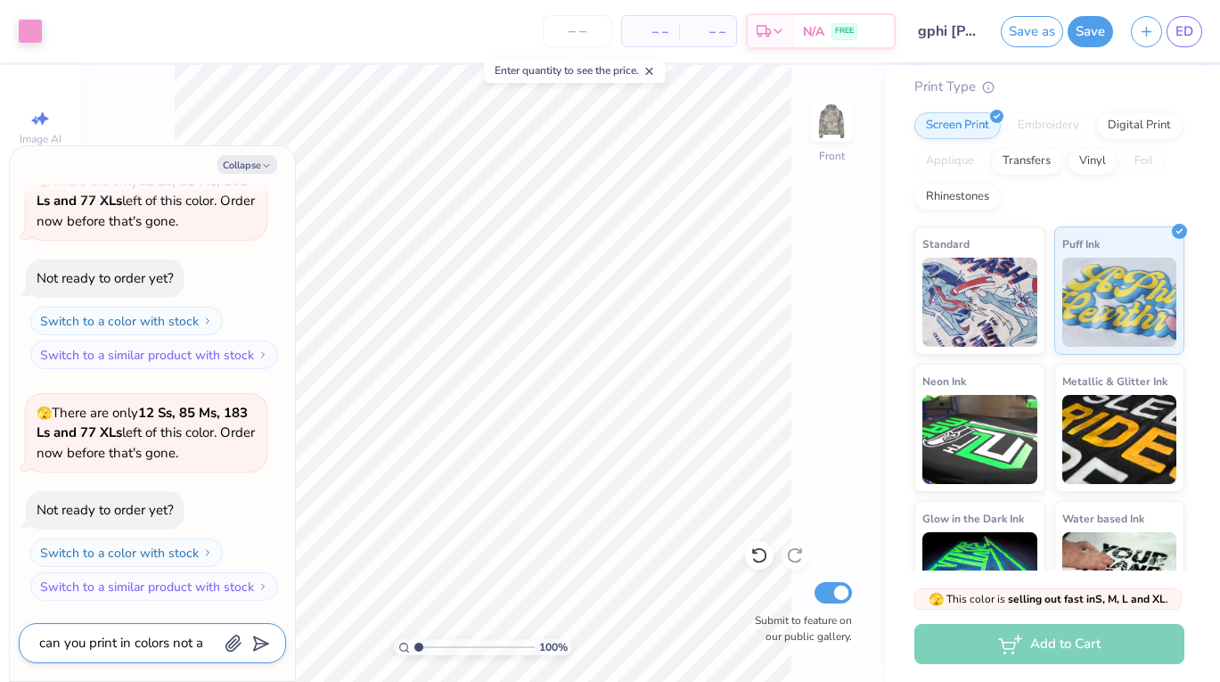
type textarea "can you print in colors not av"
type textarea "x"
type textarea "can you print in colors not ava"
type textarea "x"
type textarea "can you print in colors not avai"
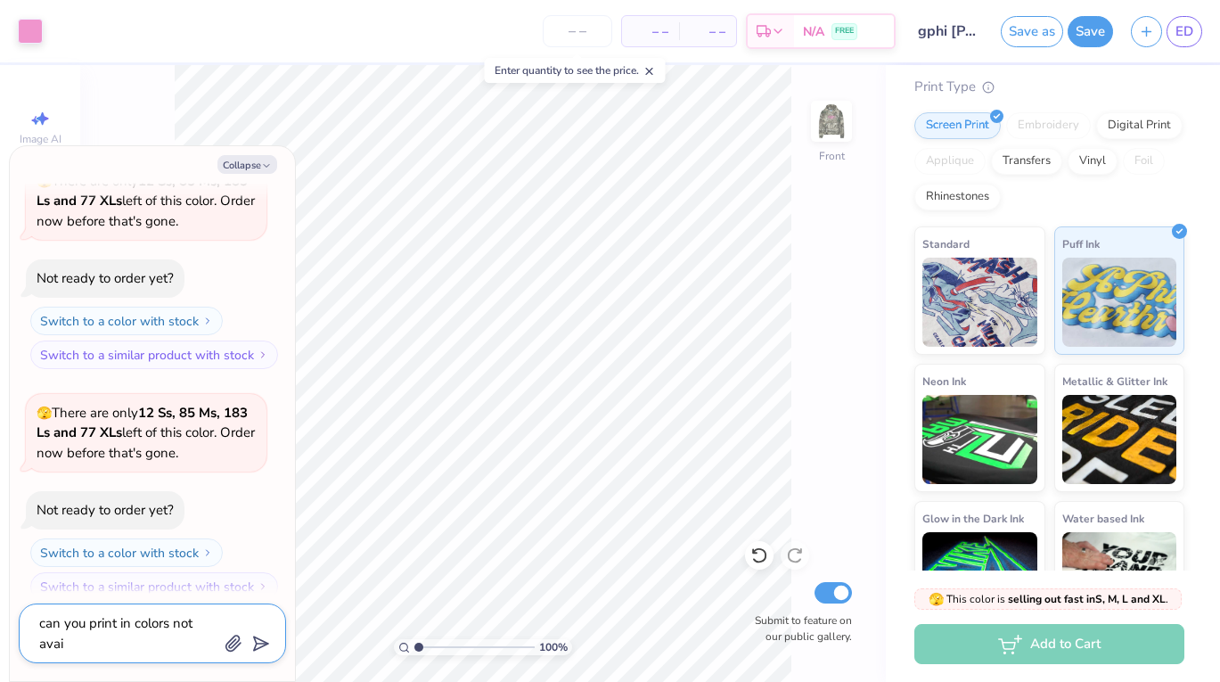
type textarea "x"
type textarea "can you print in colors not avail"
type textarea "x"
type textarea "can you print in colors not availa"
type textarea "x"
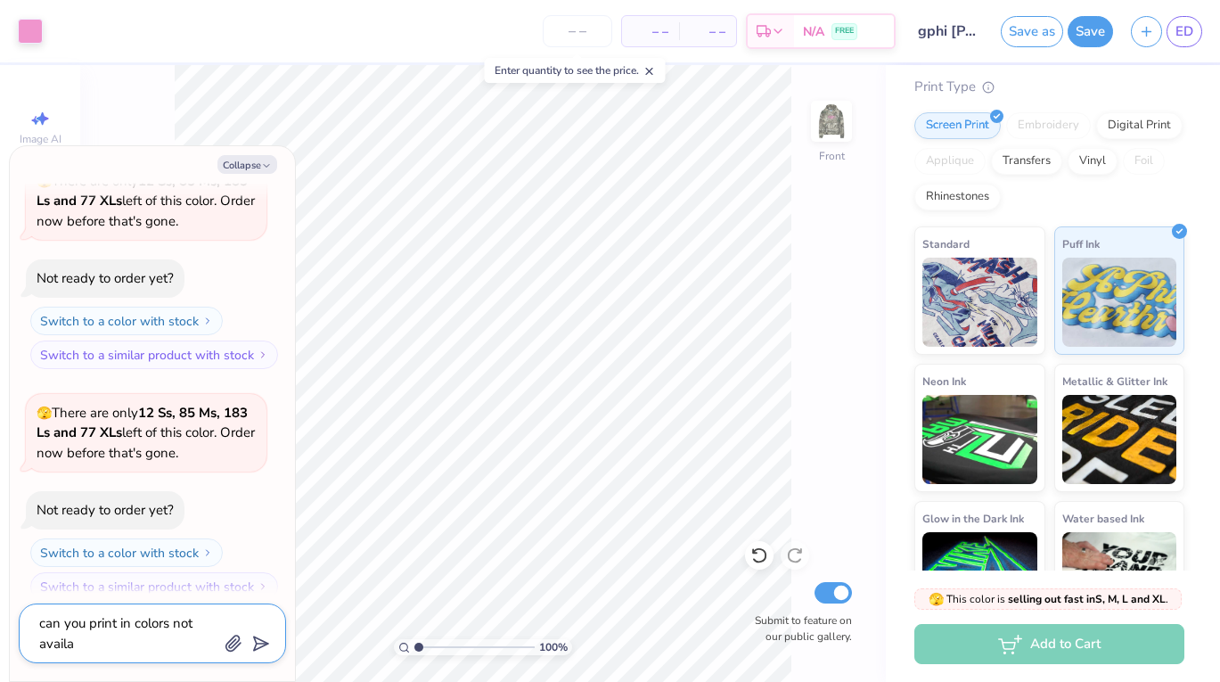
type textarea "can you print in colors not availab"
type textarea "x"
type textarea "can you print in colors not available"
type textarea "x"
type textarea "can you print in colors not available"
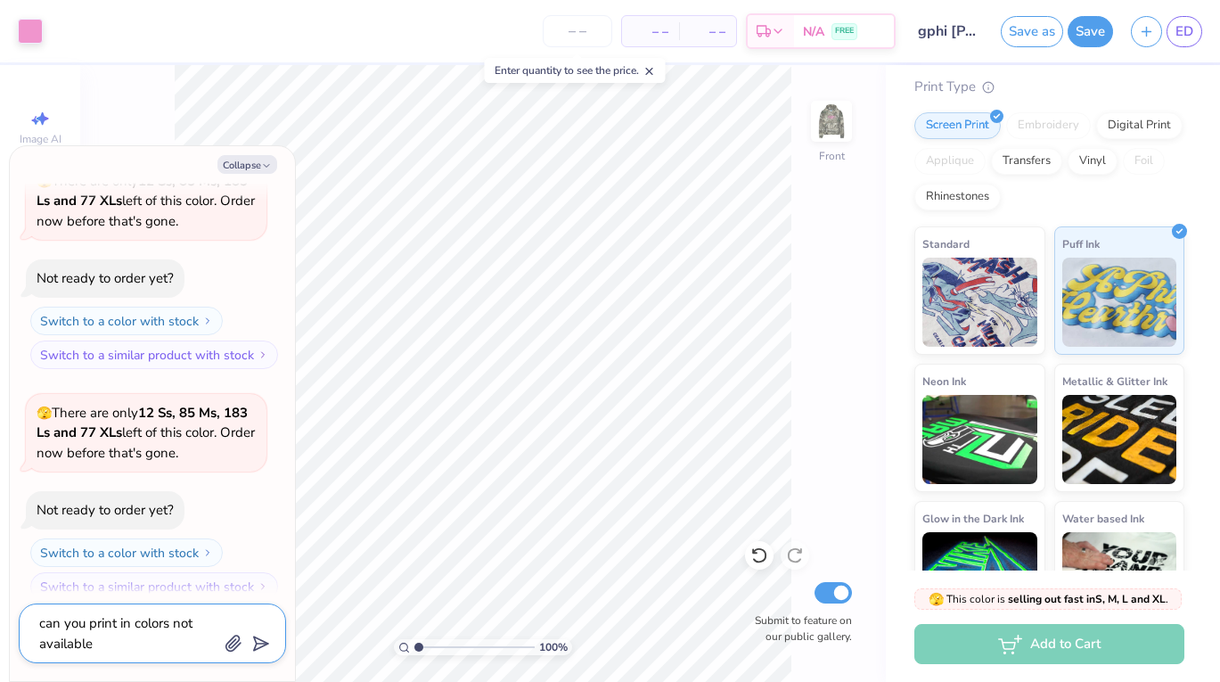
type textarea "x"
type textarea "can you print in colors not available f"
type textarea "x"
type textarea "can you print in colors not available fo"
type textarea "x"
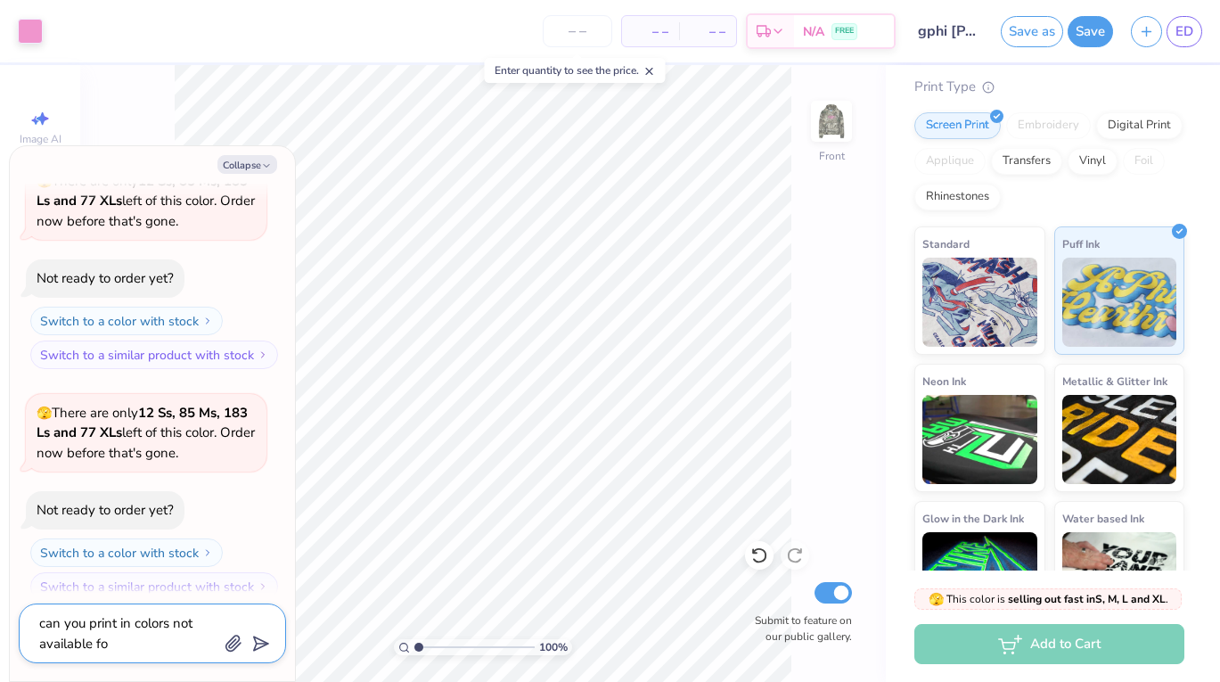
type textarea "can you print in colors not available for"
type textarea "x"
type textarea "can you print in colors not available for"
type textarea "x"
type textarea "can you print in colors not available for s"
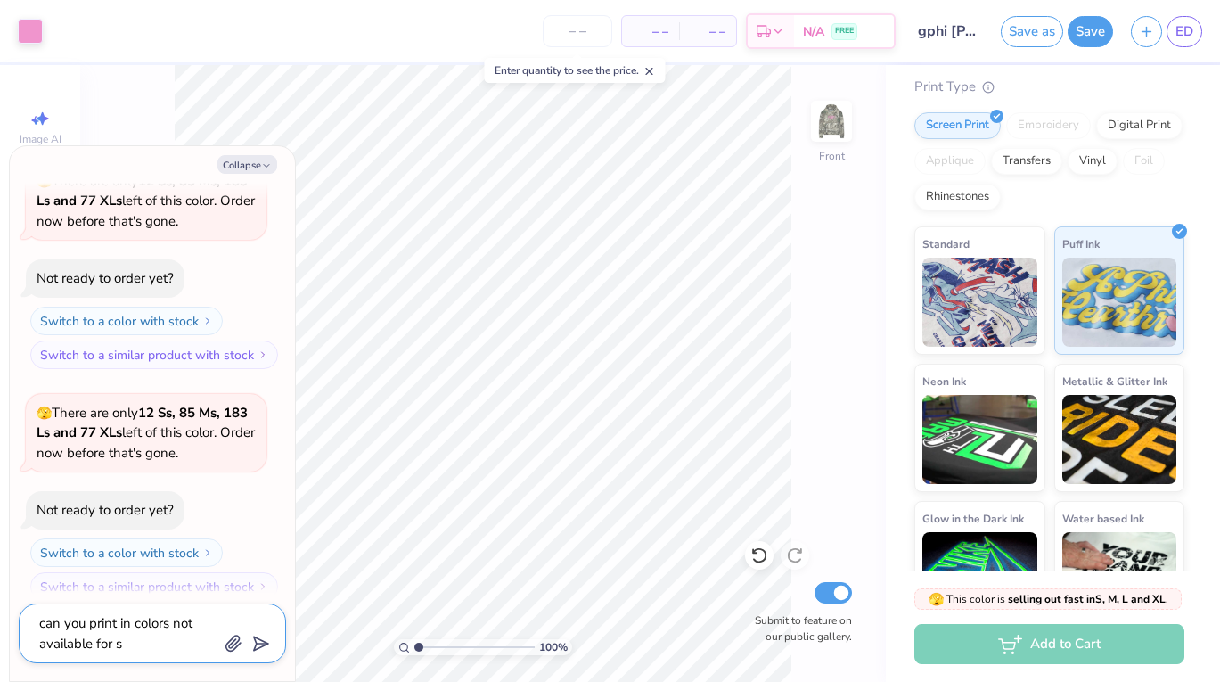
type textarea "x"
type textarea "can you print in colors not available for se"
type textarea "x"
type textarea "can you print in colors not available for sele"
type textarea "x"
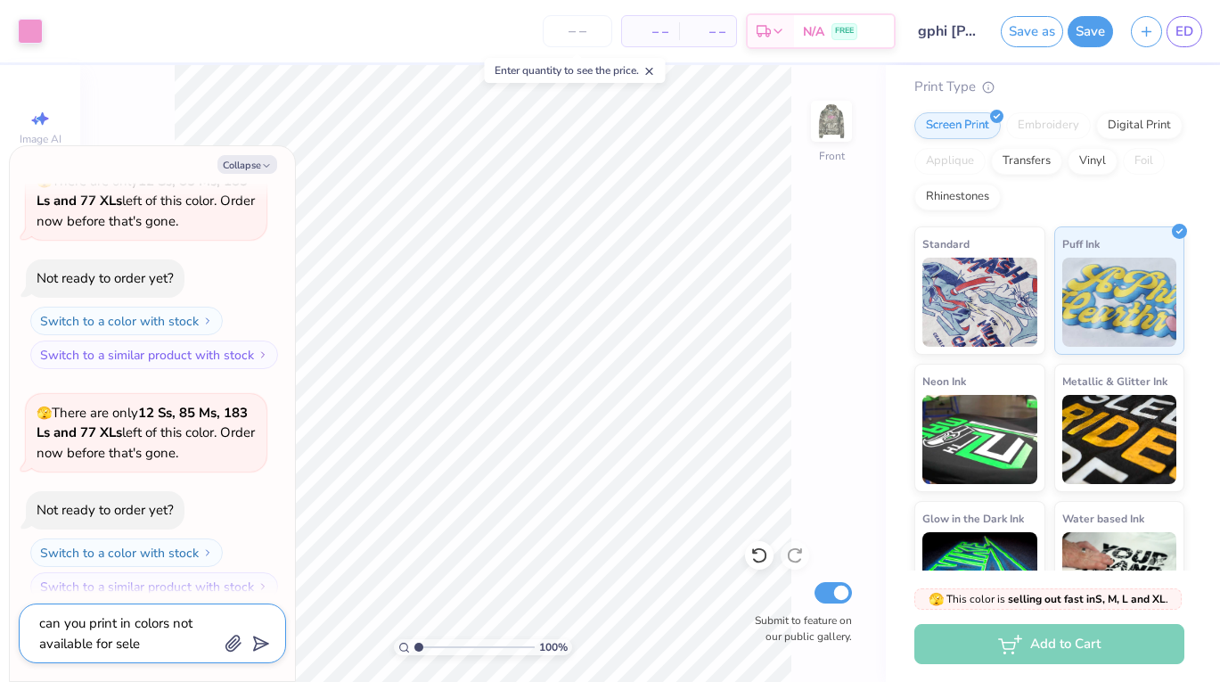
type textarea "can you print in colors not available for selec"
type textarea "x"
type textarea "can you print in colors not available for selecr"
type textarea "x"
type textarea "can you print in colors not available for selec"
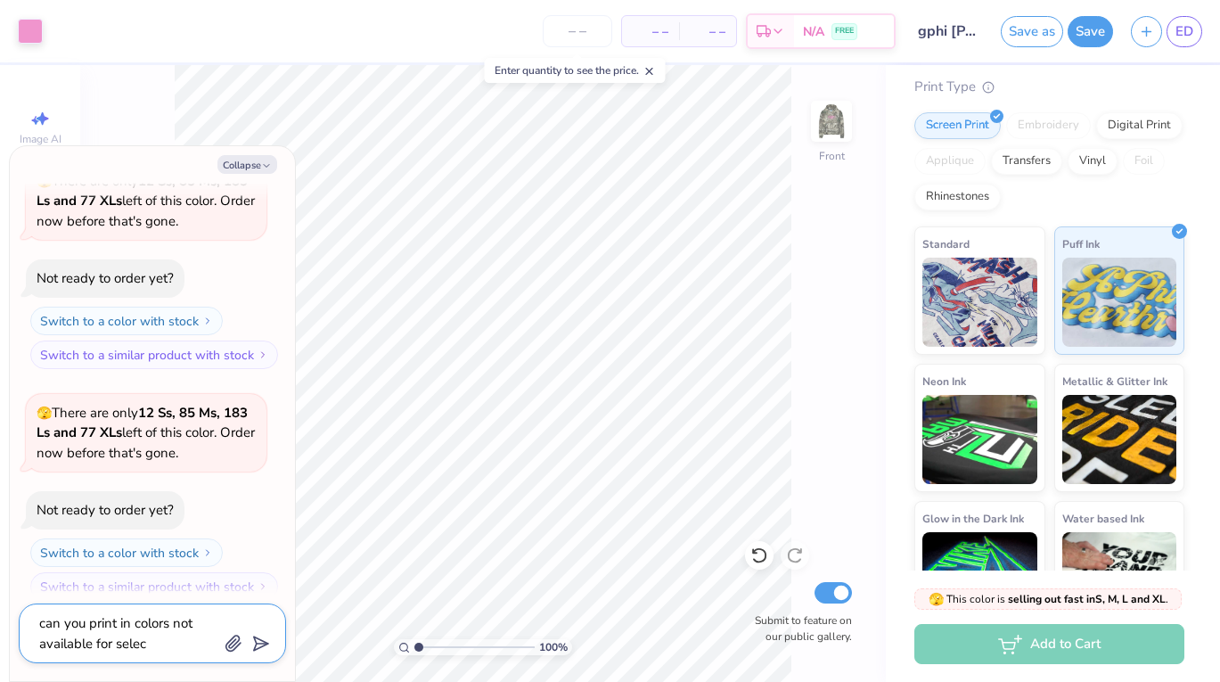
type textarea "x"
type textarea "can you print in colors not available for selecti"
type textarea "x"
type textarea "can you print in colors not available for selectio"
type textarea "x"
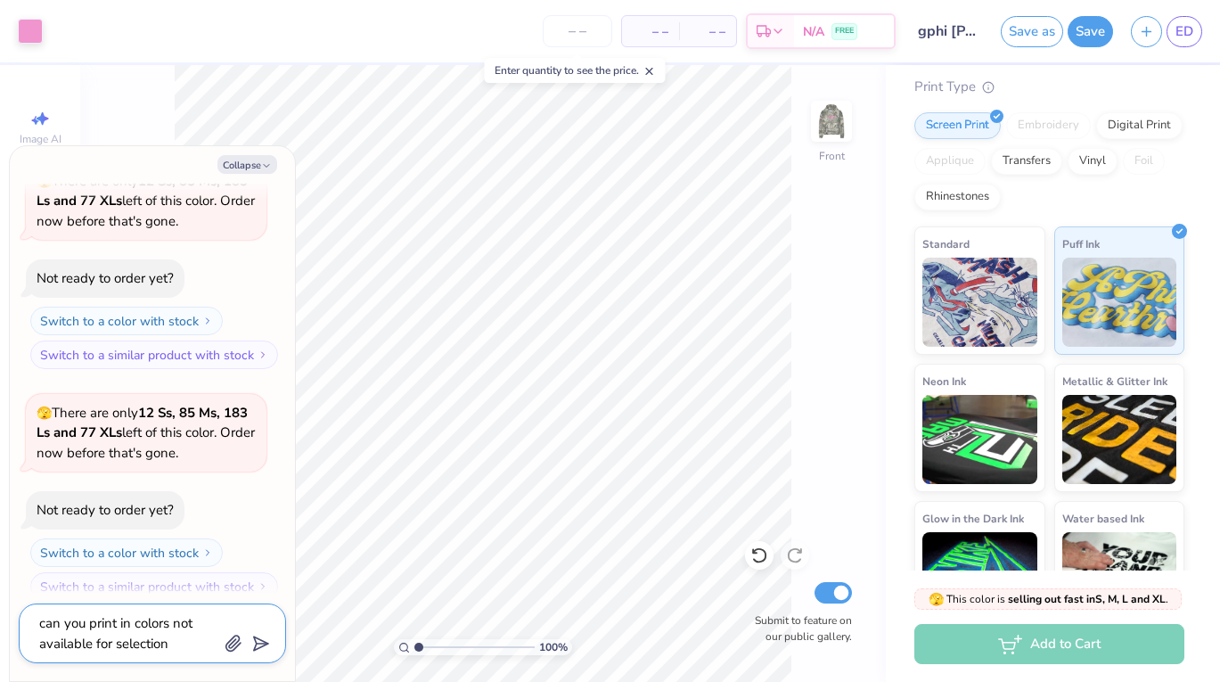
type textarea "can you print in colors not available for selection"
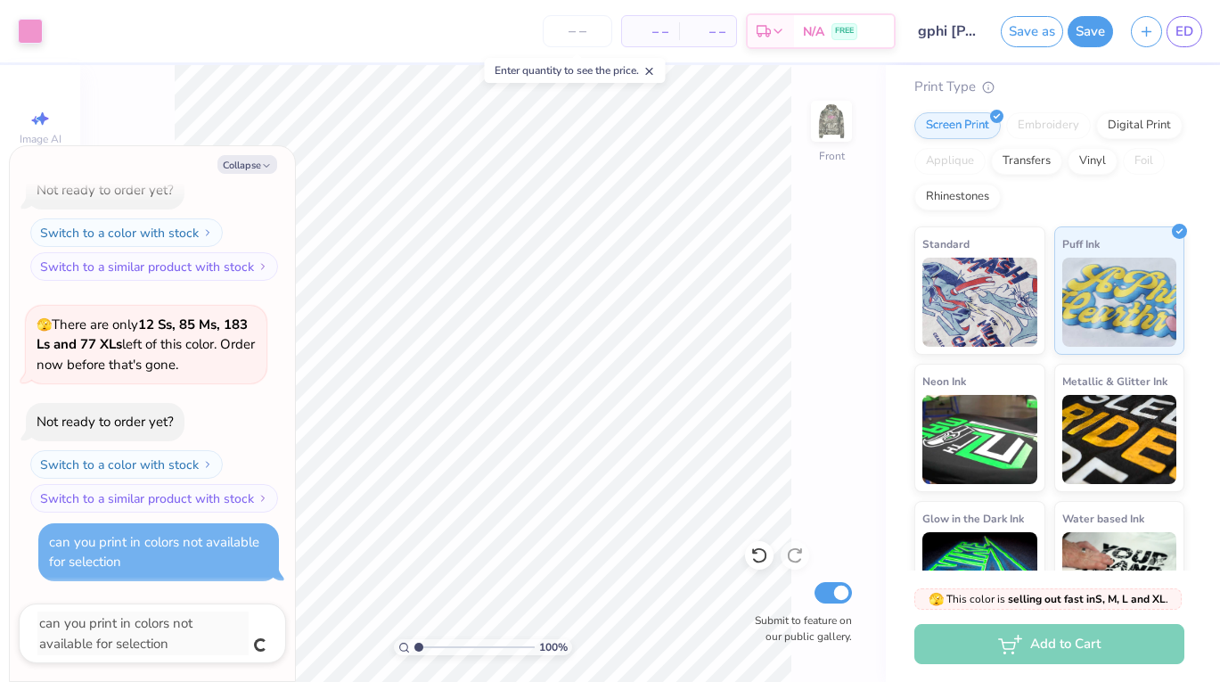
type textarea "x"
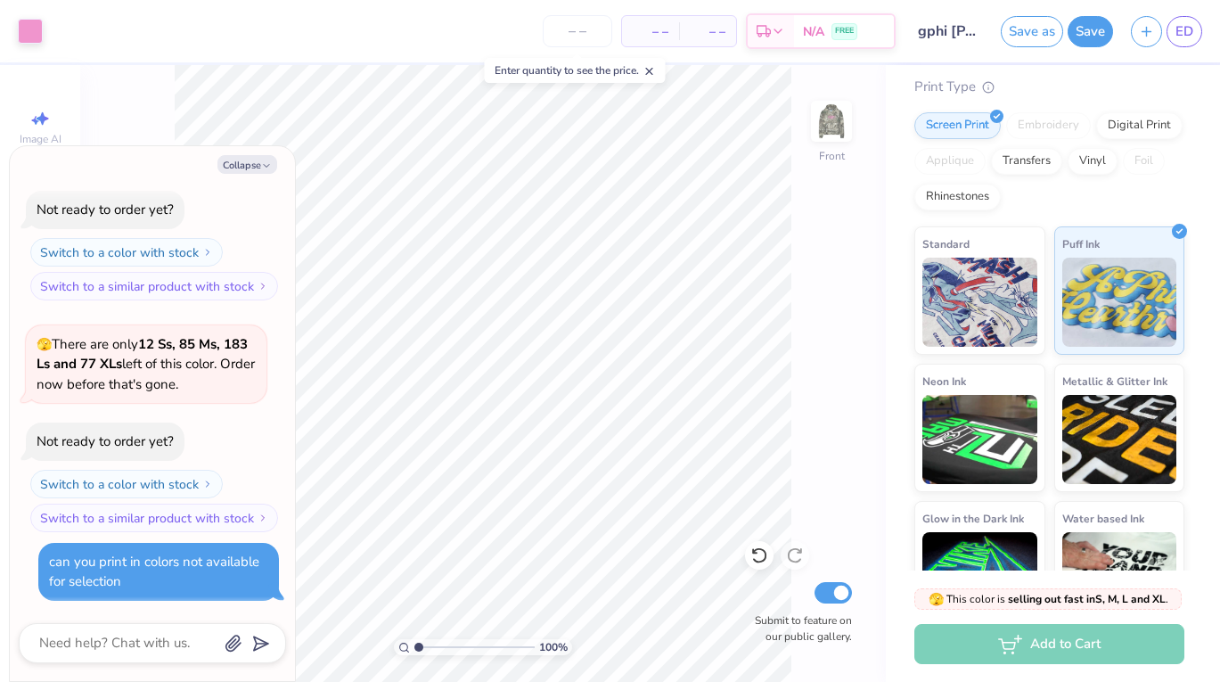
click at [223, 586] on div "can you print in colors not available for selection" at bounding box center [158, 572] width 219 height 40
click at [259, 165] on button "Collapse" at bounding box center [247, 164] width 60 height 19
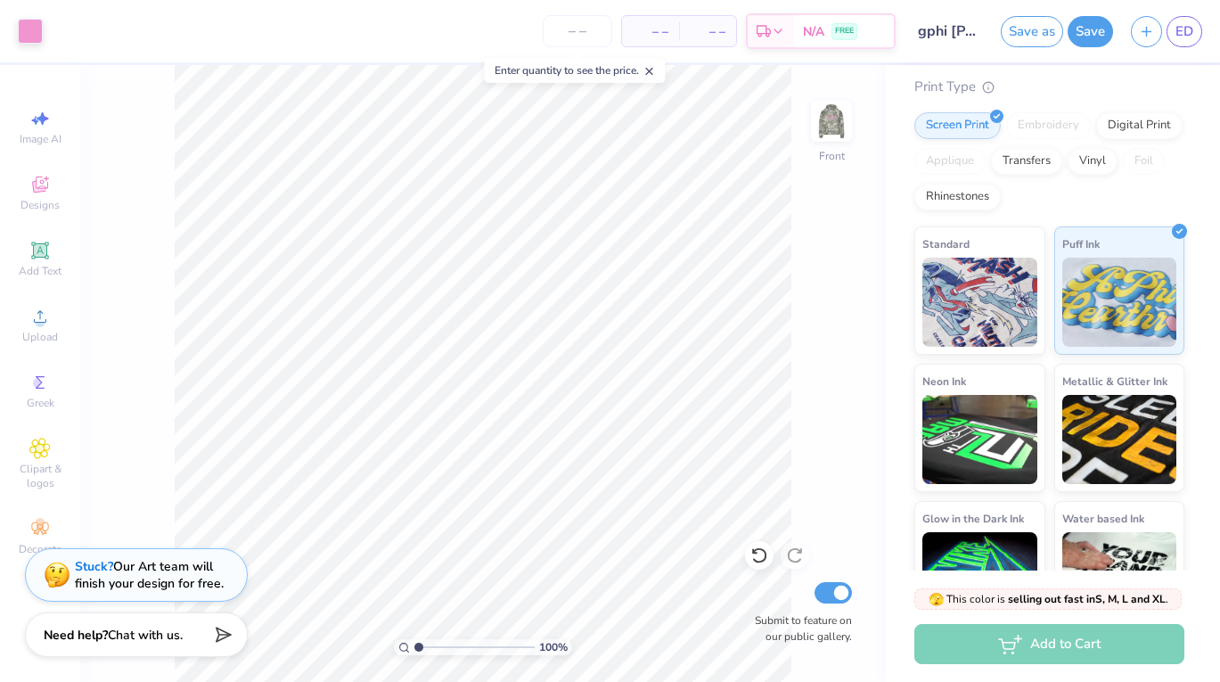
type textarea "x"
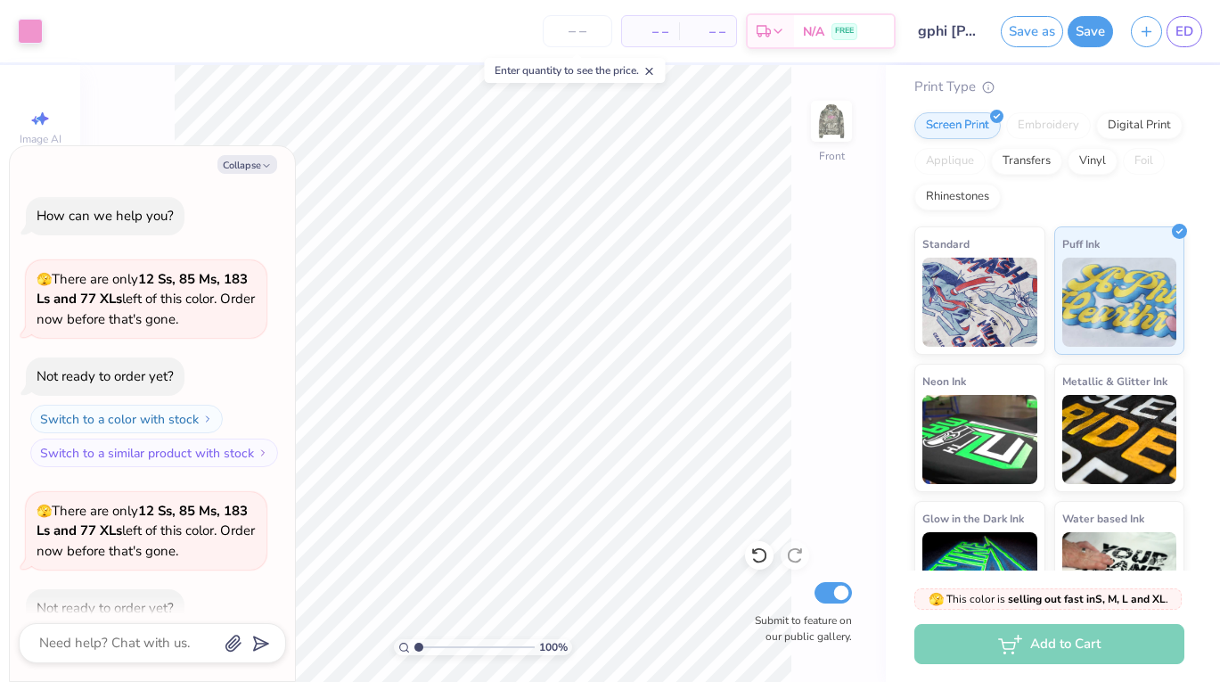
scroll to position [291, 0]
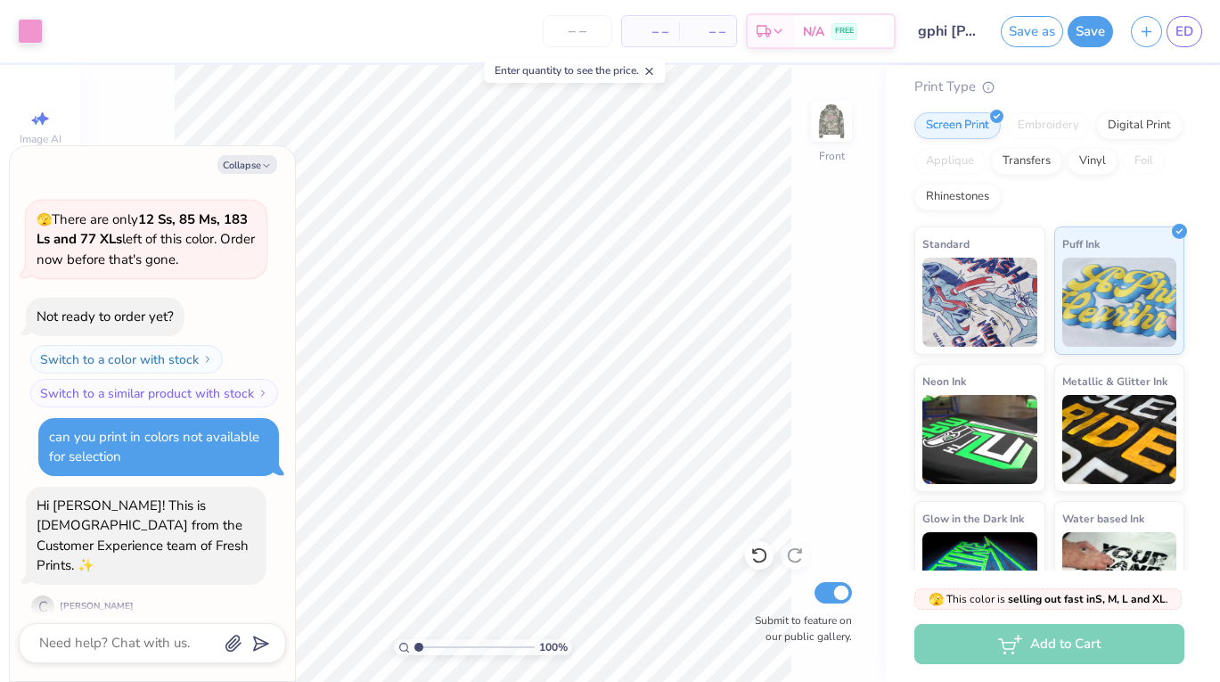
scroll to position [536, 0]
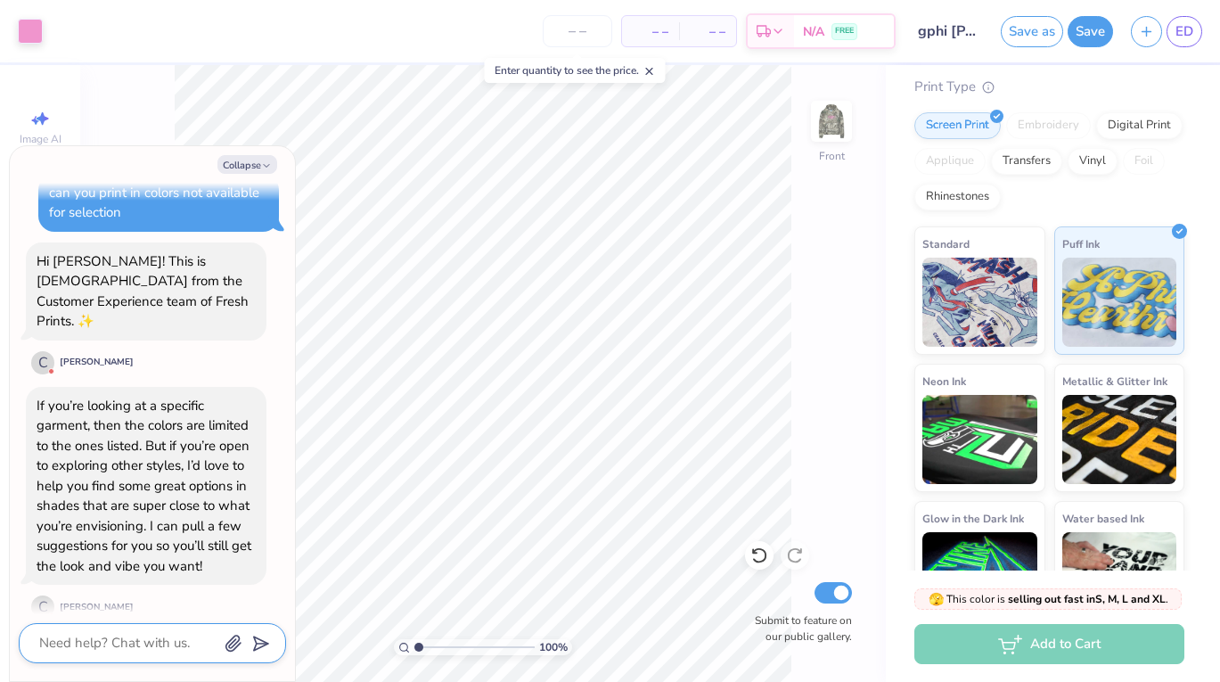
click at [175, 644] on textarea at bounding box center [127, 643] width 181 height 24
type textarea "x"
type textarea "n"
type textarea "x"
type textarea "no"
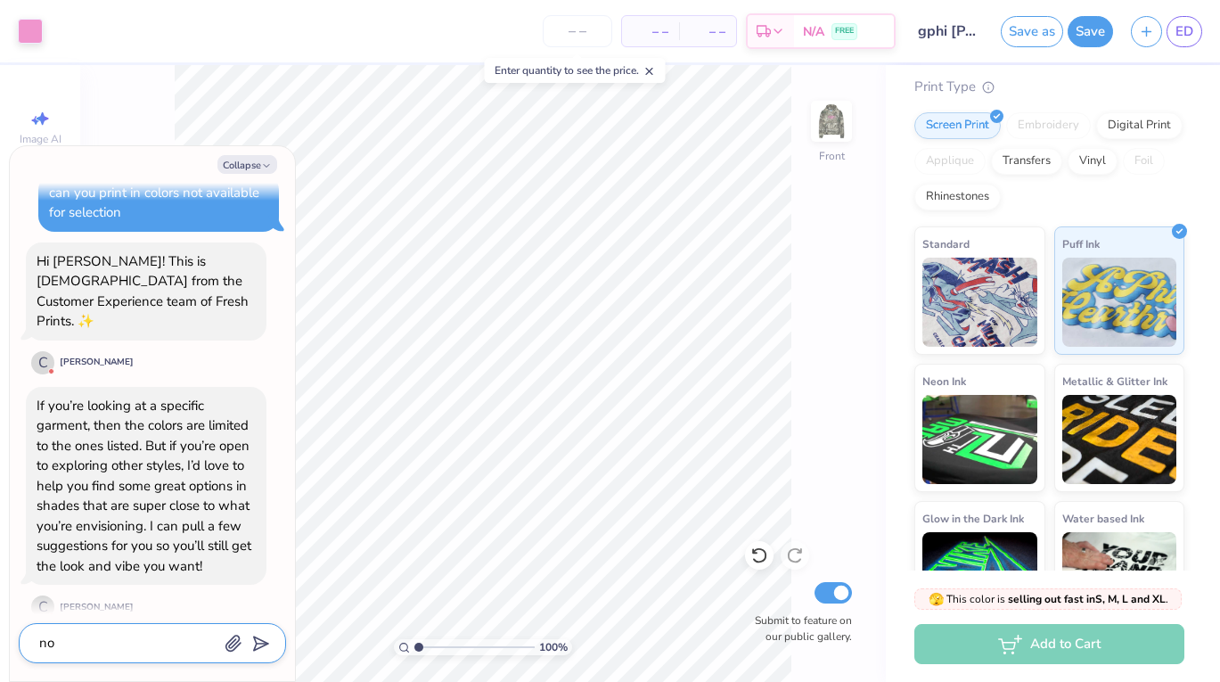
type textarea "x"
type textarea "n"
type textarea "x"
type textarea "N"
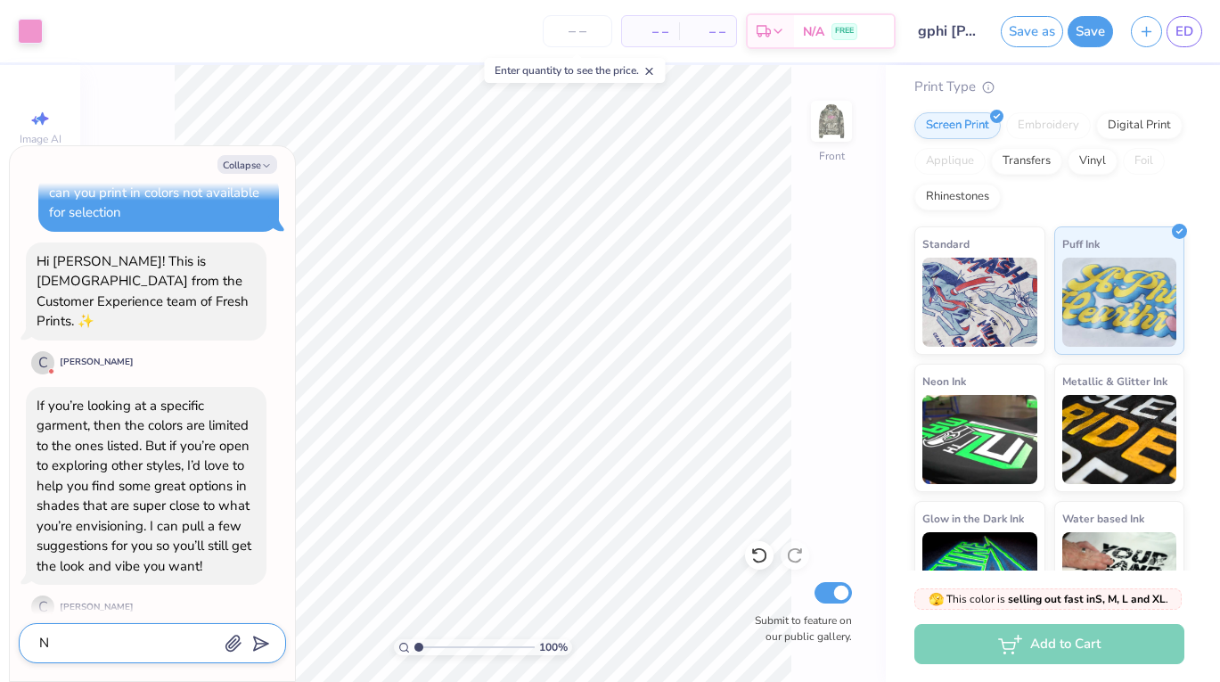
type textarea "x"
type textarea "No"
type textarea "x"
type textarea "Not"
type textarea "x"
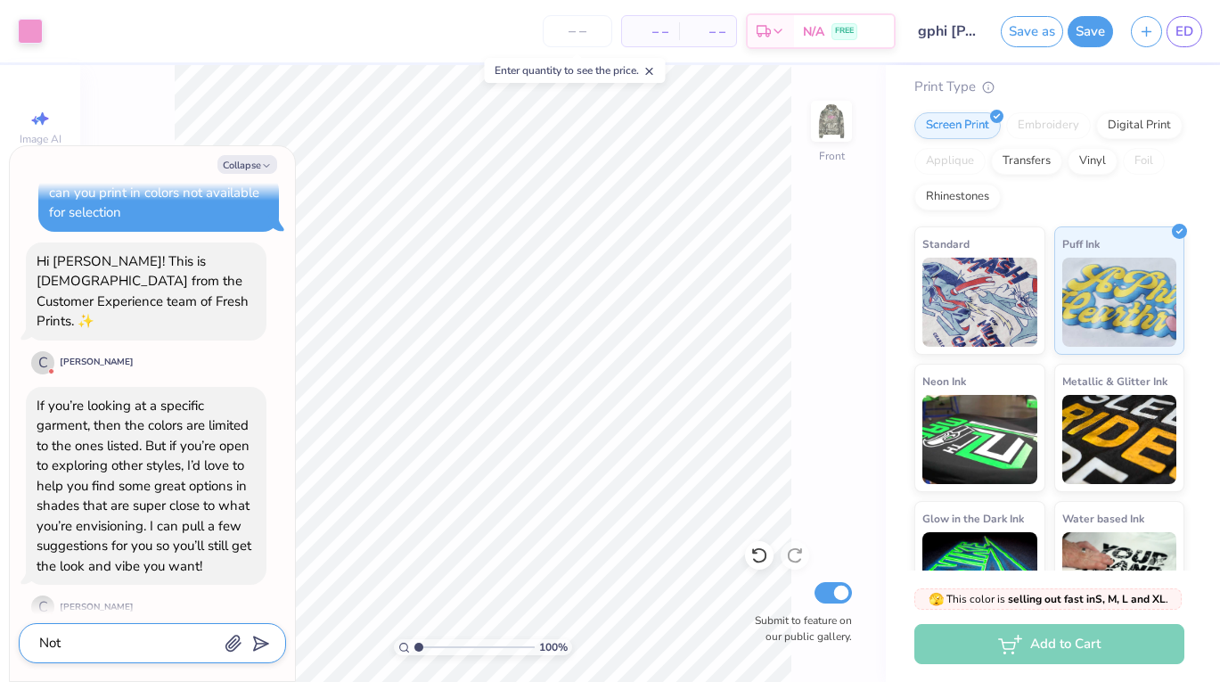
type textarea "Not"
type textarea "x"
type textarea "Not t"
type textarea "x"
type textarea "Not th"
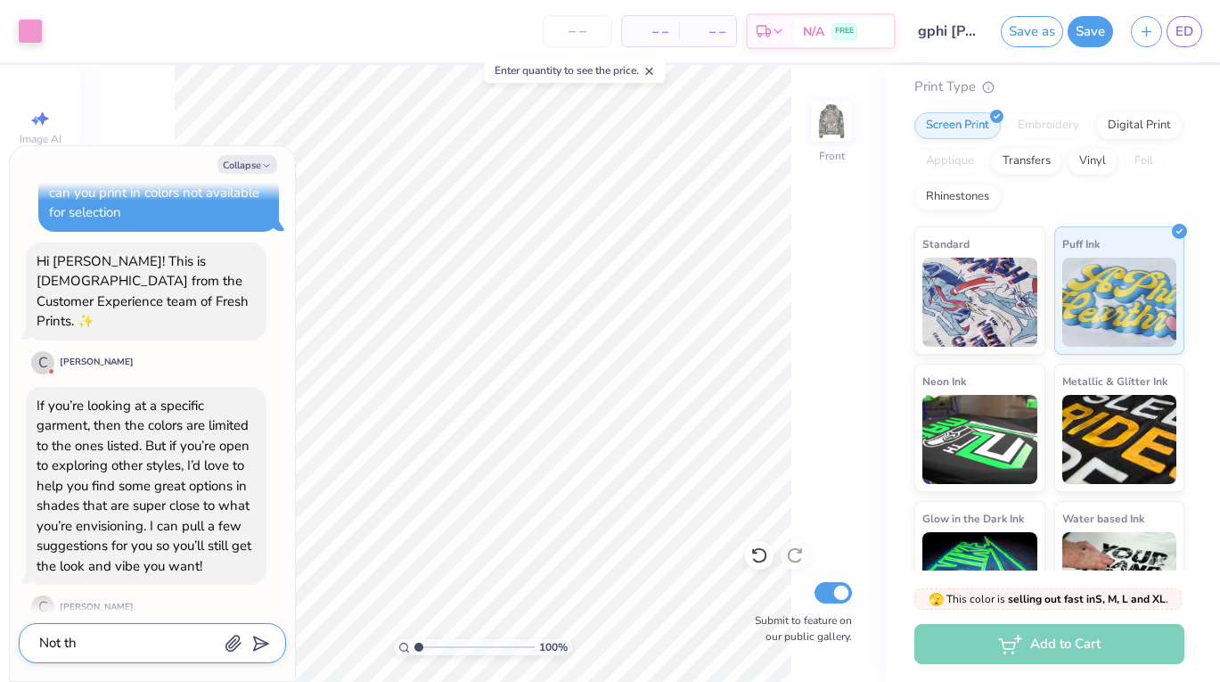
type textarea "x"
type textarea "Not the"
type textarea "x"
type textarea "Not the"
type textarea "x"
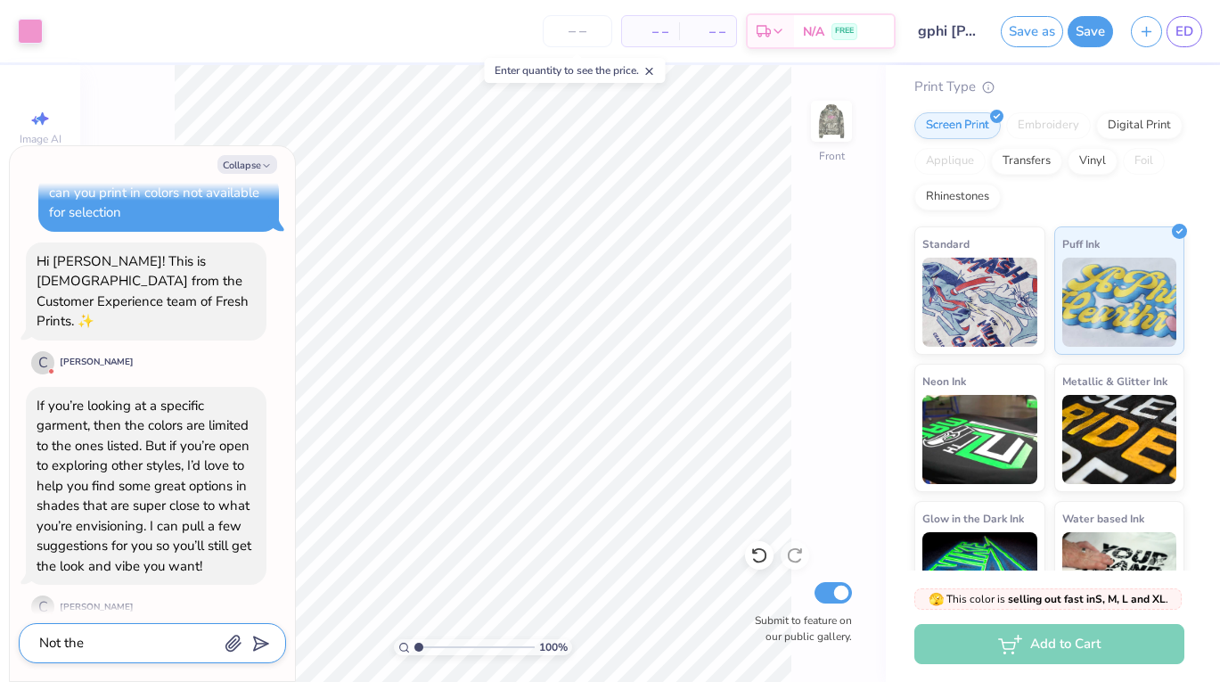
type textarea "Not the g"
type textarea "x"
type textarea "Not the ga"
type textarea "x"
type textarea "Not the gar"
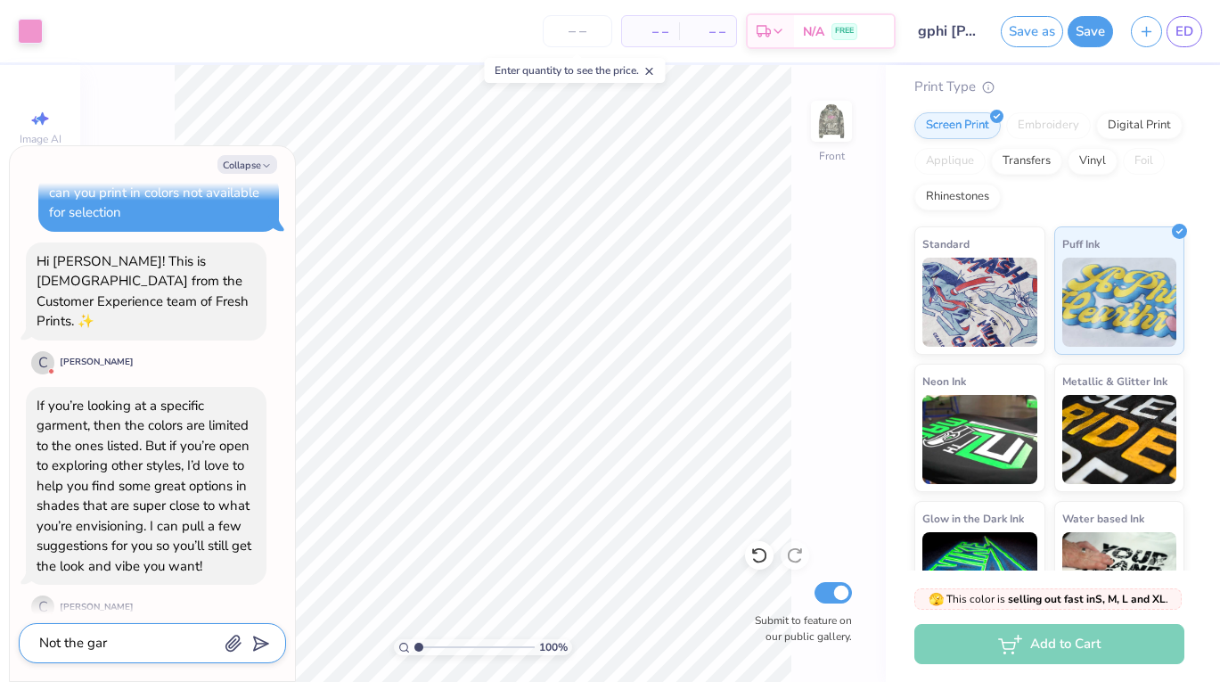
type textarea "x"
type textarea "Not the garm"
type textarea "x"
type textarea "Not the garme"
type textarea "x"
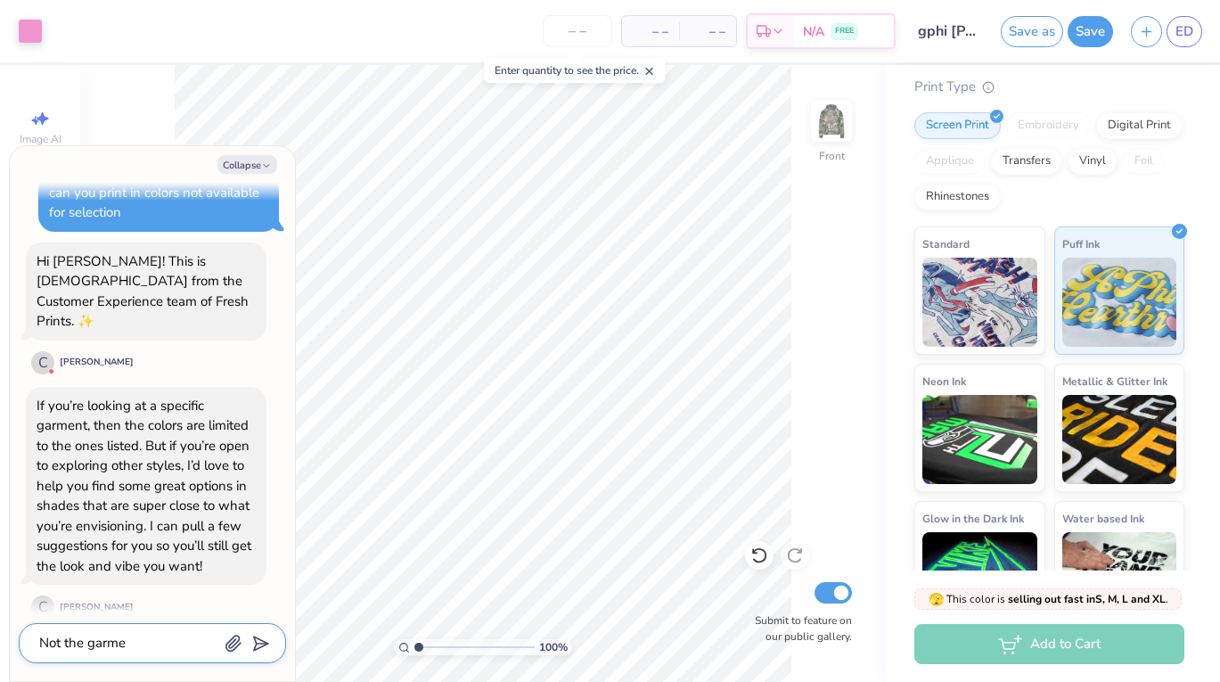
type textarea "Not the garmen"
type textarea "x"
type textarea "Not the garmen"
type textarea "x"
type textarea "Not the garmen t"
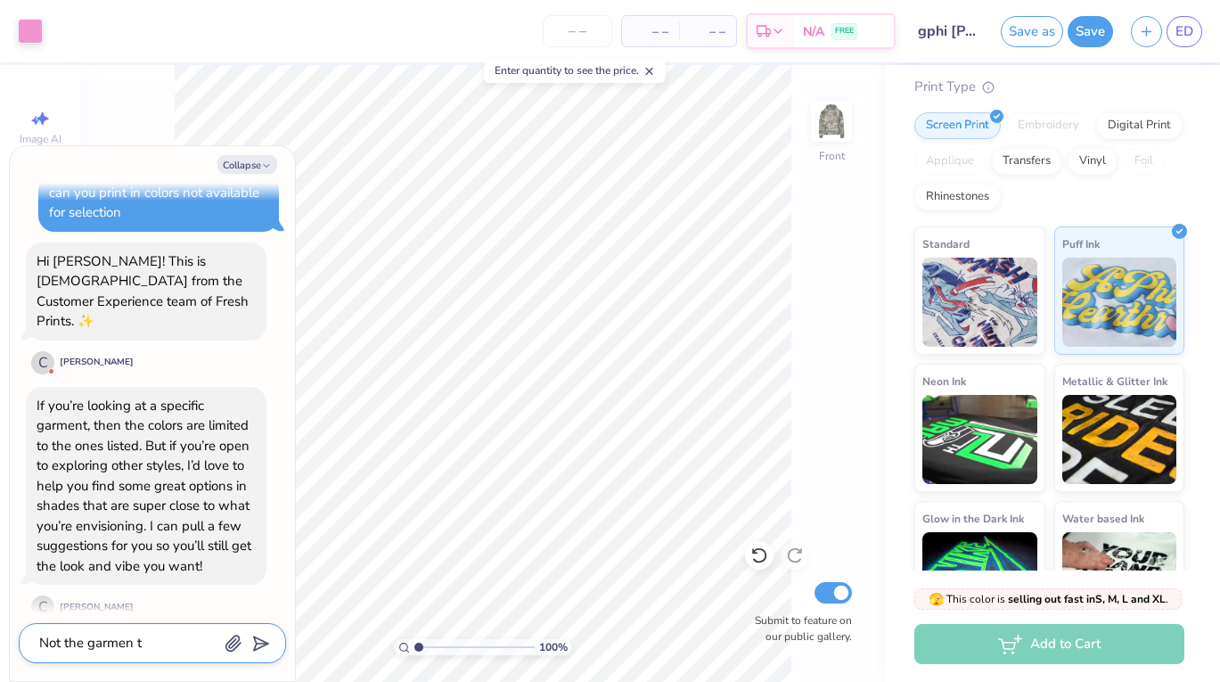
type textarea "x"
type textarea "Not the garmen"
type textarea "x"
type textarea "Not the garmen"
type textarea "x"
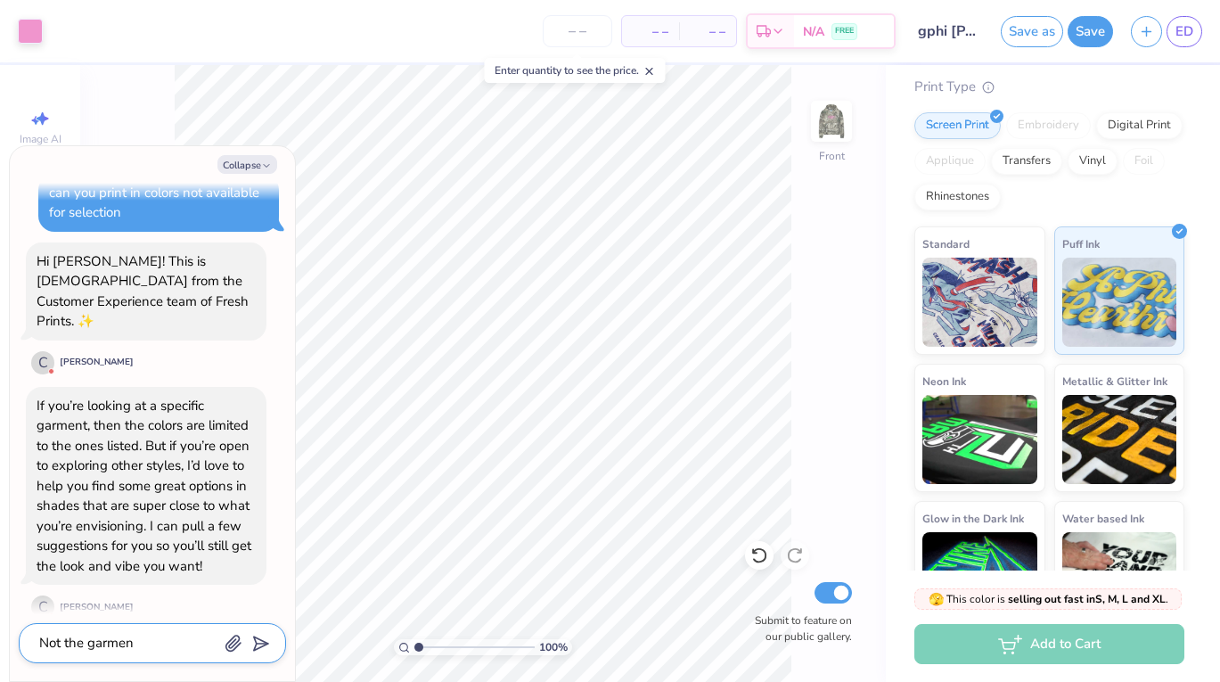
type textarea "Not the garment"
type textarea "x"
type textarea "Not the garment o"
type textarea "x"
type textarea "Not the garment oc"
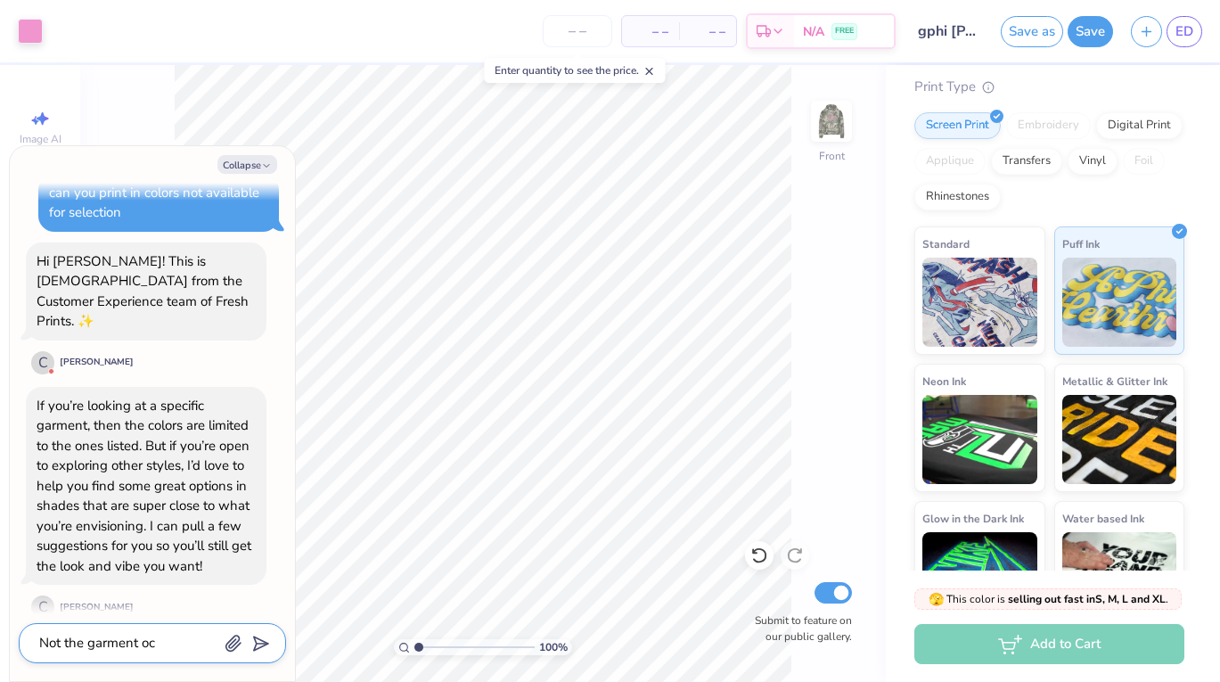
type textarea "x"
type textarea "Not the garment o"
type textarea "x"
type textarea "Not the garment"
type textarea "x"
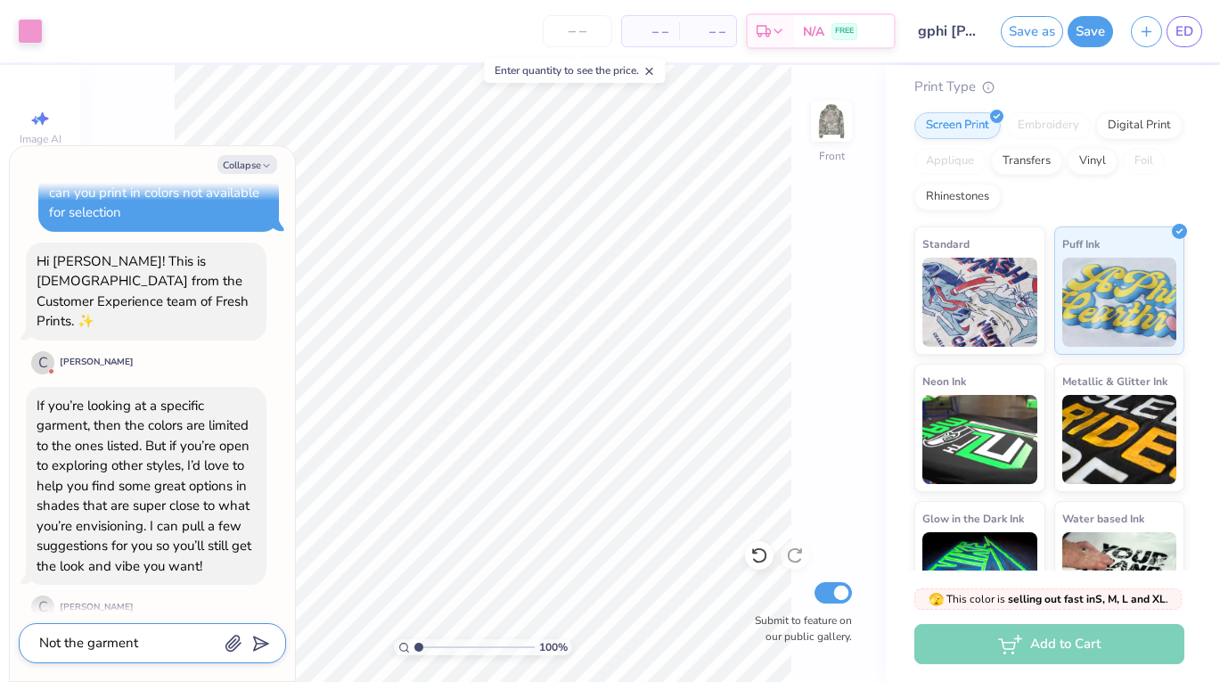
type textarea "Not the garment c"
type textarea "x"
type textarea "Not the garment co"
type textarea "x"
type textarea "Not the garment col"
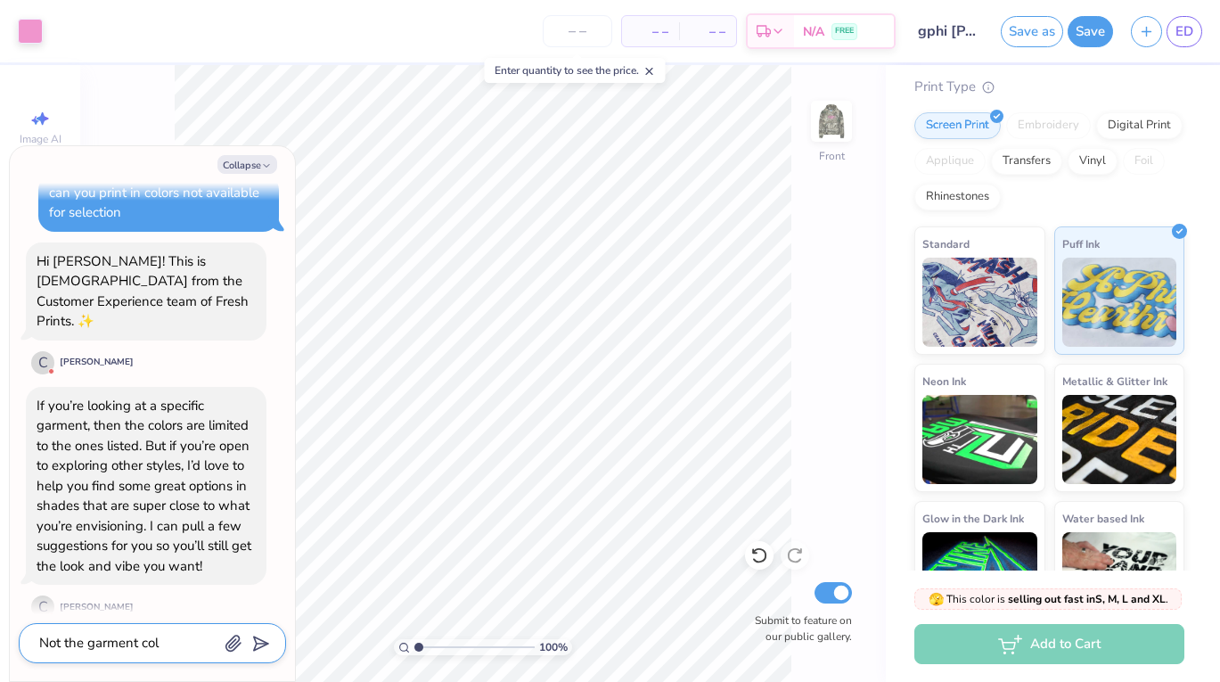
type textarea "x"
type textarea "Not the garment colo"
type textarea "x"
type textarea "Not the garment color"
type textarea "x"
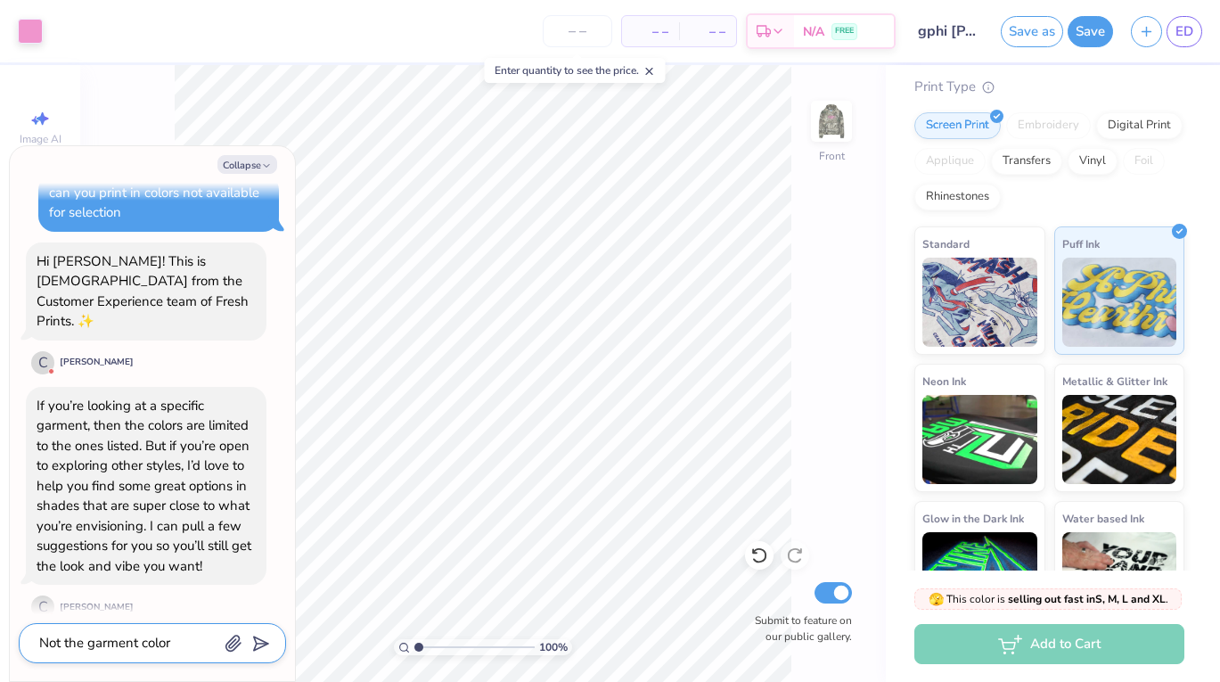
type textarea "Not the garment color"
type textarea "x"
type textarea "Not the garment color b"
type textarea "x"
type textarea "Not the garment color bu"
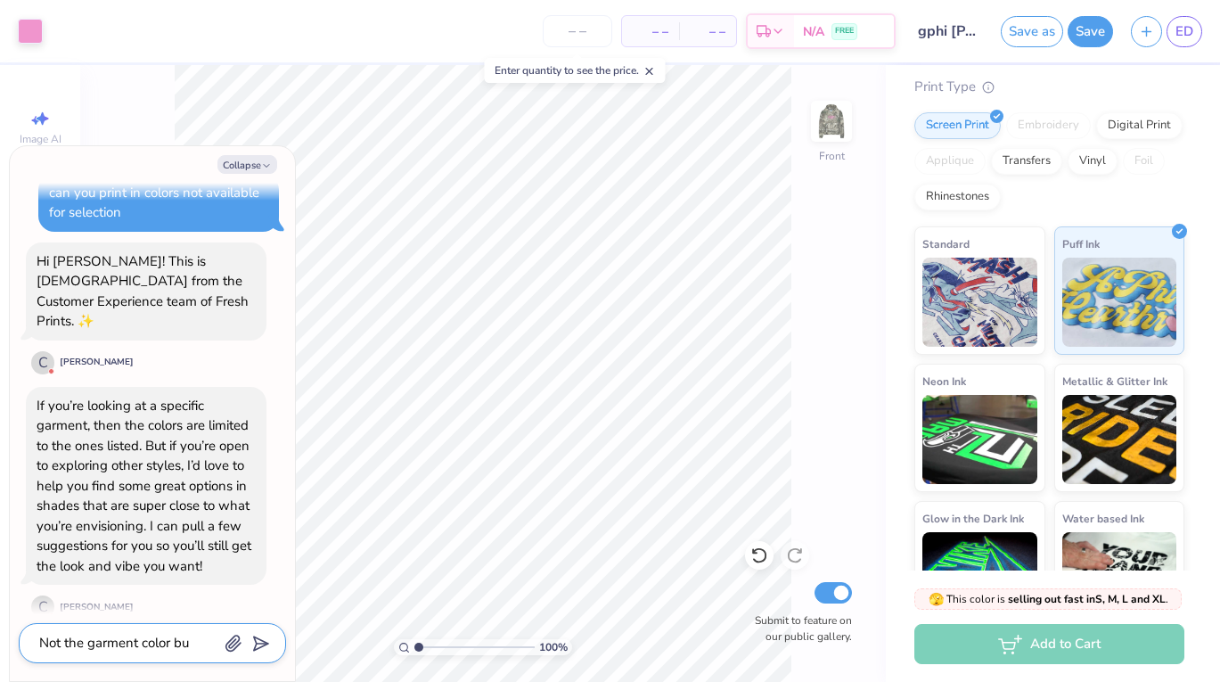
type textarea "x"
type textarea "Not the garment color but"
type textarea "x"
type textarea "Not the garment color but"
type textarea "x"
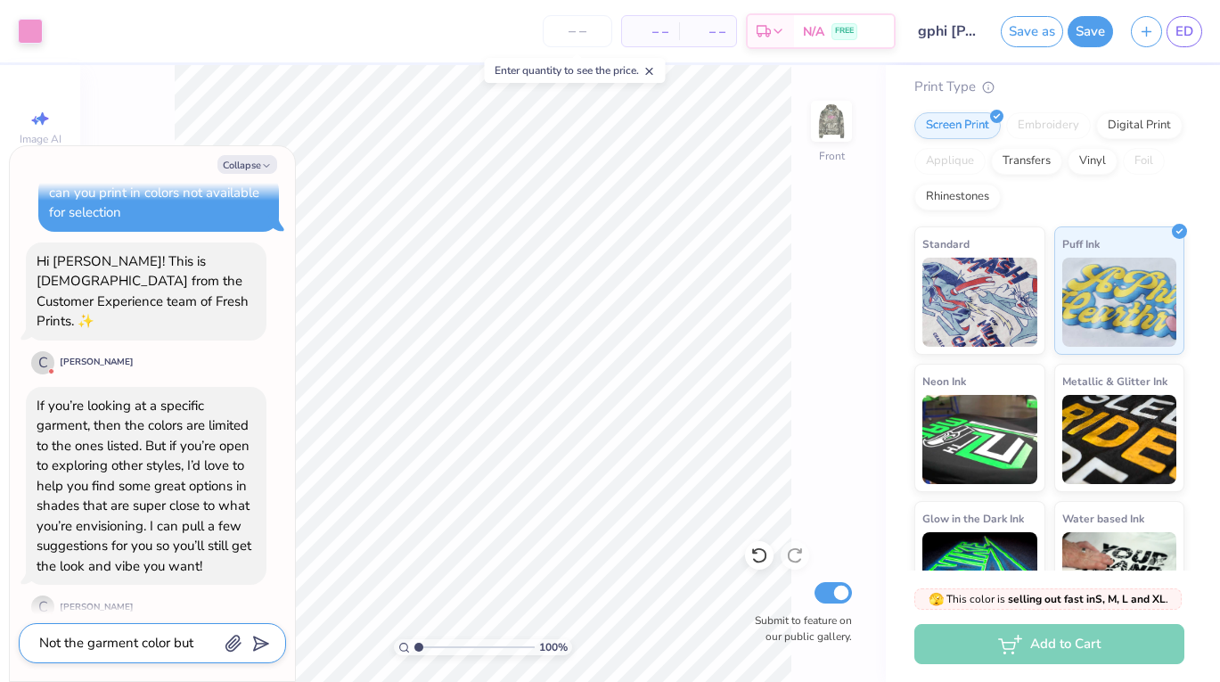
type textarea "Not the garment color but t"
type textarea "x"
type textarea "Not the garment color but th"
type textarea "x"
type textarea "Not the garment color but the"
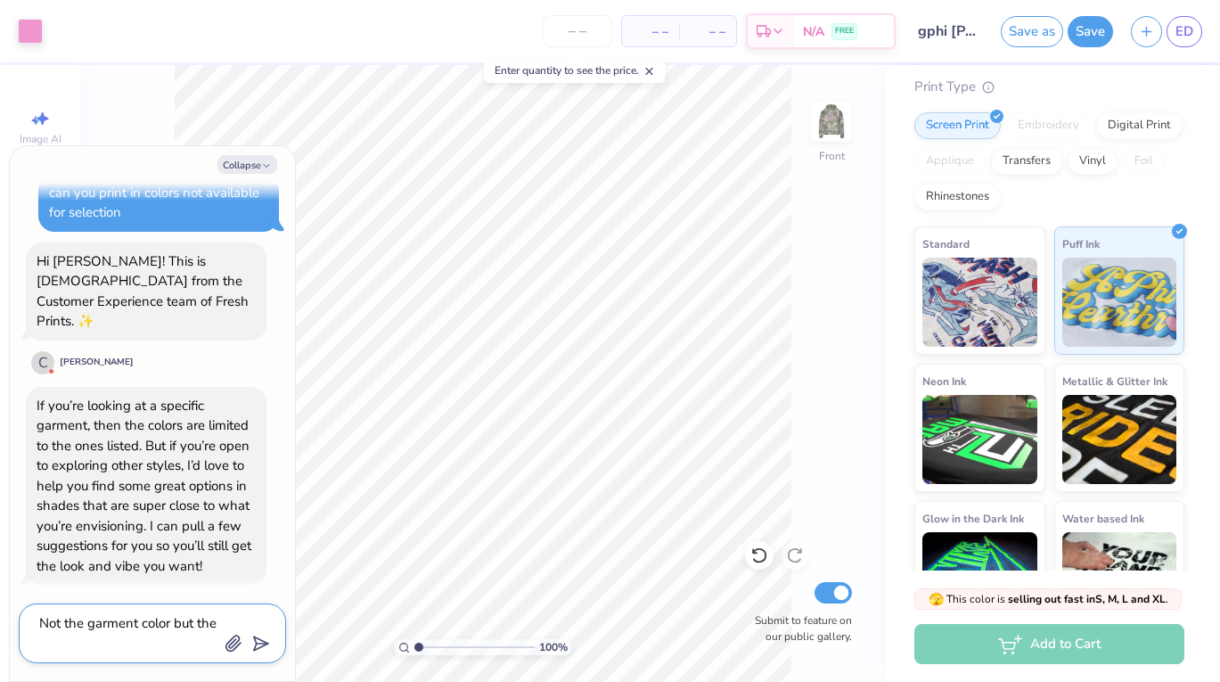
type textarea "x"
type textarea "Not the garment color but the in"
type textarea "x"
type textarea "Not the garment color but the ink"
type textarea "x"
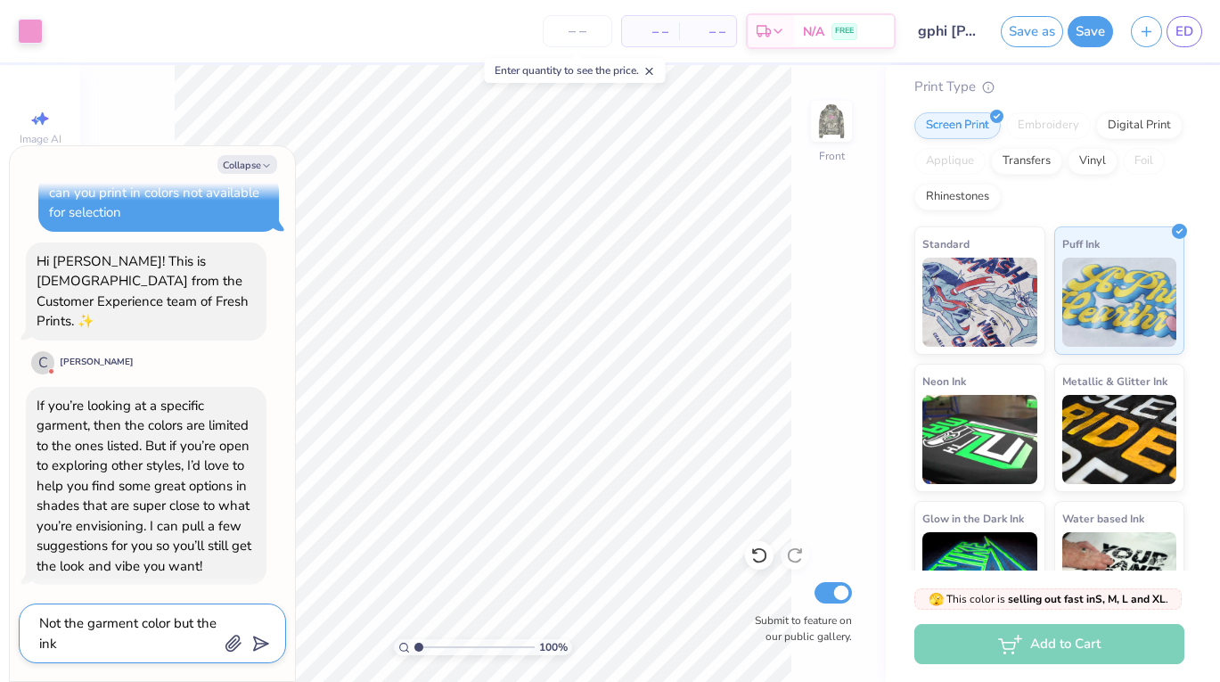
type textarea "Not the garment color but the ink"
type textarea "x"
type textarea "Not the garment color but the ink c"
type textarea "x"
type textarea "Not the garment color but the ink co"
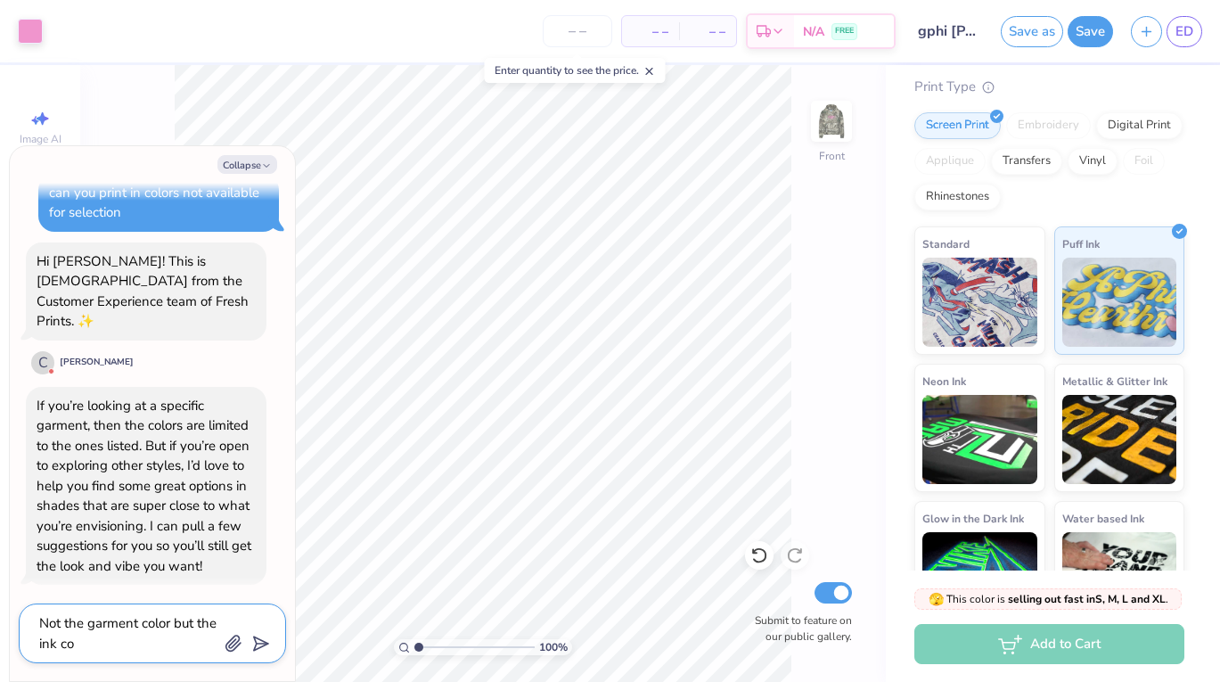
type textarea "x"
type textarea "Not the garment color but the ink col"
type textarea "x"
type textarea "Not the garment color but the ink colo"
type textarea "x"
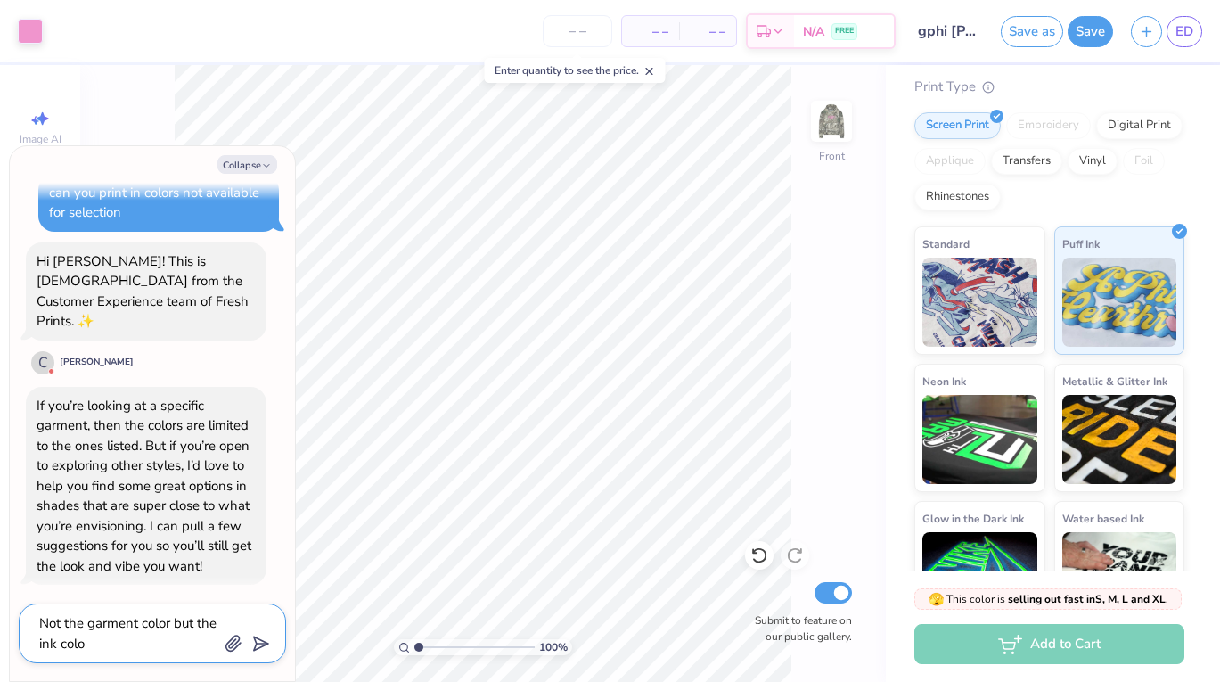
type textarea "Not the garment color but the ink color"
type textarea "x"
type textarea "Not the garment color but the ink color!"
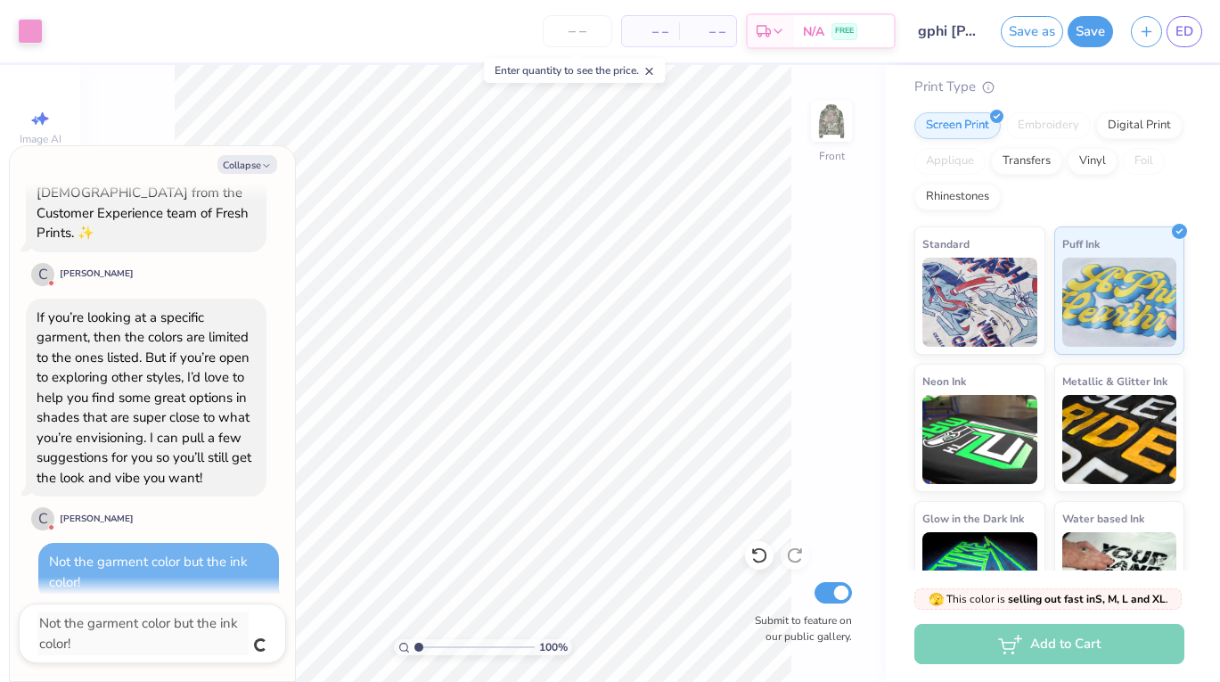
scroll to position [604, 0]
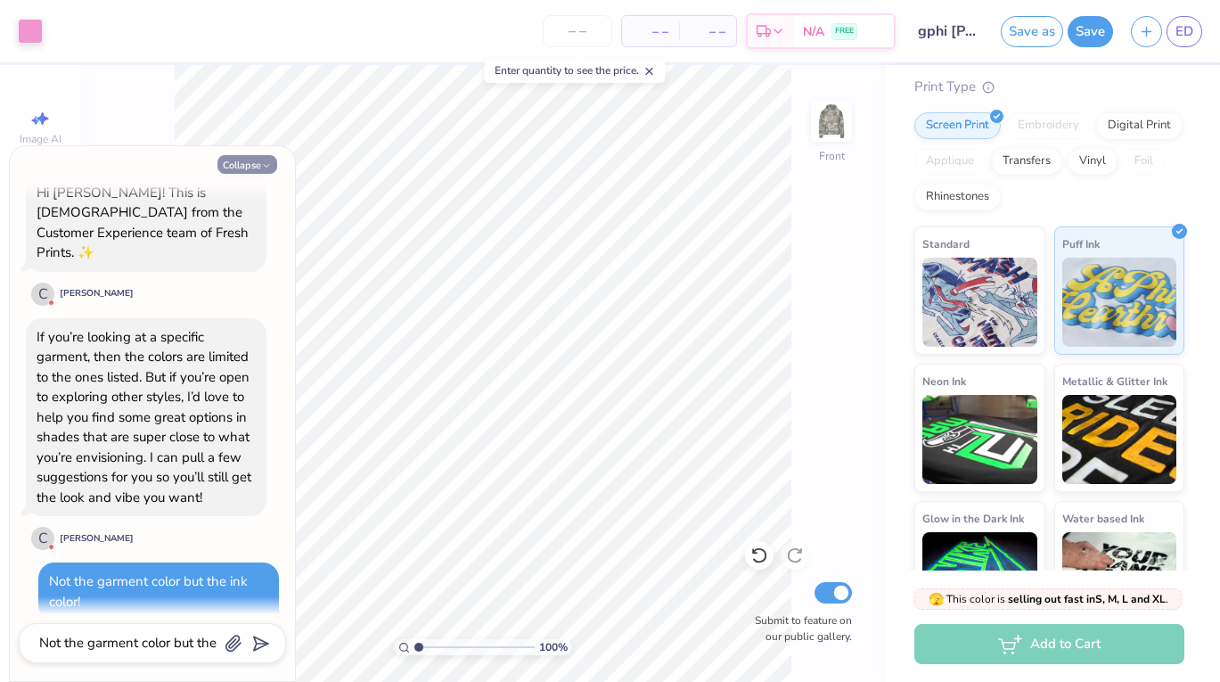
click at [254, 170] on button "Collapse" at bounding box center [247, 164] width 60 height 19
type textarea "x"
